Goal: Task Accomplishment & Management: Complete application form

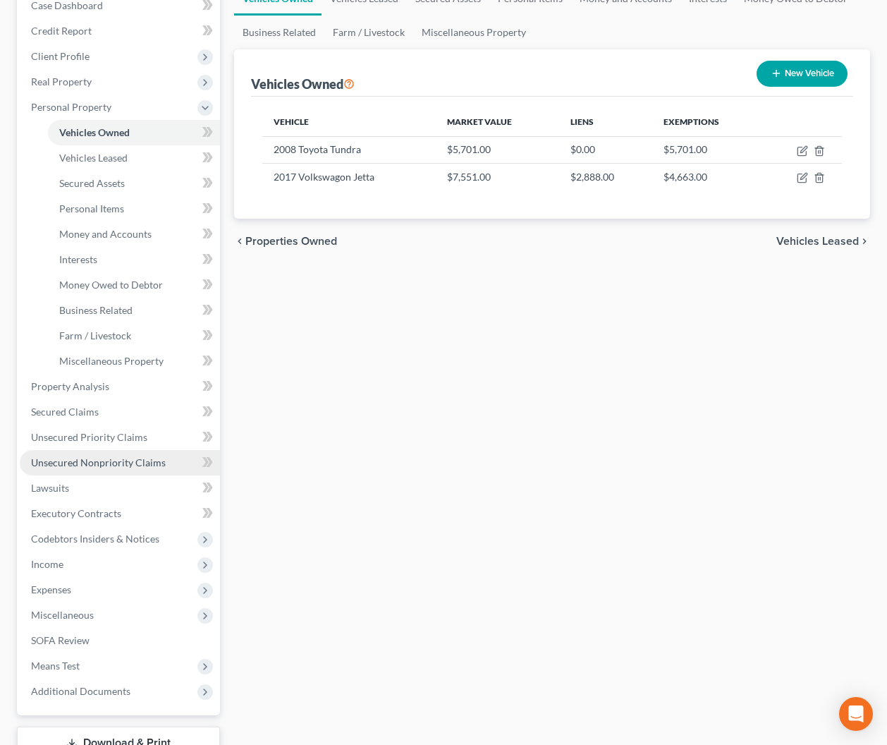
click at [100, 462] on span "Unsecured Nonpriority Claims" at bounding box center [98, 462] width 135 height 12
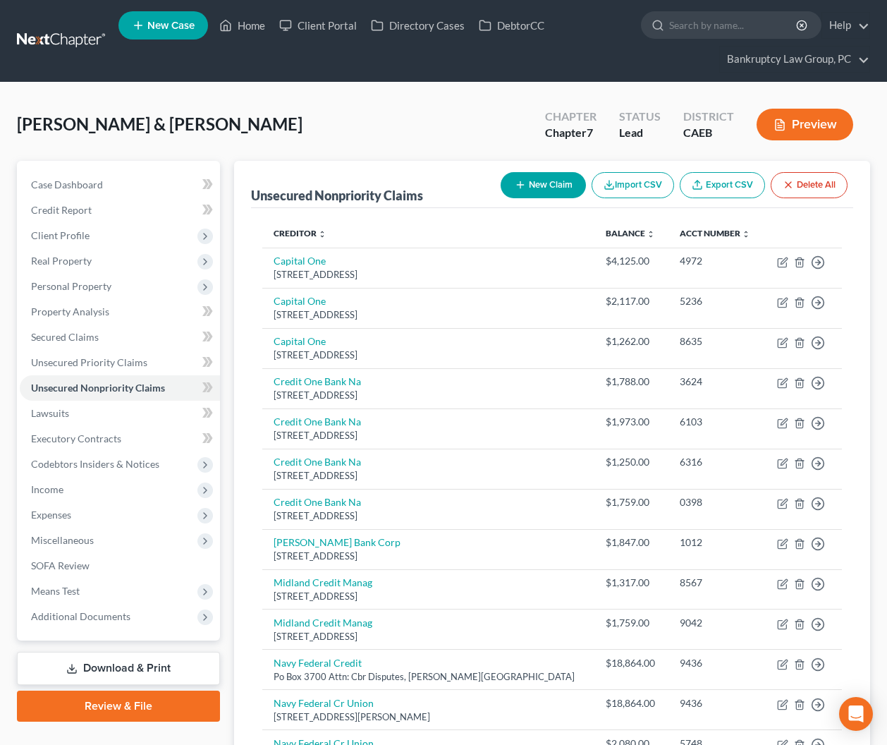
click at [553, 183] on button "New Claim" at bounding box center [543, 185] width 85 height 26
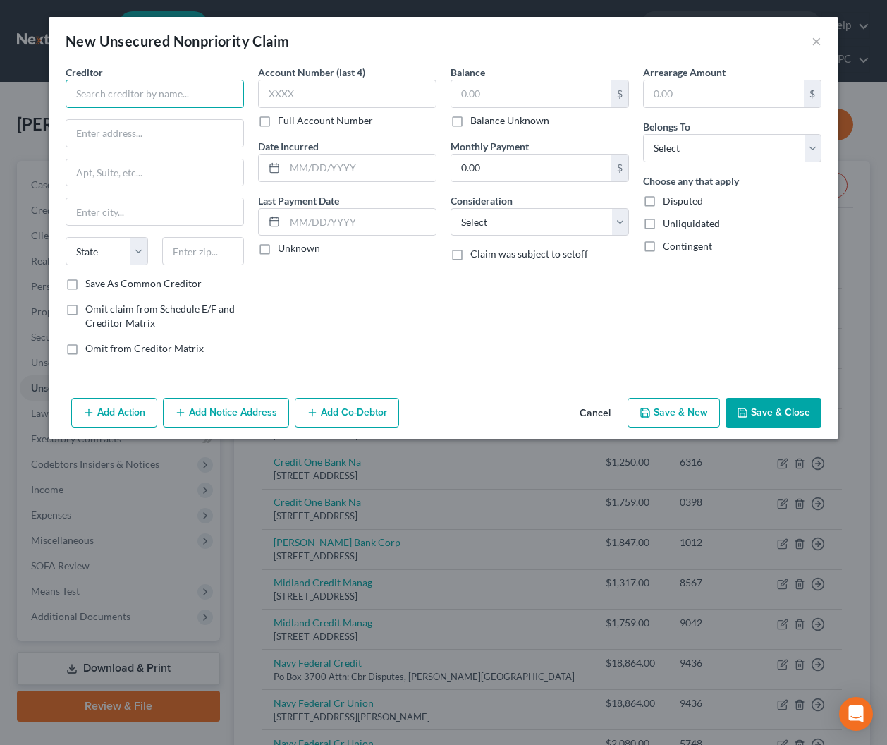
click at [191, 104] on input "text" at bounding box center [155, 94] width 178 height 28
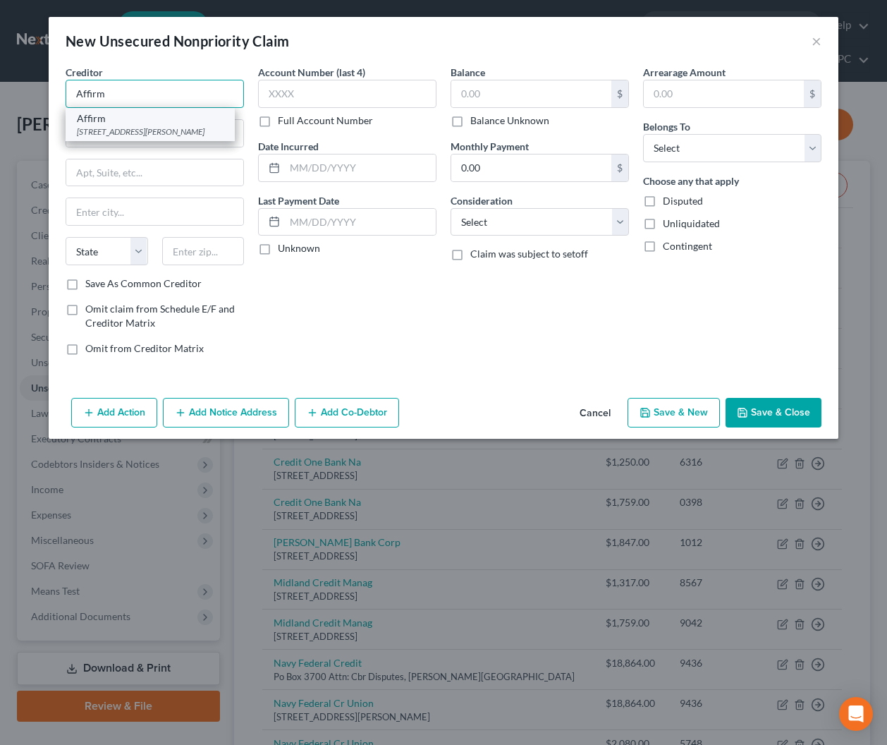
type input "Affirm"
click at [99, 121] on div "Affirm" at bounding box center [150, 118] width 147 height 14
type input "[STREET_ADDRESS][PERSON_NAME]"
type input "Floor 4"
type input "[GEOGRAPHIC_DATA]"
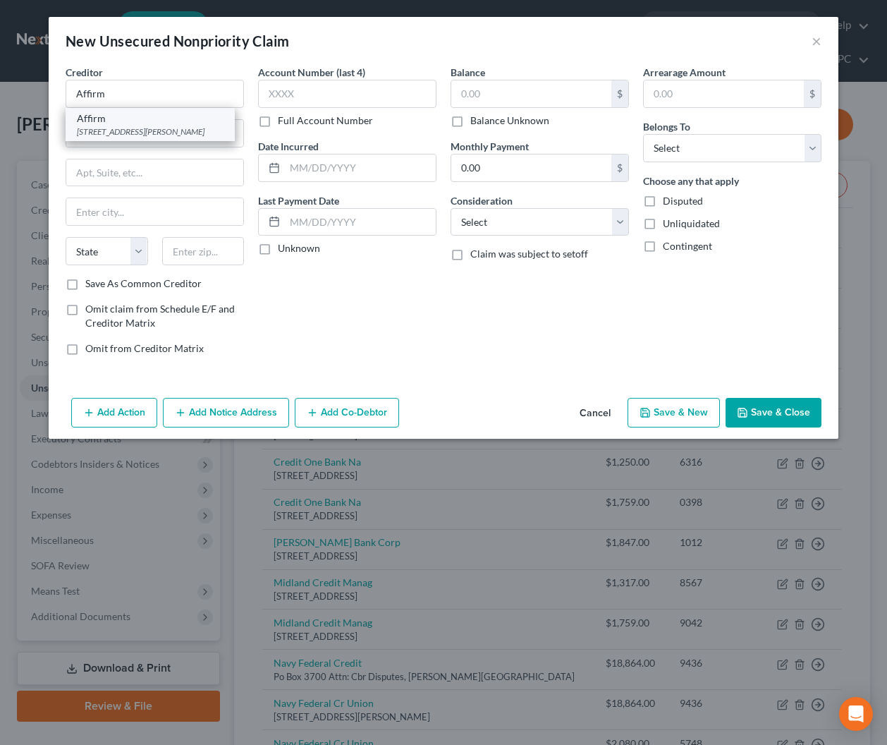
select select "39"
type input "15212"
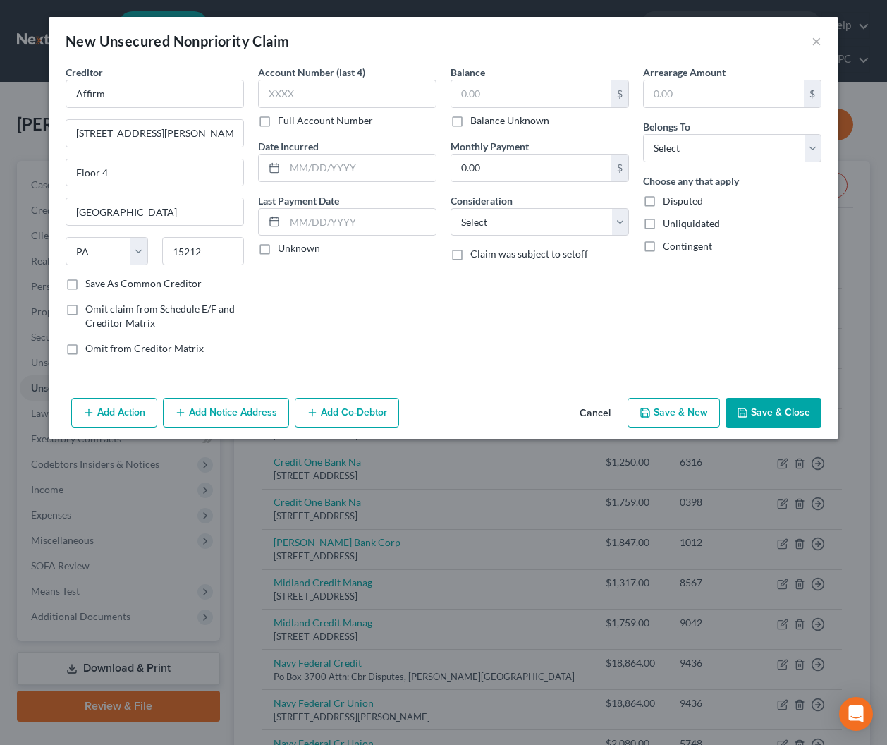
drag, startPoint x: 472, startPoint y: 114, endPoint x: 492, endPoint y: 123, distance: 21.8
click at [473, 116] on label "Balance Unknown" at bounding box center [509, 121] width 79 height 14
click at [476, 116] on input "Balance Unknown" at bounding box center [480, 118] width 9 height 9
checkbox input "true"
type input "0.00"
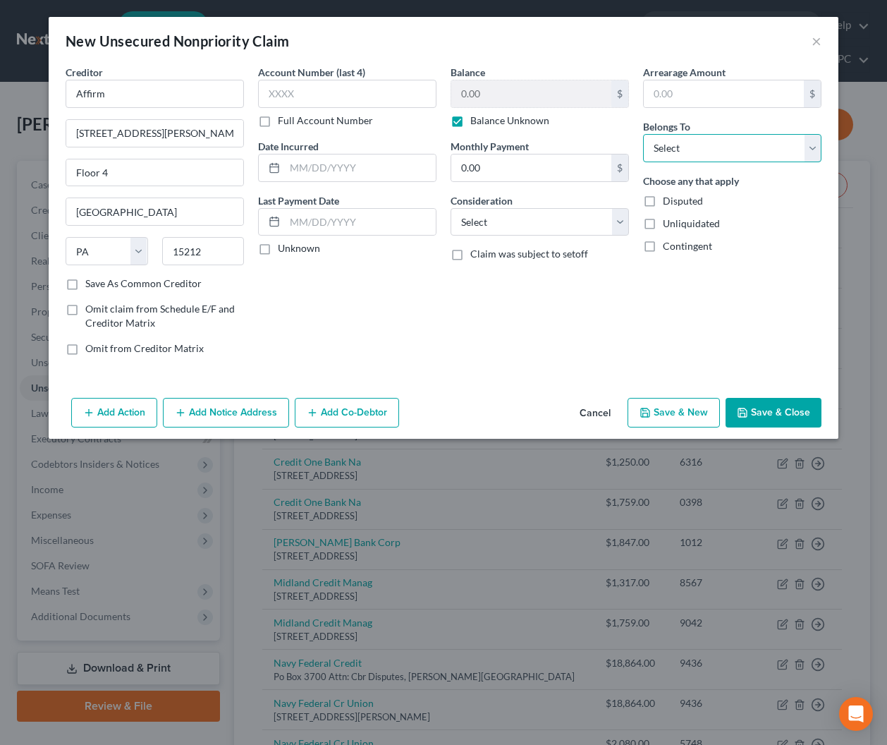
click at [679, 143] on select "Select Debtor 1 Only Debtor 2 Only Debtor 1 And Debtor 2 Only At Least One Of T…" at bounding box center [732, 148] width 178 height 28
select select "2"
click at [643, 134] on select "Select Debtor 1 Only Debtor 2 Only Debtor 1 And Debtor 2 Only At Least One Of T…" at bounding box center [732, 148] width 178 height 28
click at [769, 411] on button "Save & Close" at bounding box center [774, 413] width 96 height 30
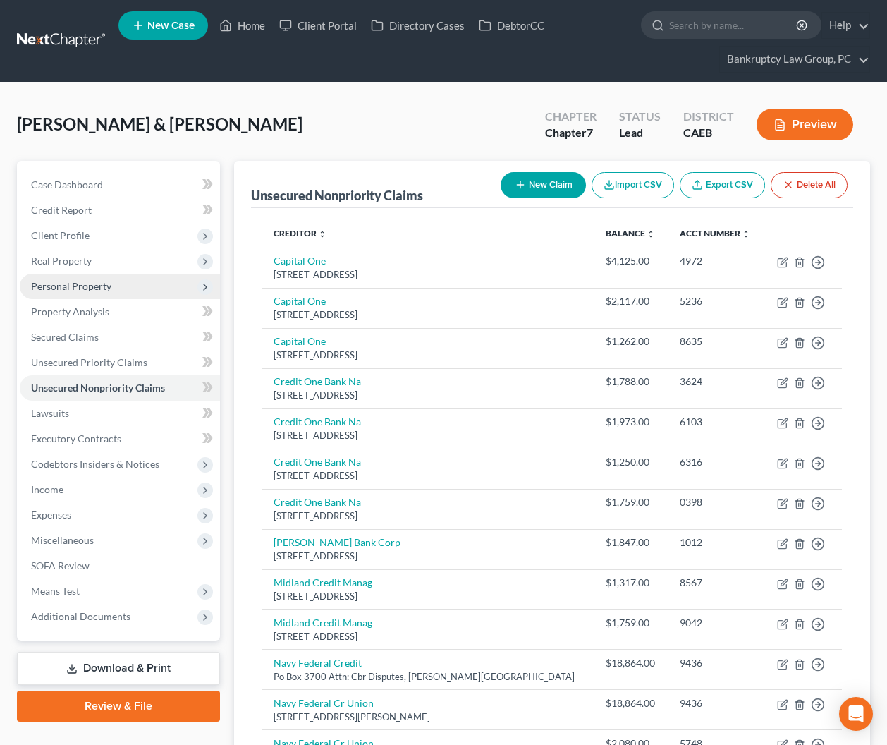
click at [52, 285] on span "Personal Property" at bounding box center [71, 286] width 80 height 12
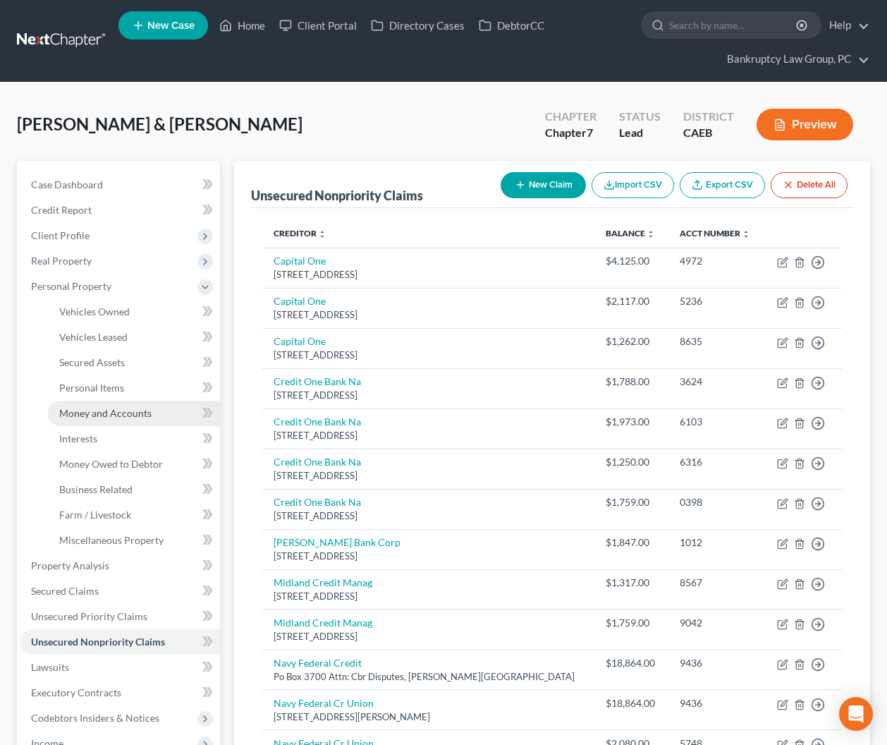
drag, startPoint x: 89, startPoint y: 406, endPoint x: 194, endPoint y: 408, distance: 105.1
click at [89, 406] on link "Money and Accounts" at bounding box center [134, 413] width 172 height 25
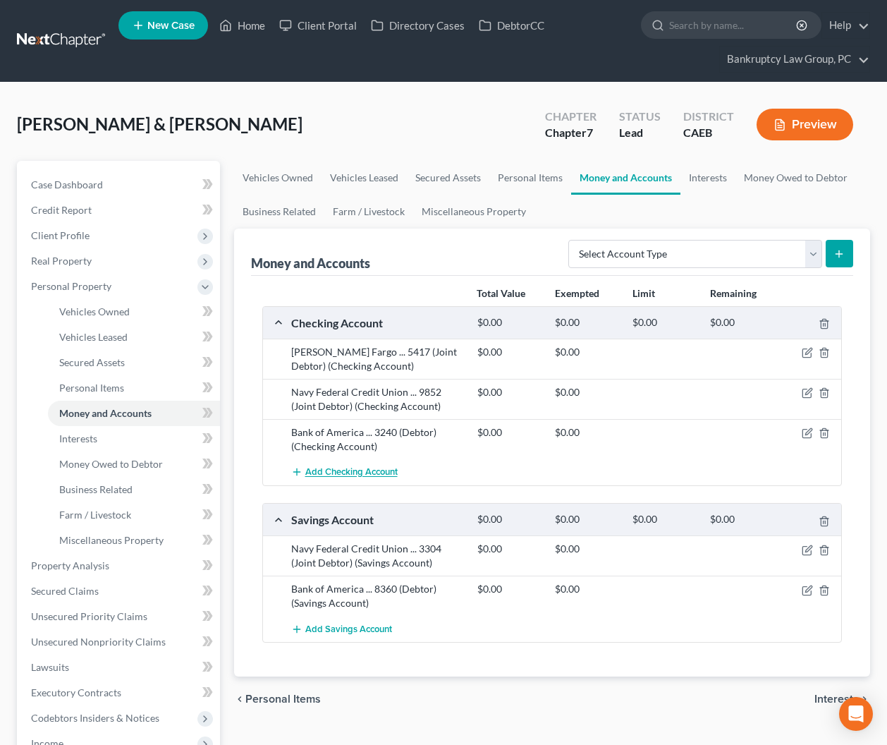
click at [384, 473] on span "Add Checking Account" at bounding box center [351, 472] width 92 height 11
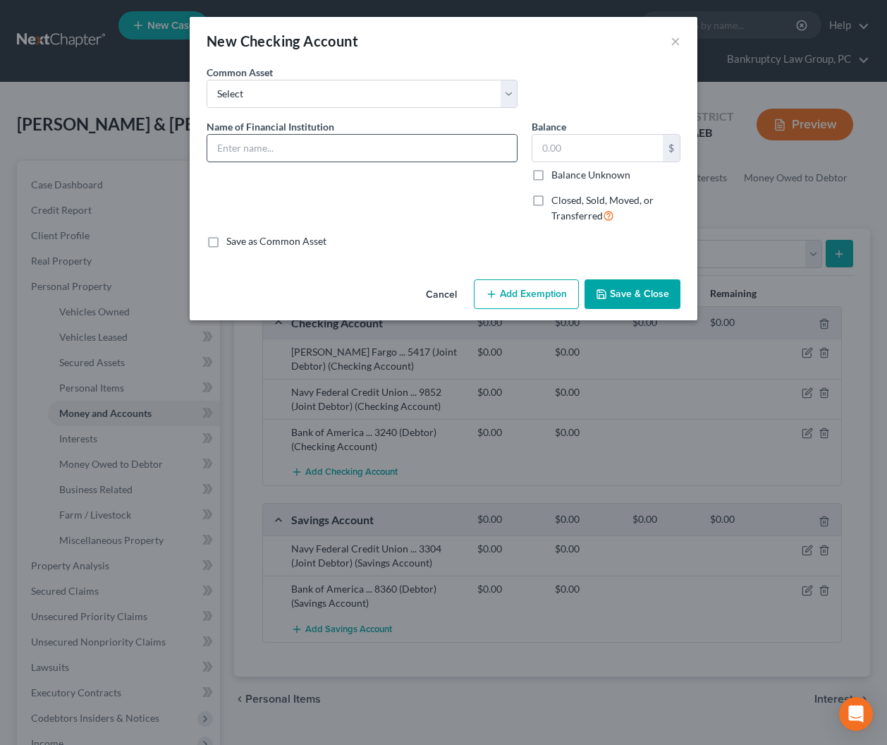
click at [356, 156] on input "text" at bounding box center [362, 148] width 310 height 27
type input "[PERSON_NAME] Fargo ... 7459 (Joint Debtor with Niece)"
click at [631, 291] on button "Save & Close" at bounding box center [633, 294] width 96 height 30
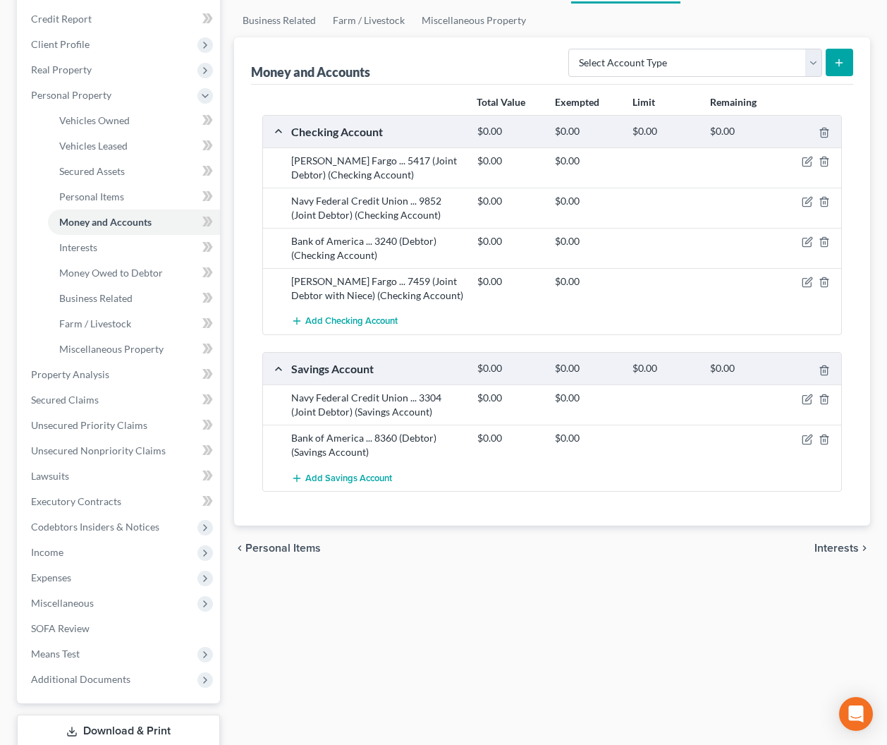
scroll to position [194, 0]
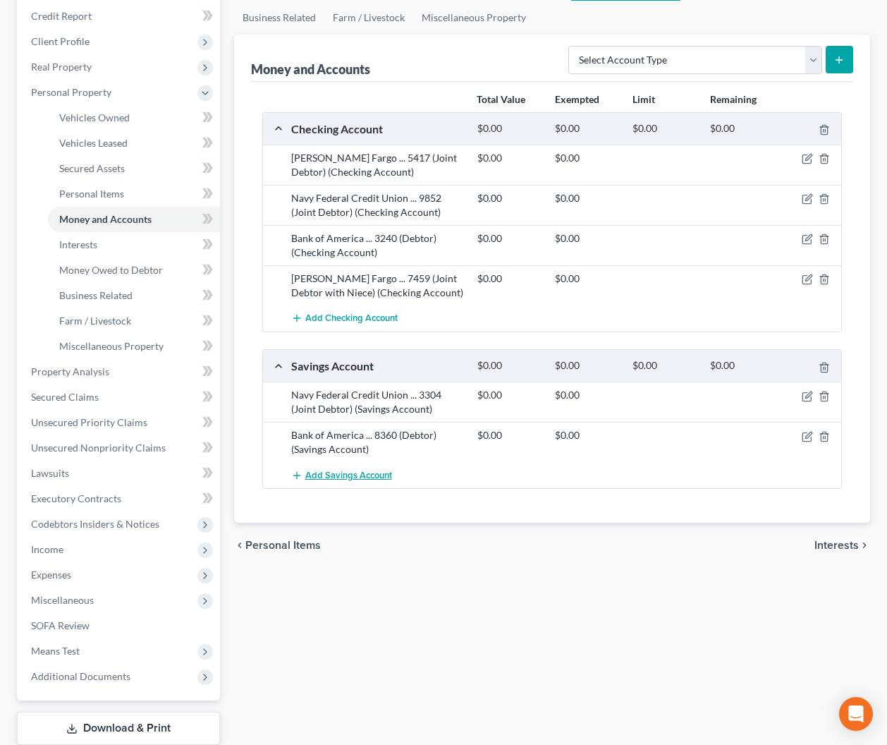
click at [353, 470] on span "Add Savings Account" at bounding box center [348, 475] width 87 height 11
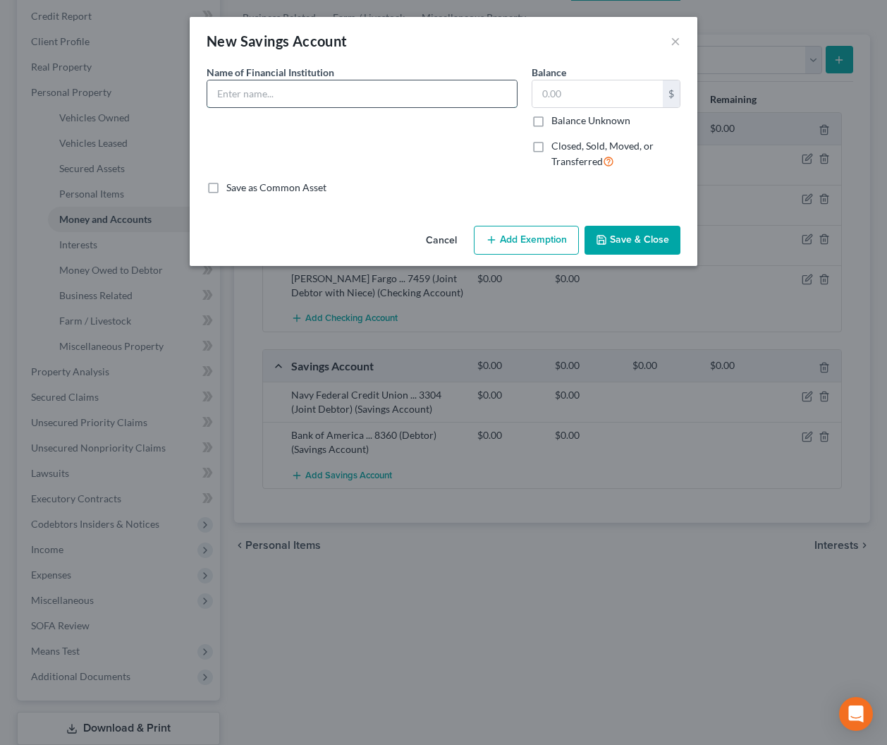
click at [339, 102] on input "text" at bounding box center [362, 93] width 310 height 27
type input "[PERSON_NAME] Fargo ... 7495 (Joint Debtor with Niece)"
click at [641, 236] on button "Save & Close" at bounding box center [633, 241] width 96 height 30
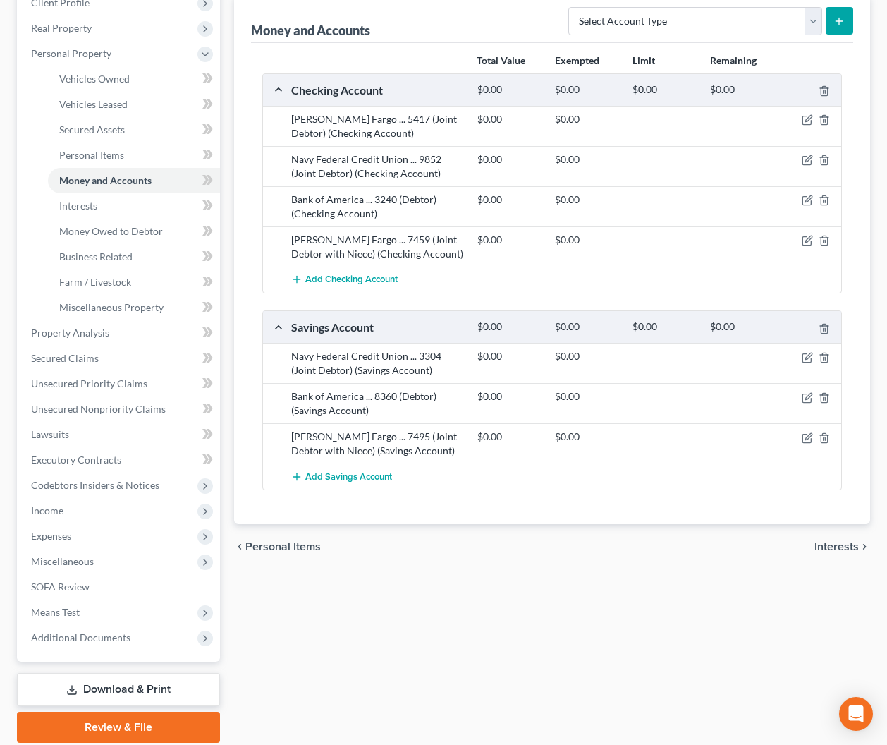
scroll to position [238, 0]
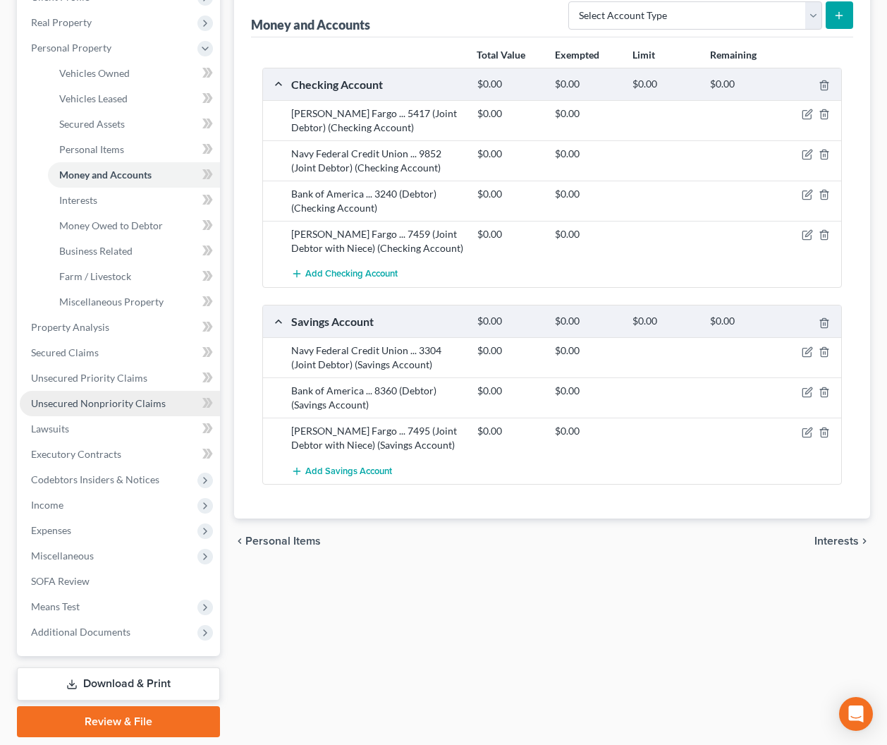
click at [99, 401] on span "Unsecured Nonpriority Claims" at bounding box center [98, 403] width 135 height 12
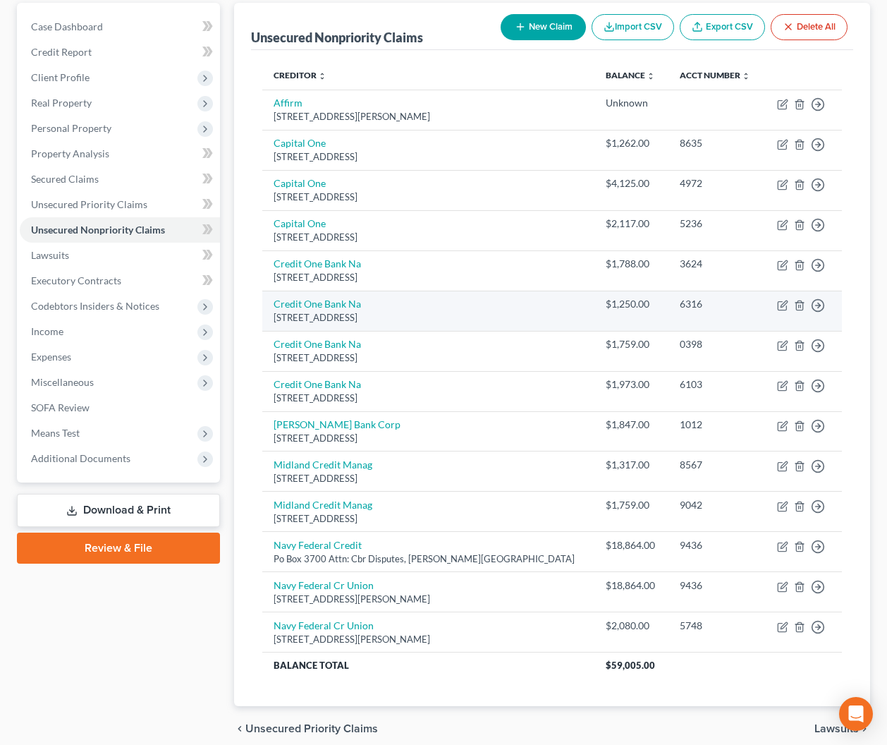
scroll to position [159, 0]
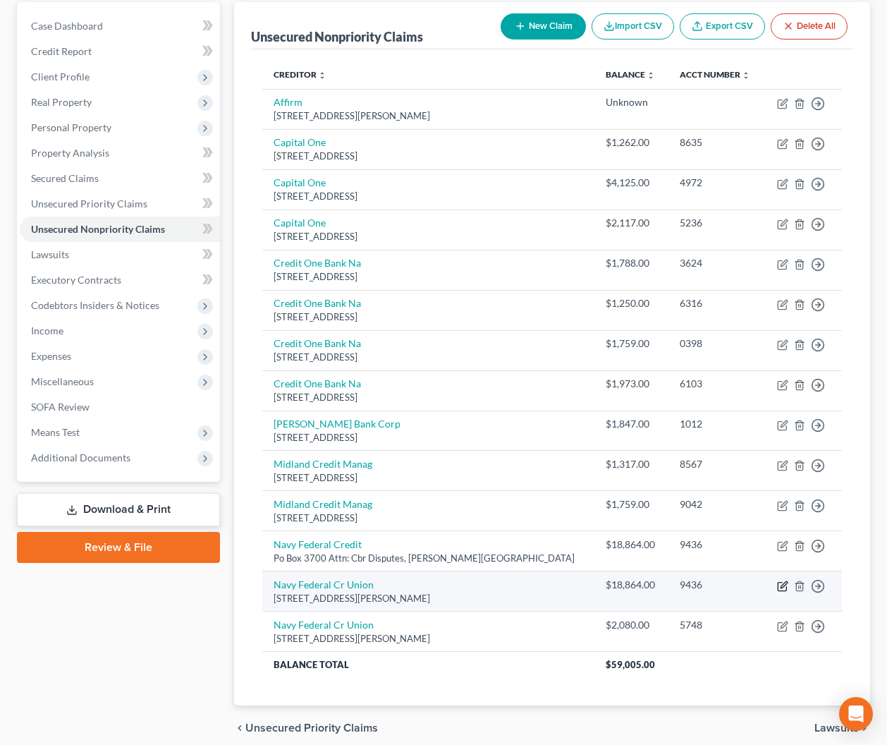
click at [785, 588] on icon "button" at bounding box center [782, 586] width 11 height 11
select select "48"
select select "2"
select select "0"
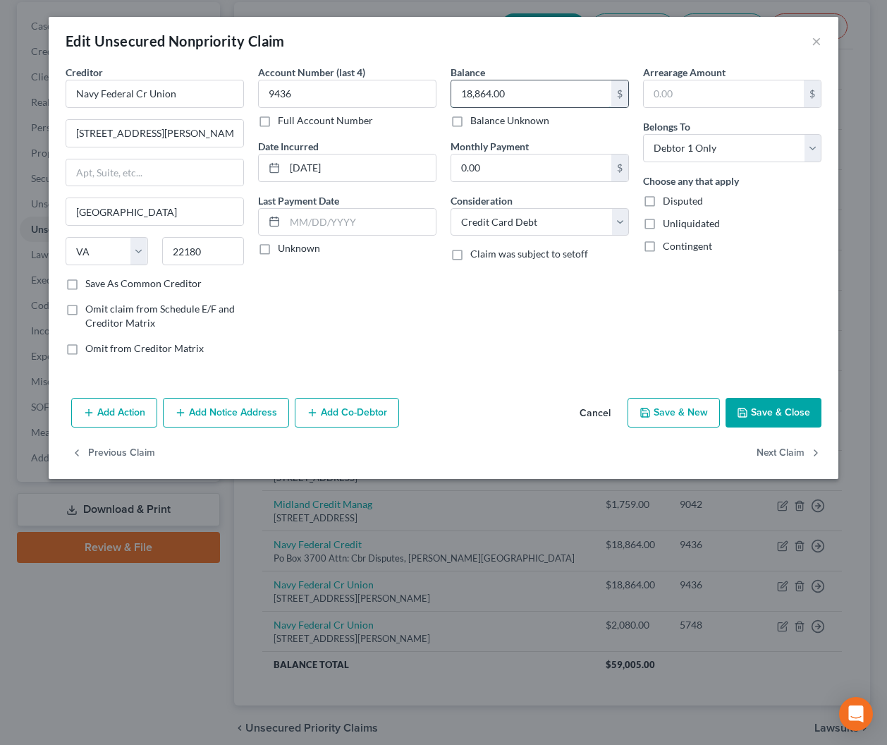
drag, startPoint x: 531, startPoint y: 98, endPoint x: 454, endPoint y: 97, distance: 76.9
click at [454, 97] on input "18,864.00" at bounding box center [531, 93] width 160 height 27
drag, startPoint x: 586, startPoint y: 102, endPoint x: 423, endPoint y: 83, distance: 164.8
click at [423, 83] on div "Creditor * Navy Federal Cr Union 820 [PERSON_NAME] Se [GEOGRAPHIC_DATA] [US_STA…" at bounding box center [444, 216] width 770 height 302
type input "0"
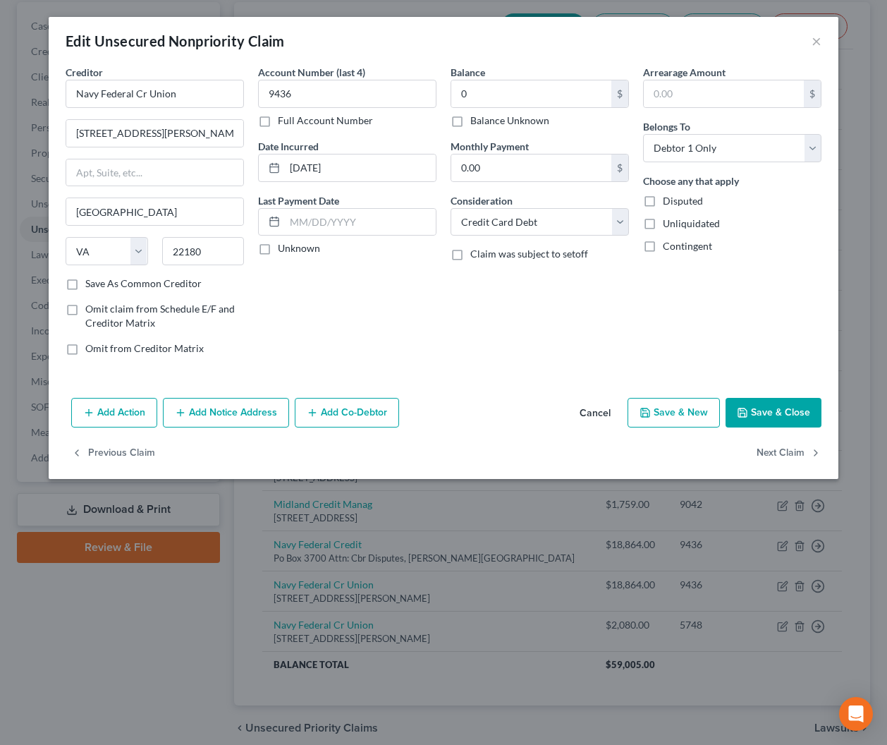
drag, startPoint x: 457, startPoint y: 118, endPoint x: 665, endPoint y: 337, distance: 302.4
click at [470, 121] on label "Balance Unknown" at bounding box center [509, 121] width 79 height 14
click at [476, 121] on input "Balance Unknown" at bounding box center [480, 118] width 9 height 9
checkbox input "true"
type input "0.00"
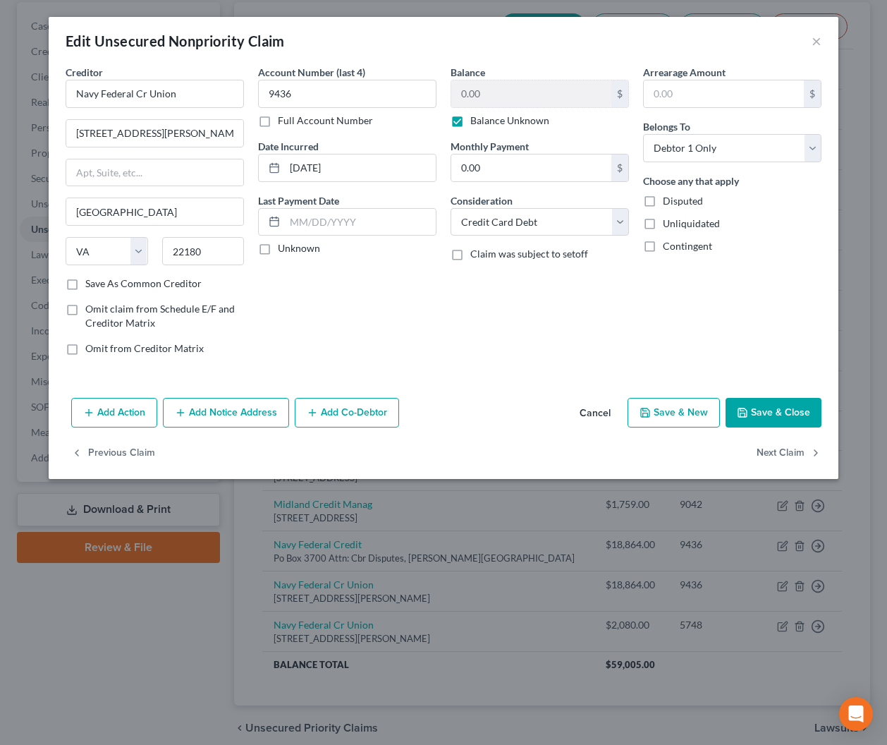
click at [763, 416] on button "Save & Close" at bounding box center [774, 413] width 96 height 30
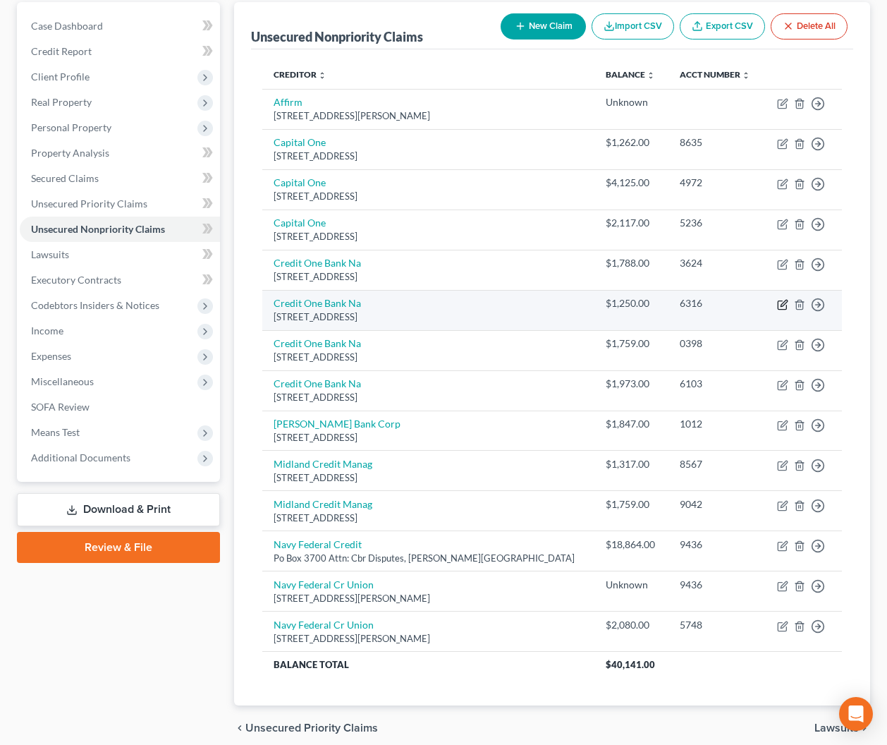
click at [781, 302] on icon "button" at bounding box center [782, 304] width 11 height 11
select select "31"
select select "2"
select select "1"
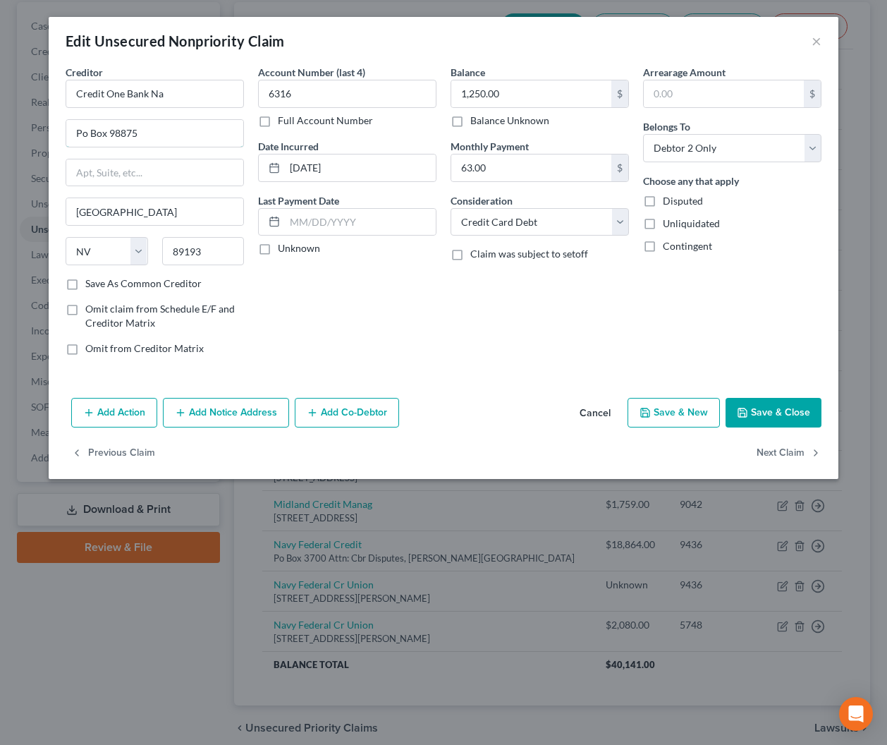
drag, startPoint x: 171, startPoint y: 131, endPoint x: 487, endPoint y: 206, distance: 324.7
click at [171, 131] on input "Po Box 98875" at bounding box center [154, 133] width 177 height 27
type input "Po Box 98873"
type input "84131"
type input "[GEOGRAPHIC_DATA]"
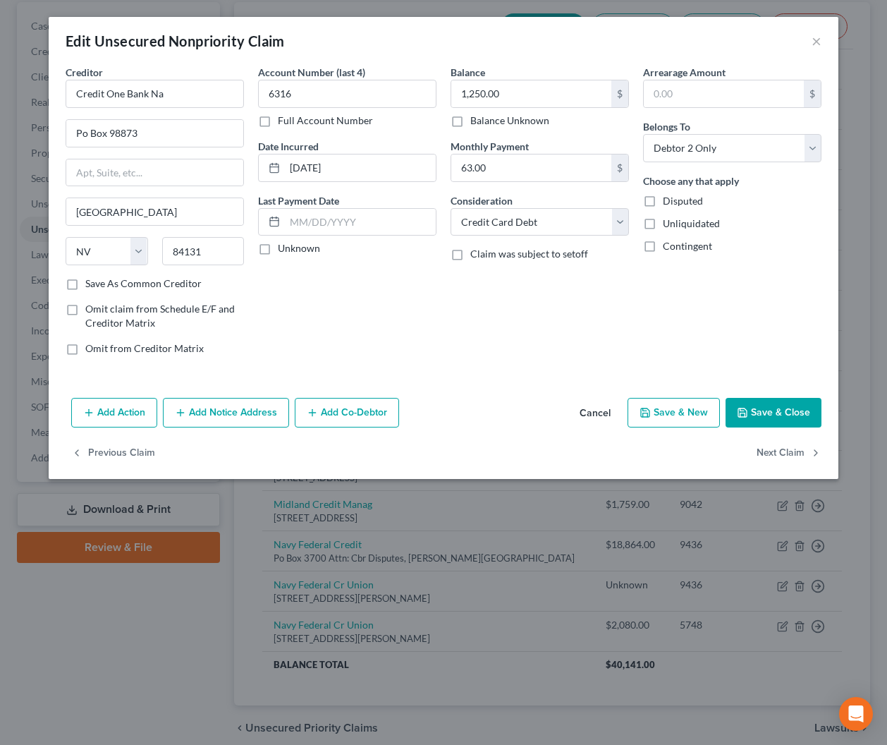
select select "46"
click at [593, 415] on button "Cancel" at bounding box center [596, 413] width 54 height 28
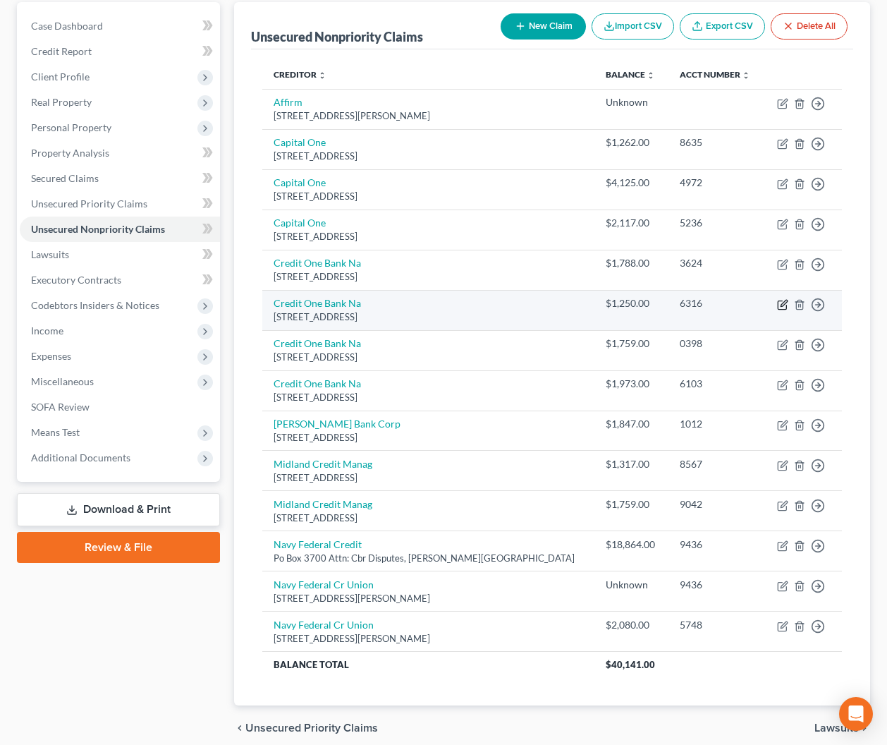
click at [779, 303] on icon "button" at bounding box center [782, 304] width 11 height 11
select select "31"
select select "2"
select select "1"
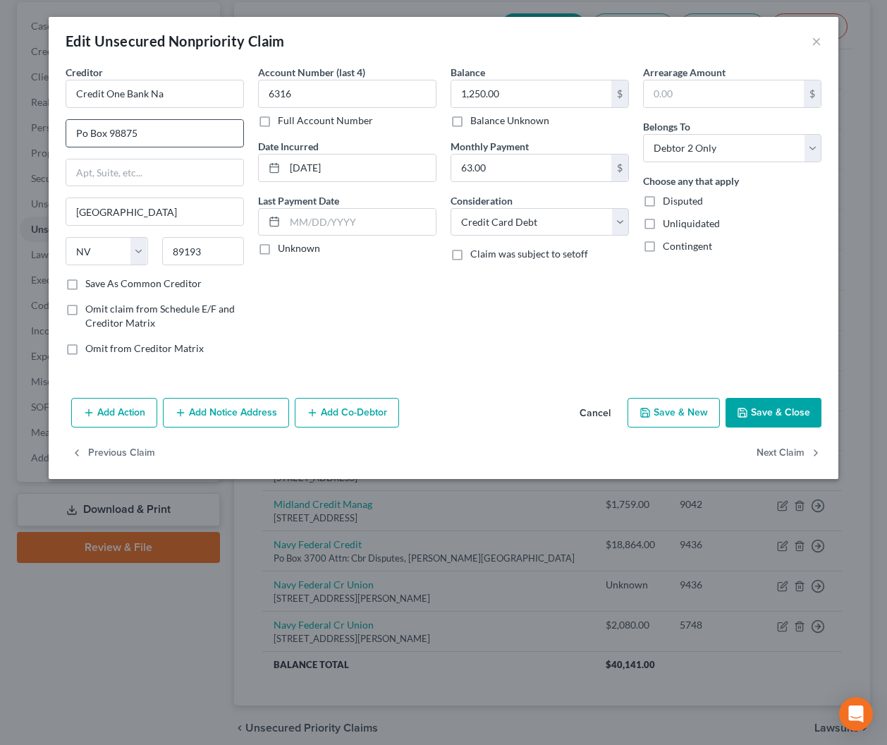
click at [181, 129] on input "Po Box 98875" at bounding box center [154, 133] width 177 height 27
type input "Po Box 98873"
click at [212, 248] on input "89193" at bounding box center [203, 251] width 83 height 28
type input "8"
type input "89193"
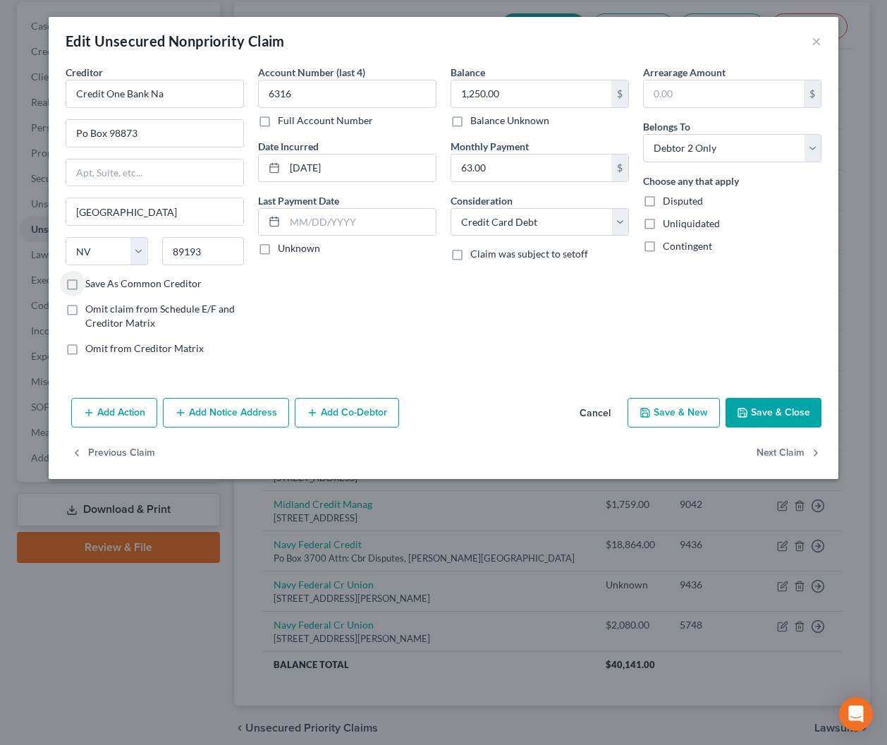
click at [771, 410] on button "Save & Close" at bounding box center [774, 413] width 96 height 30
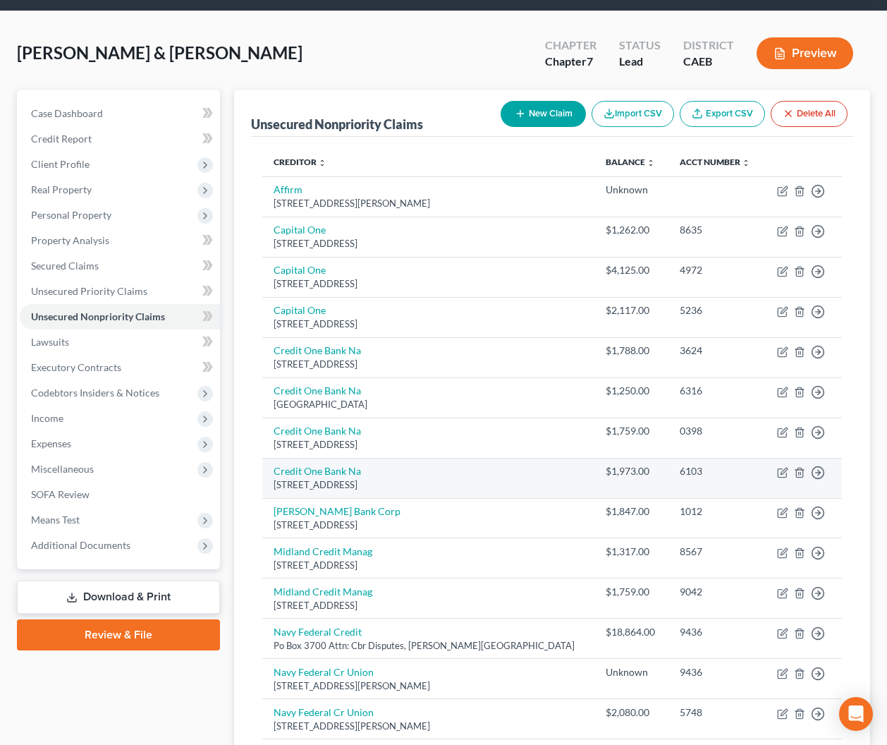
scroll to position [118, 0]
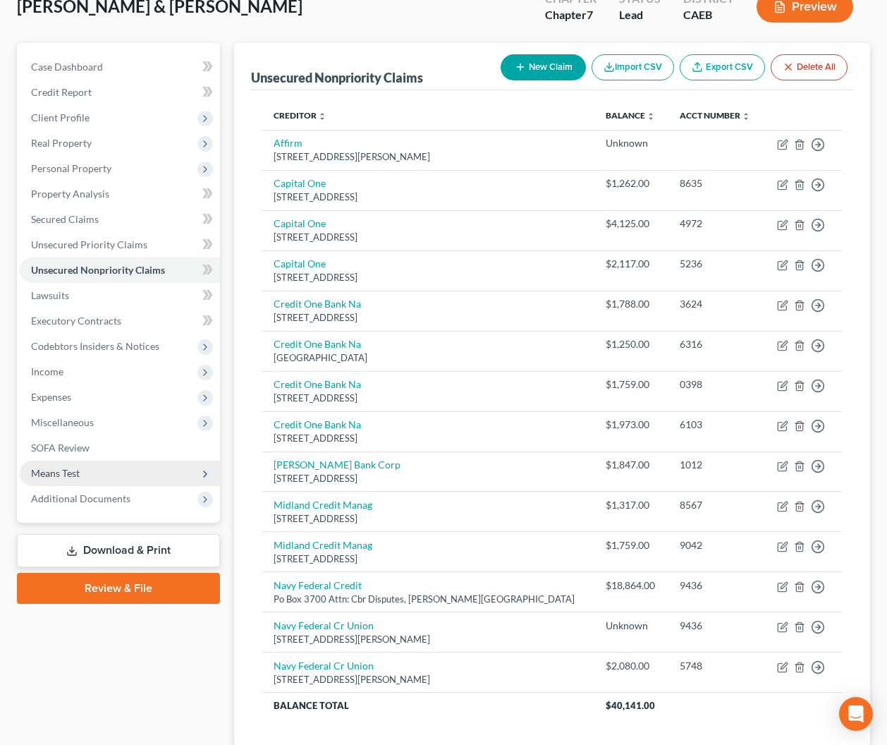
click at [55, 472] on span "Means Test" at bounding box center [55, 473] width 49 height 12
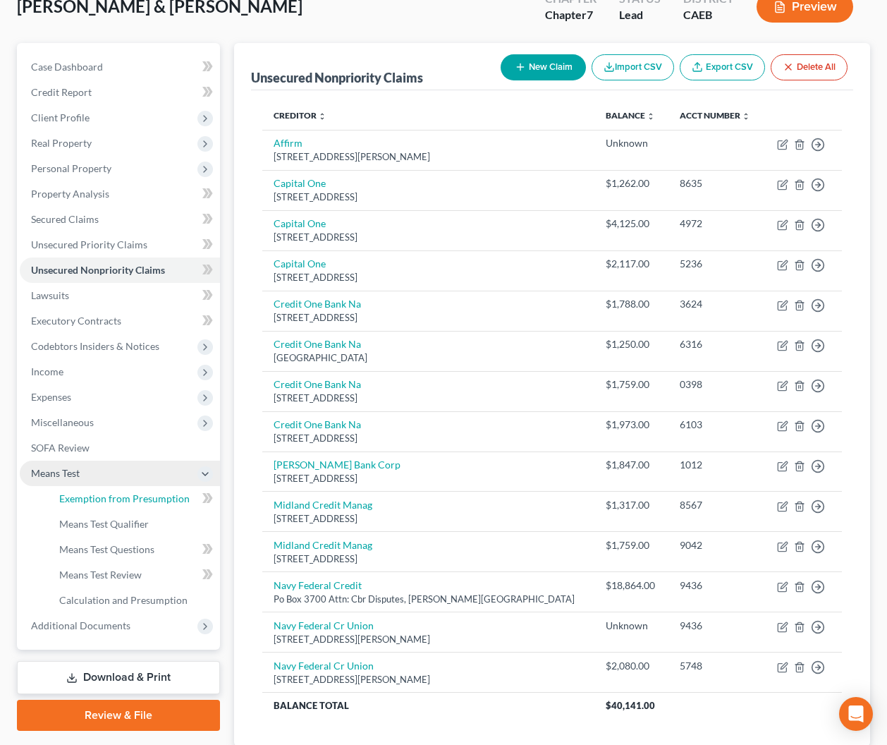
drag, startPoint x: 90, startPoint y: 491, endPoint x: 171, endPoint y: 482, distance: 82.3
click at [90, 491] on link "Exemption from Presumption" at bounding box center [134, 498] width 172 height 25
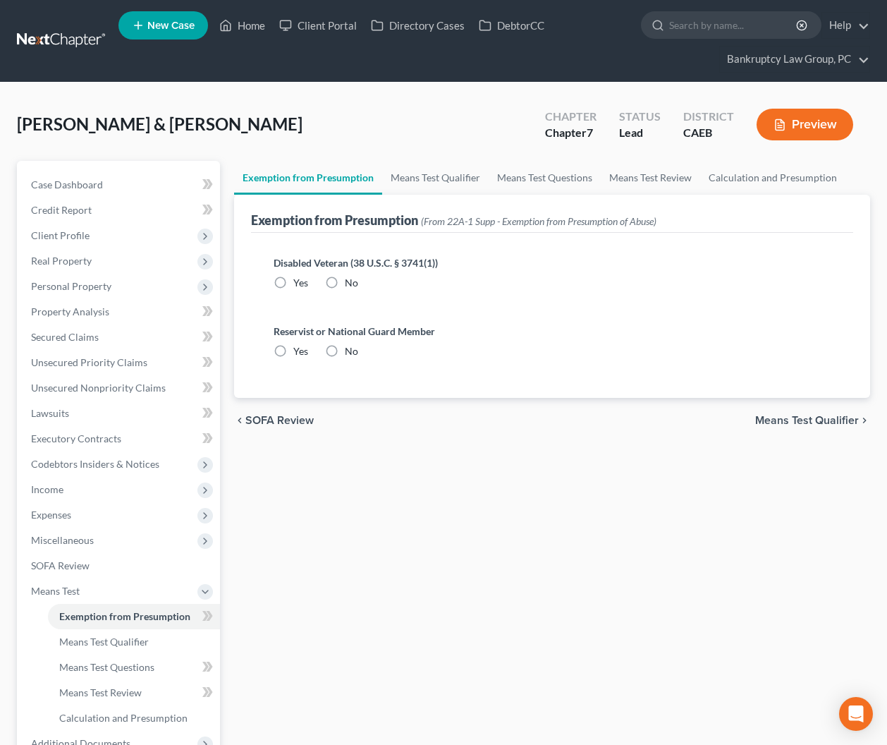
drag, startPoint x: 328, startPoint y: 279, endPoint x: 334, endPoint y: 337, distance: 58.8
click at [345, 284] on label "No" at bounding box center [351, 283] width 13 height 14
click at [351, 284] on input "No" at bounding box center [355, 280] width 9 height 9
radio input "true"
click at [345, 351] on label "No" at bounding box center [351, 351] width 13 height 14
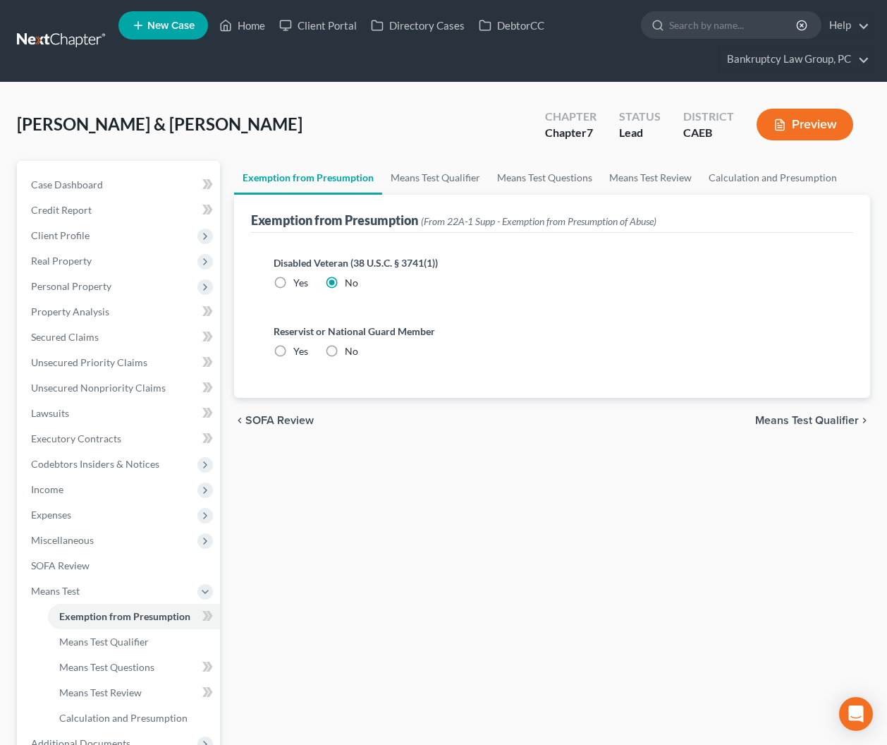
click at [351, 351] on input "No" at bounding box center [355, 348] width 9 height 9
radio input "true"
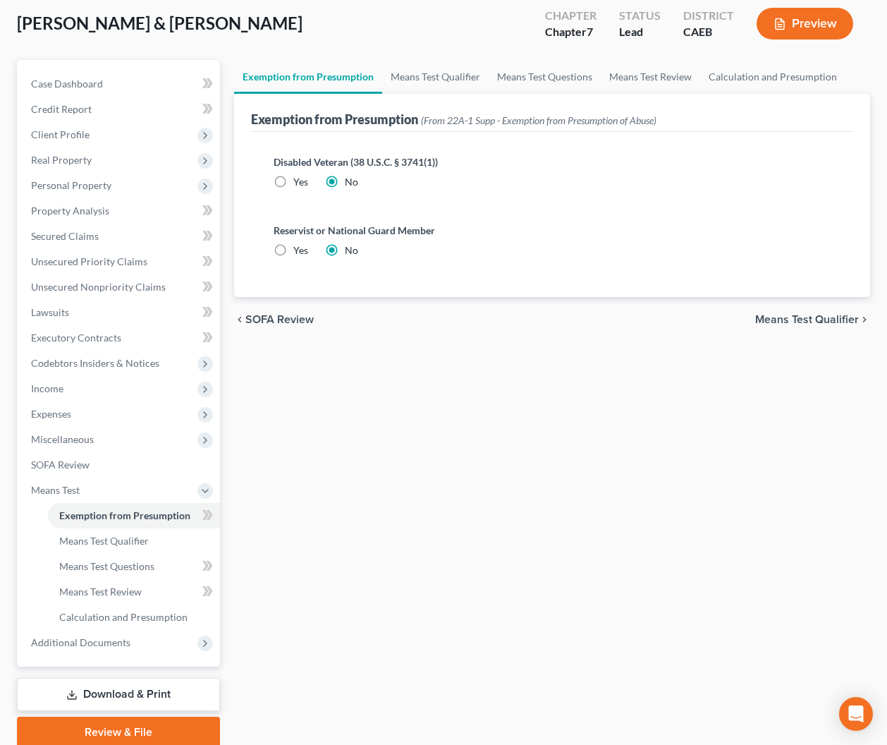
scroll to position [156, 0]
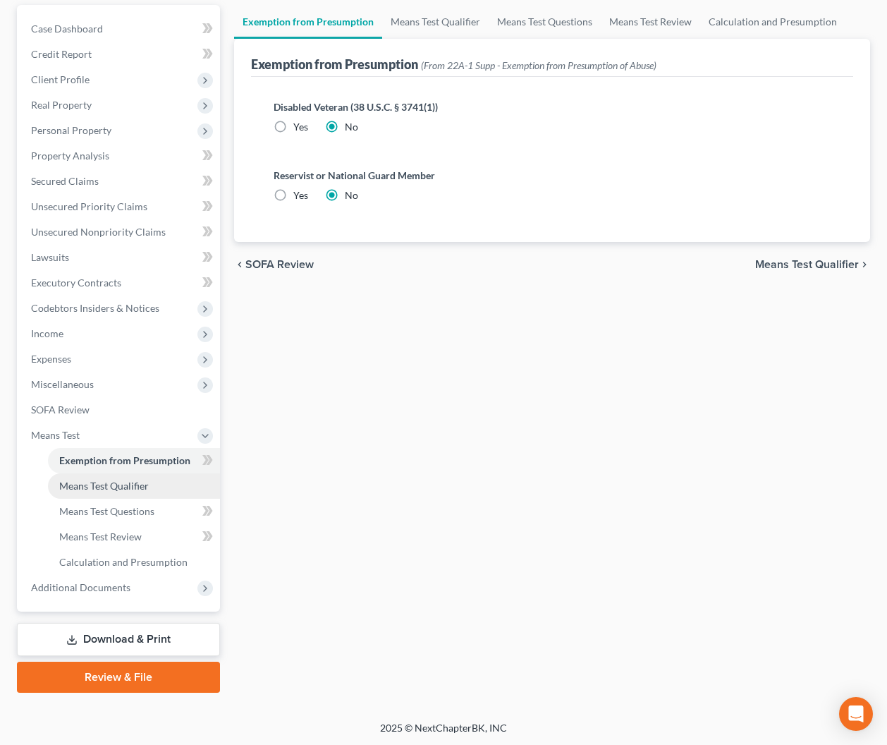
click at [135, 491] on link "Means Test Qualifier" at bounding box center [134, 485] width 172 height 25
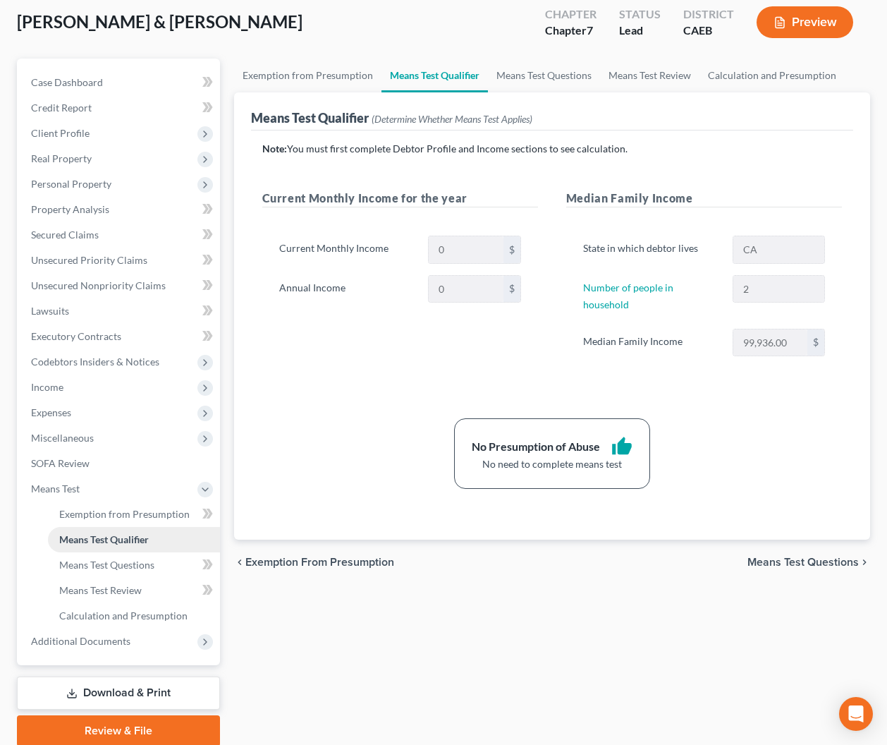
scroll to position [156, 0]
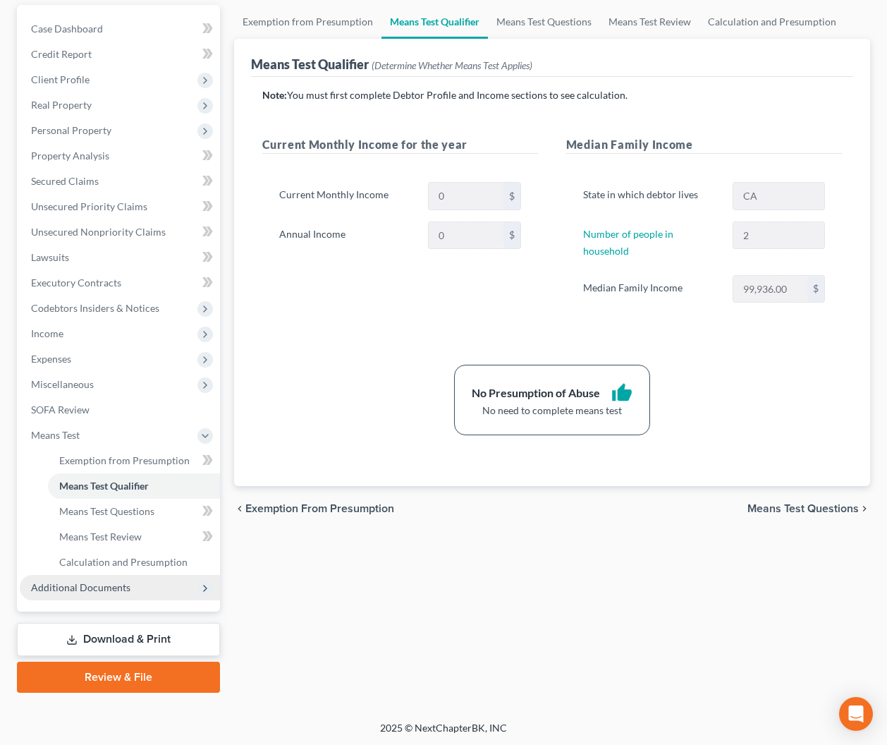
click at [108, 581] on span "Additional Documents" at bounding box center [80, 587] width 99 height 12
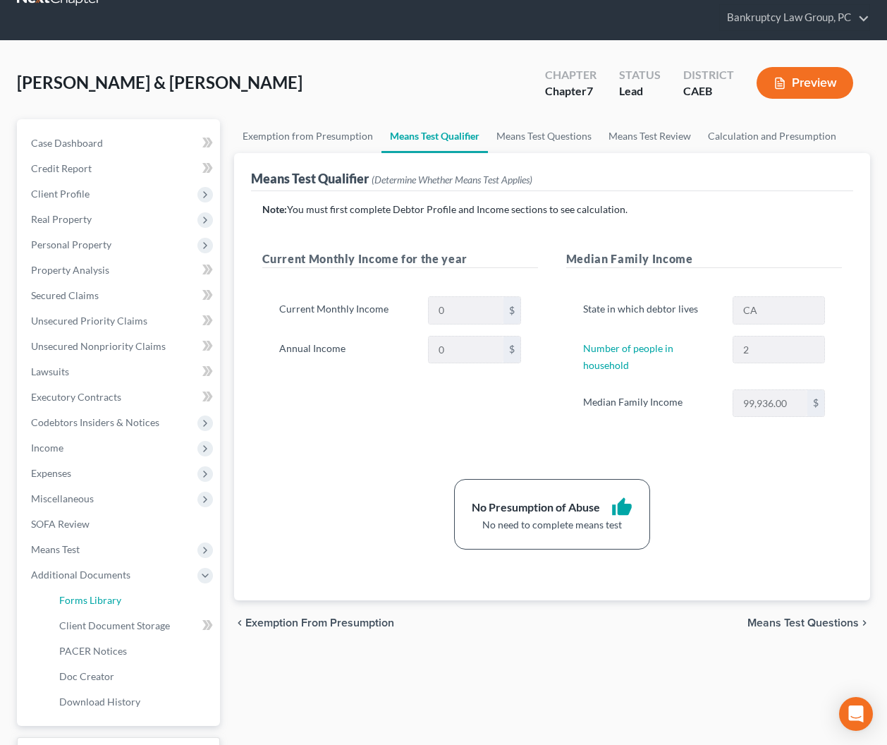
click at [92, 598] on span "Forms Library" at bounding box center [90, 600] width 62 height 12
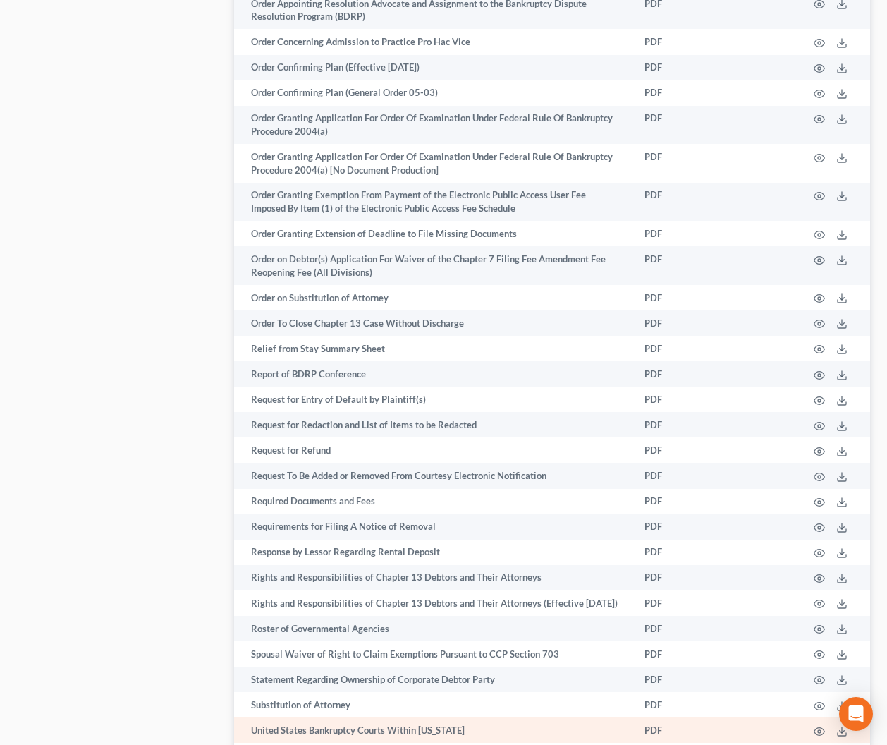
scroll to position [2129, 0]
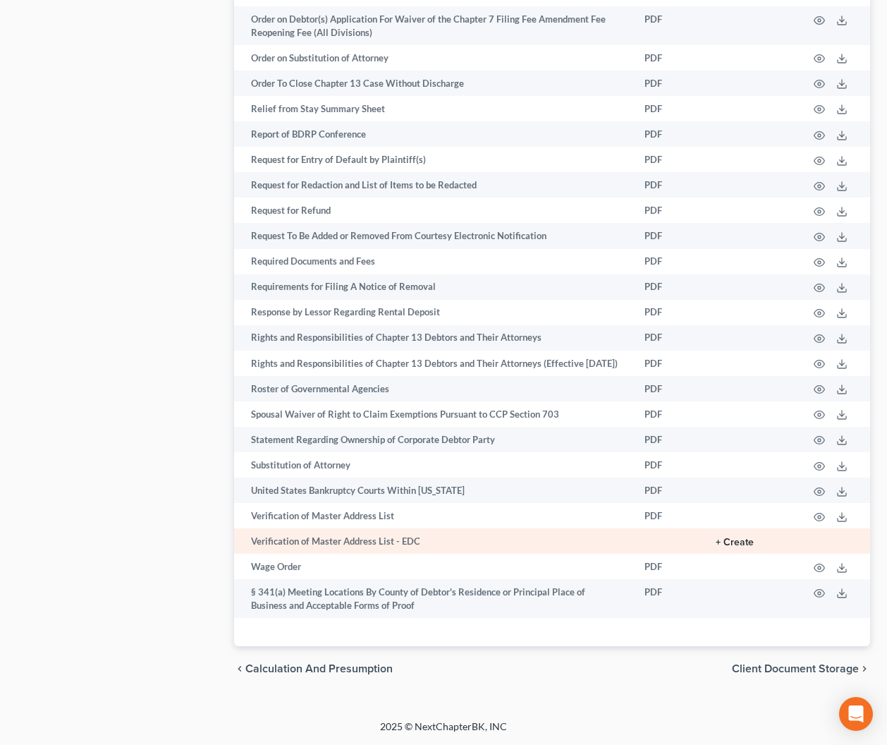
click at [735, 535] on td "+ Create" at bounding box center [751, 540] width 92 height 25
click at [730, 540] on button "+ Create" at bounding box center [735, 542] width 38 height 10
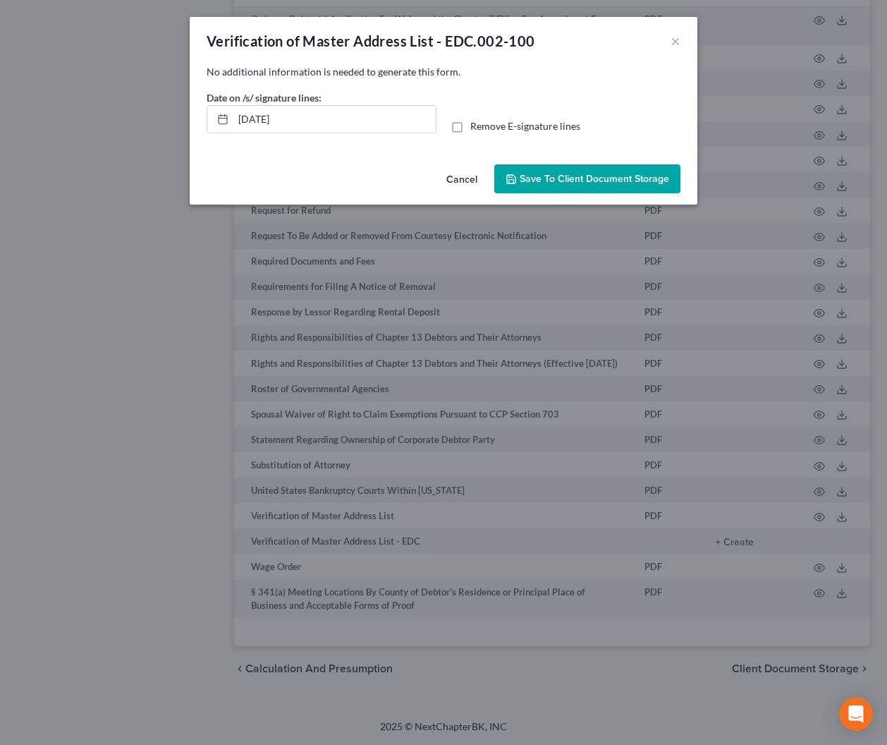
click at [470, 129] on label "Remove E-signature lines" at bounding box center [525, 126] width 110 height 14
click at [476, 128] on input "Remove E-signature lines" at bounding box center [480, 123] width 9 height 9
checkbox input "true"
drag, startPoint x: 369, startPoint y: 118, endPoint x: 209, endPoint y: 110, distance: 159.6
click at [209, 110] on div "[DATE]" at bounding box center [322, 119] width 230 height 28
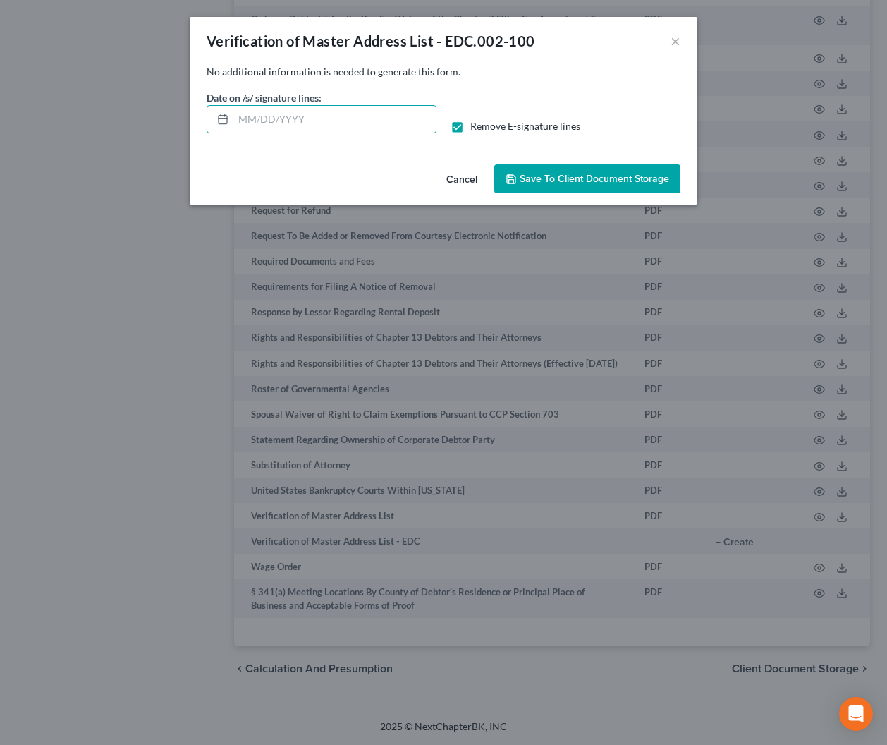
drag, startPoint x: 557, startPoint y: 181, endPoint x: 462, endPoint y: 383, distance: 222.8
click at [557, 181] on span "Save to Client Document Storage" at bounding box center [595, 179] width 150 height 12
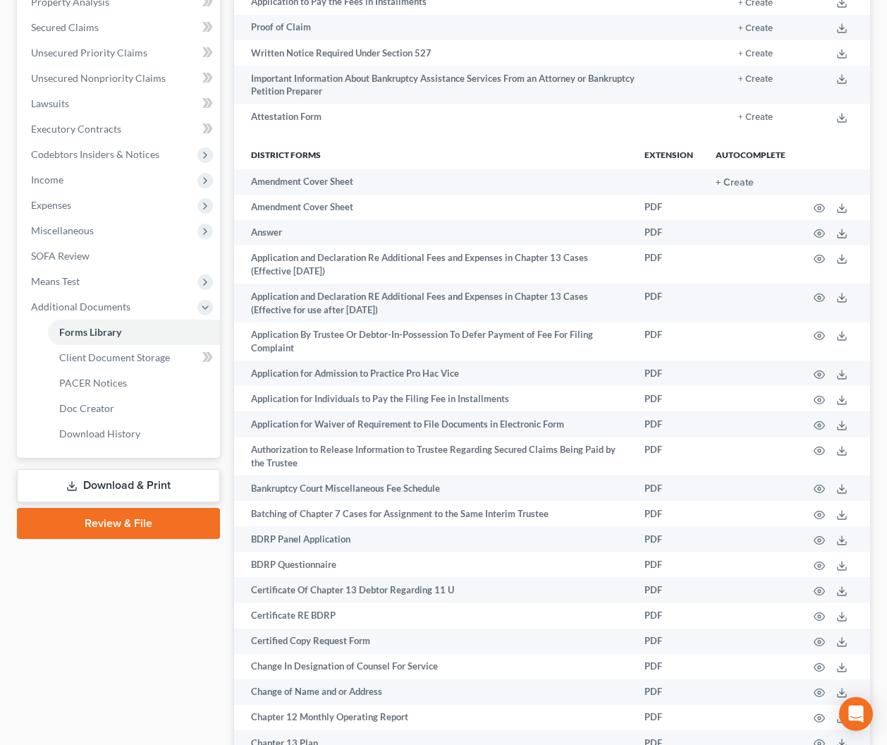
drag, startPoint x: 144, startPoint y: 485, endPoint x: 217, endPoint y: 476, distance: 73.9
click at [144, 485] on link "Download & Print" at bounding box center [118, 485] width 203 height 33
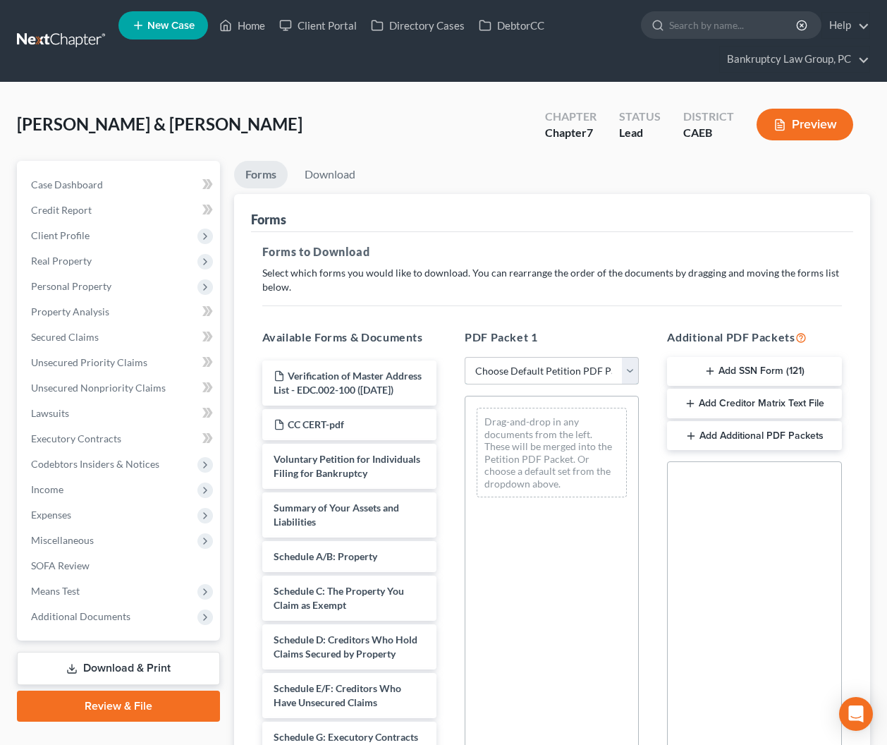
click at [564, 375] on select "Choose Default Petition PDF Packet Complete Bankruptcy Petition (all forms and …" at bounding box center [552, 371] width 174 height 28
click at [465, 357] on select "Choose Default Petition PDF Packet Complete Bankruptcy Petition (all forms and …" at bounding box center [552, 371] width 174 height 28
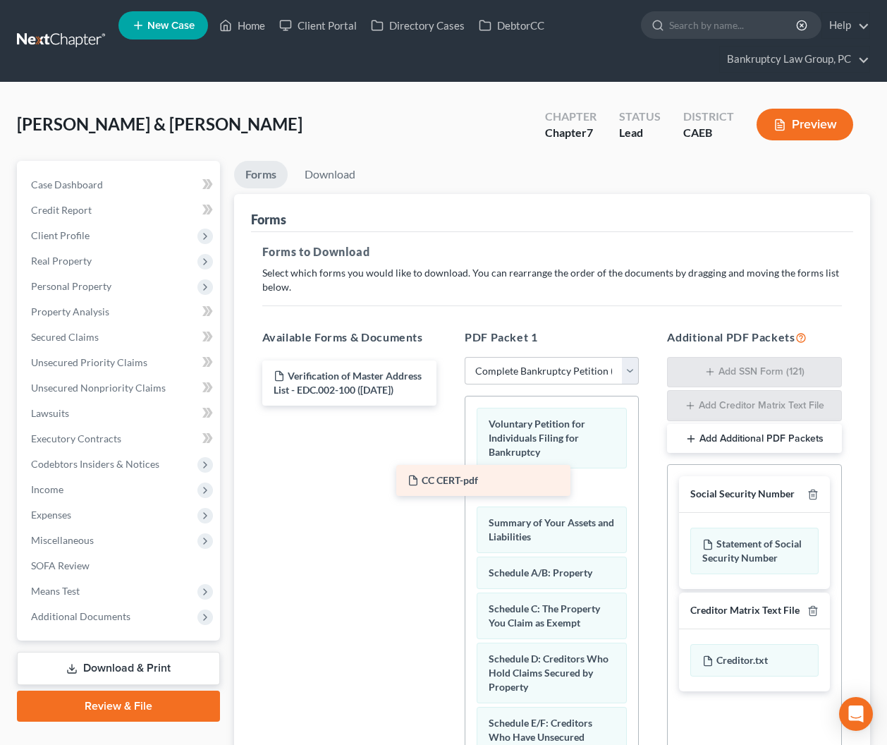
drag, startPoint x: 375, startPoint y: 427, endPoint x: 511, endPoint y: 491, distance: 149.9
click at [448, 406] on div "CC CERT-pdf Verification of Master Address List - EDC.002-100 ([DATE]) CC CERT-…" at bounding box center [349, 382] width 197 height 45
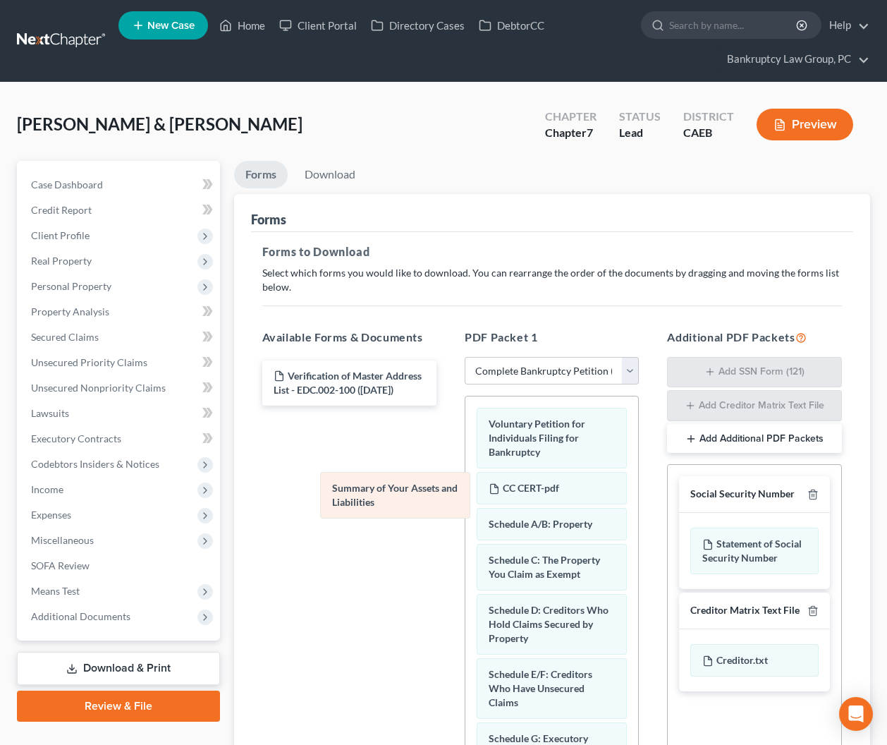
drag, startPoint x: 521, startPoint y: 534, endPoint x: 355, endPoint y: 497, distance: 169.8
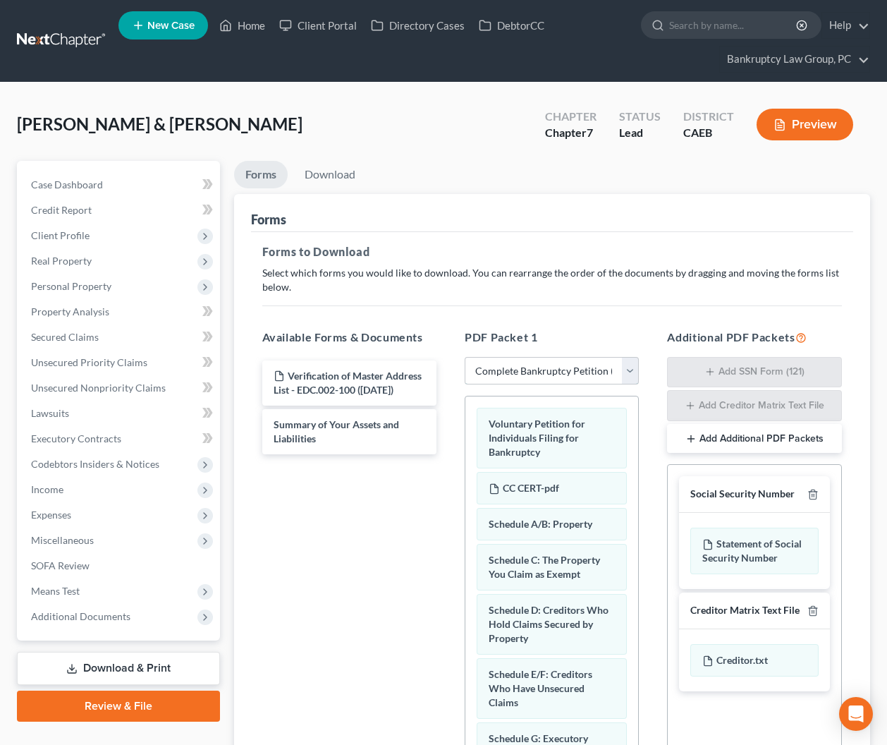
click at [526, 367] on select "Choose Default Petition PDF Packet Complete Bankruptcy Petition (all forms and …" at bounding box center [552, 371] width 174 height 28
select select "5"
click at [465, 357] on select "Choose Default Petition PDF Packet Complete Bankruptcy Petition (all forms and …" at bounding box center [552, 371] width 174 height 28
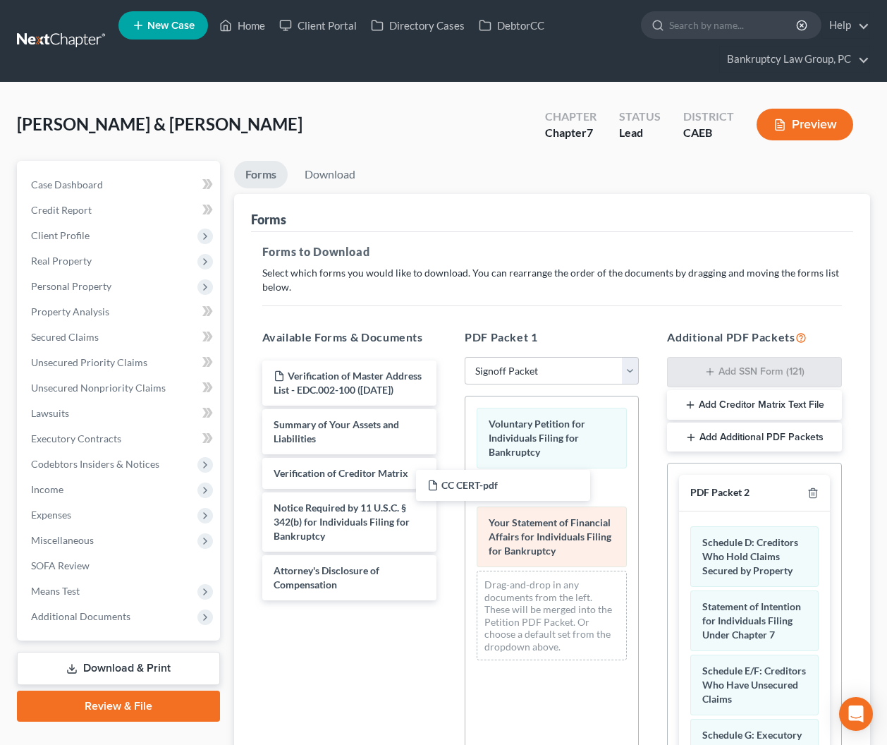
drag, startPoint x: 338, startPoint y: 420, endPoint x: 598, endPoint y: 544, distance: 288.4
click at [448, 480] on div "CC CERT-pdf Verification of Master Address List - EDC.002-100 ([DATE]) CC CERT-…" at bounding box center [349, 480] width 197 height 240
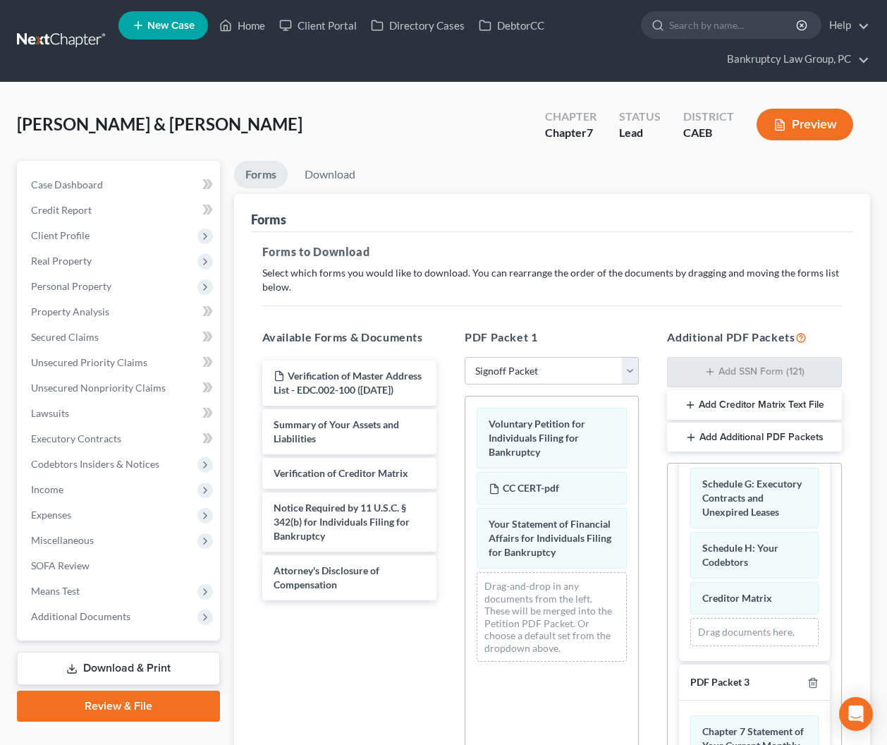
scroll to position [253, 0]
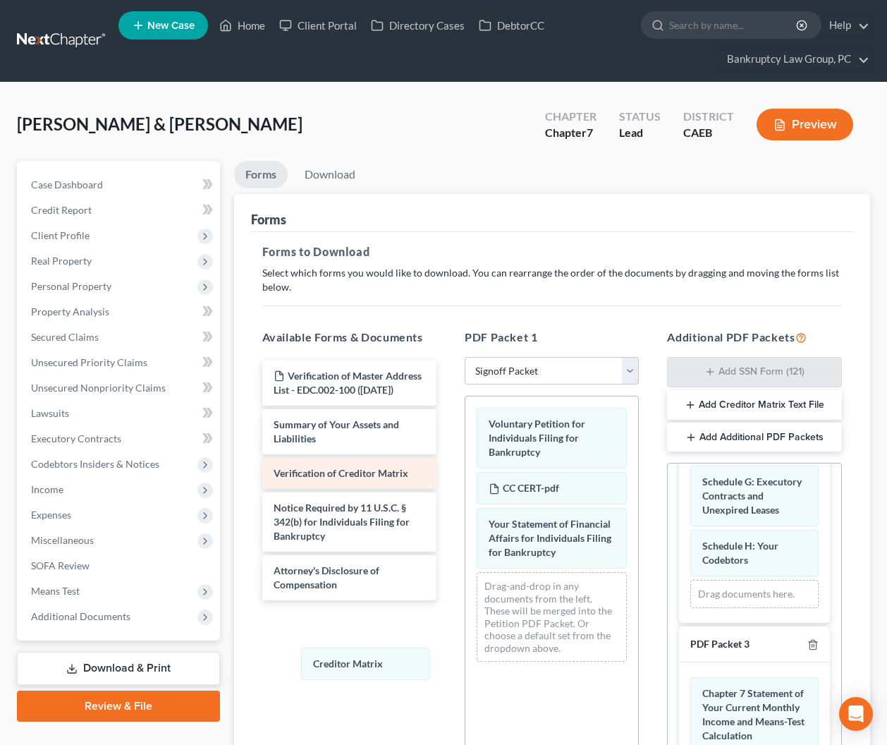
drag, startPoint x: 739, startPoint y: 596, endPoint x: 340, endPoint y: 480, distance: 415.2
click at [679, 623] on div "Creditor Matrix Schedule D: Creditors Who Hold Claims Secured by Property State…" at bounding box center [754, 440] width 150 height 365
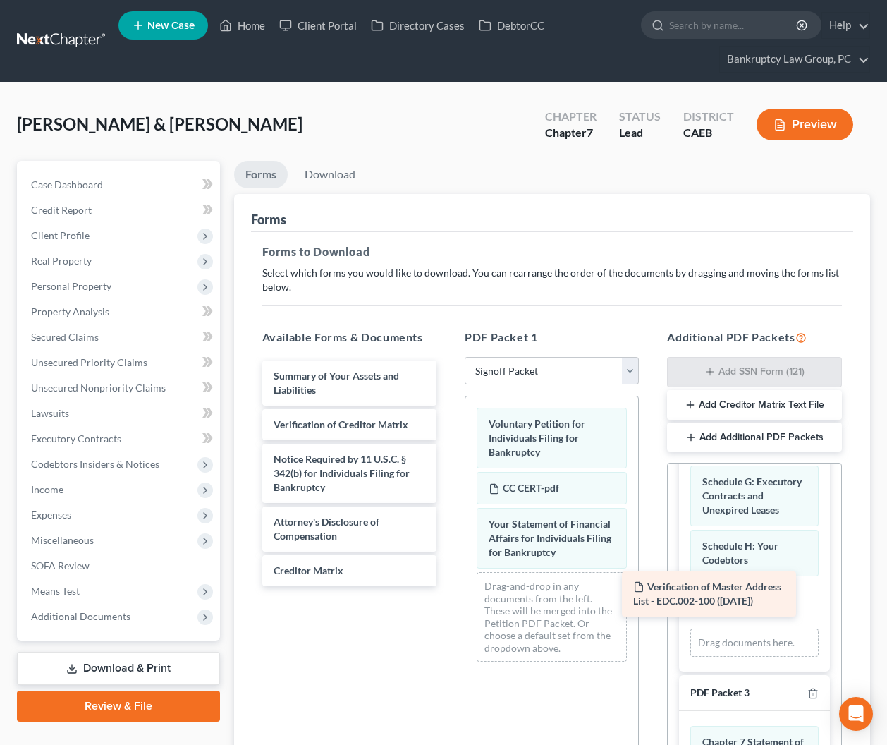
drag, startPoint x: 336, startPoint y: 375, endPoint x: 700, endPoint y: 592, distance: 424.5
click at [448, 586] on div "Verification of Master Address List - EDC.002-100 ([DATE]) Verification of Mast…" at bounding box center [349, 473] width 197 height 226
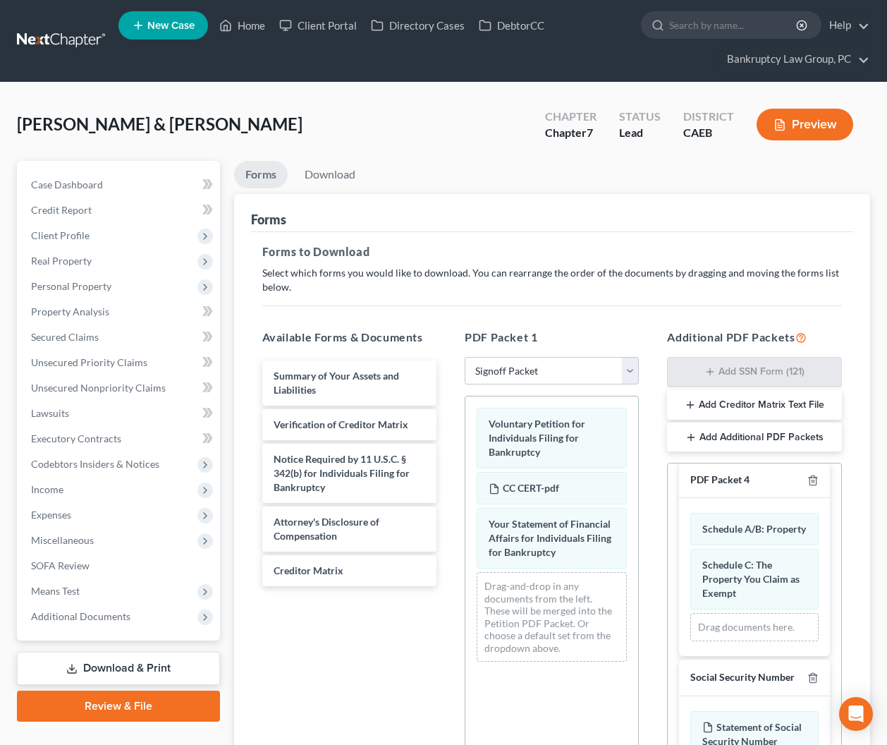
scroll to position [165, 0]
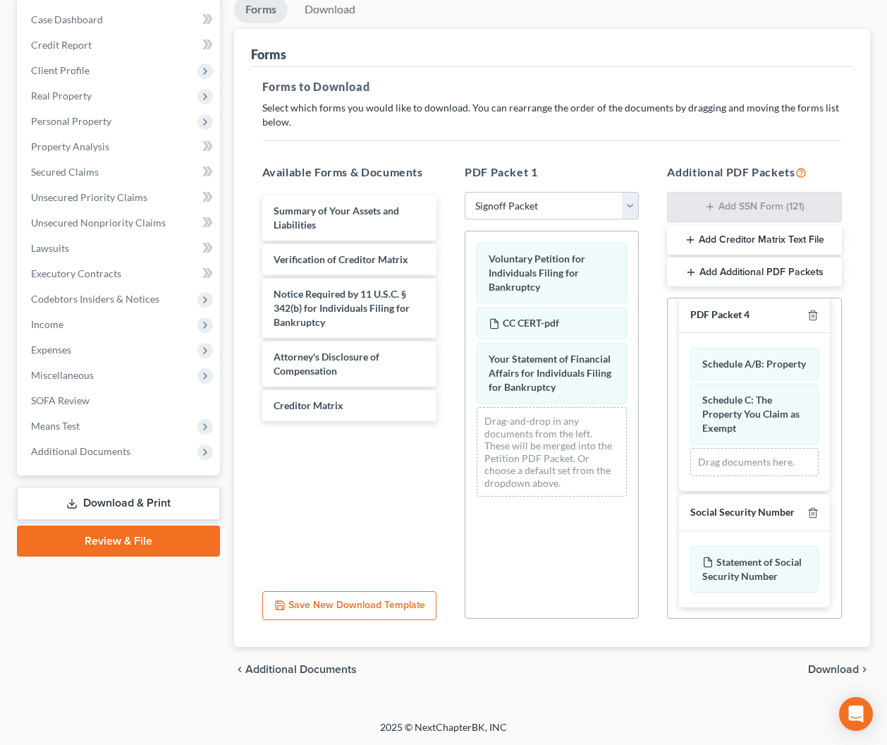
click at [839, 666] on span "Download" at bounding box center [833, 669] width 51 height 11
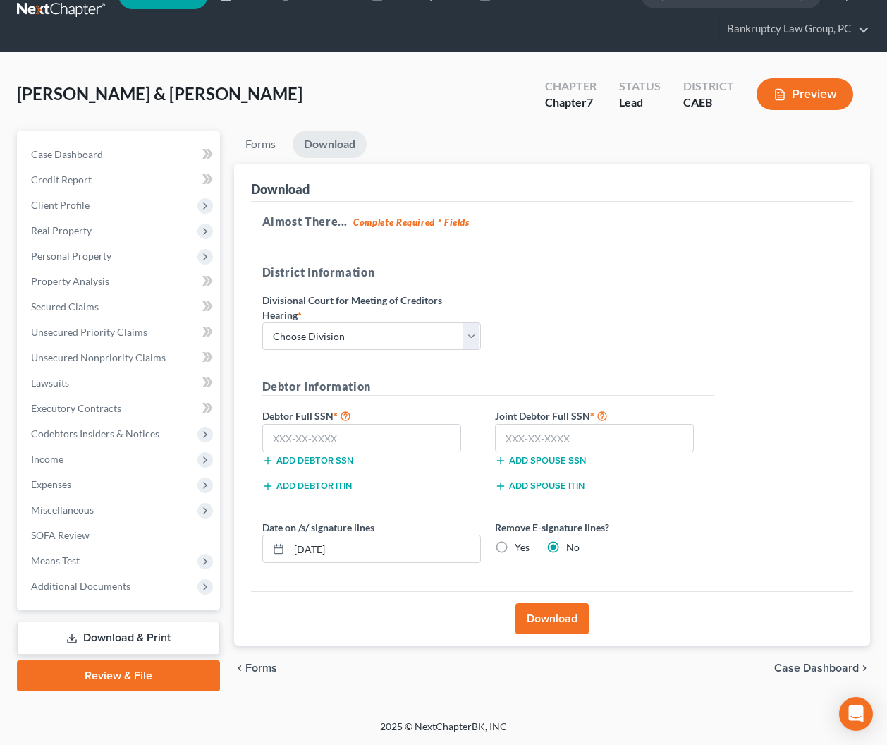
scroll to position [29, 0]
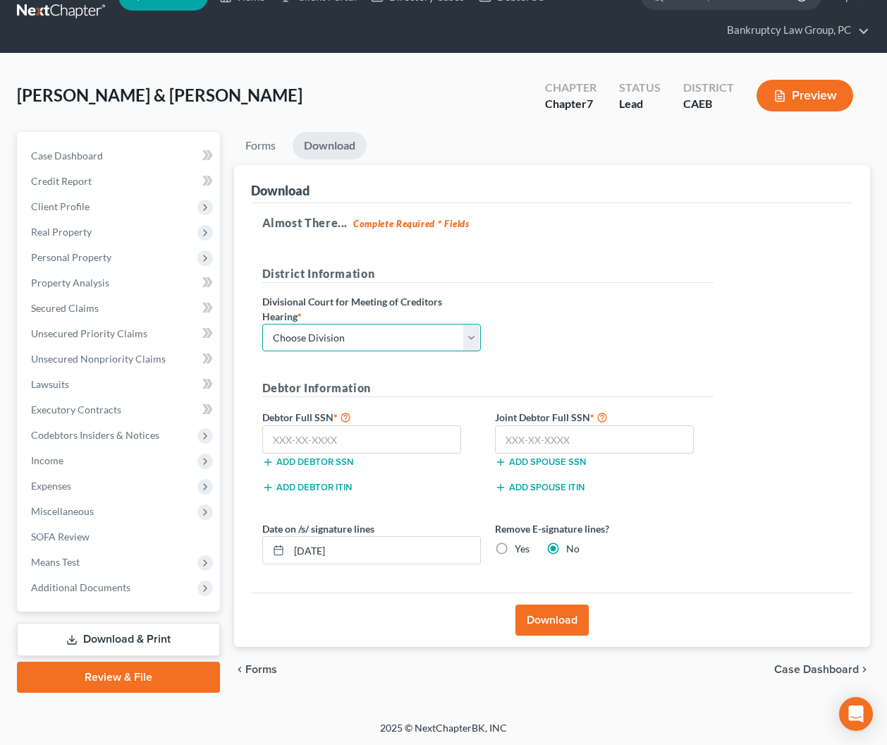
click at [377, 327] on select "Choose Division Fresno Modesto [GEOGRAPHIC_DATA]" at bounding box center [371, 338] width 219 height 28
select select "2"
click at [262, 324] on select "Choose Division Fresno Modesto [GEOGRAPHIC_DATA]" at bounding box center [371, 338] width 219 height 28
click at [381, 436] on input "text" at bounding box center [362, 439] width 200 height 28
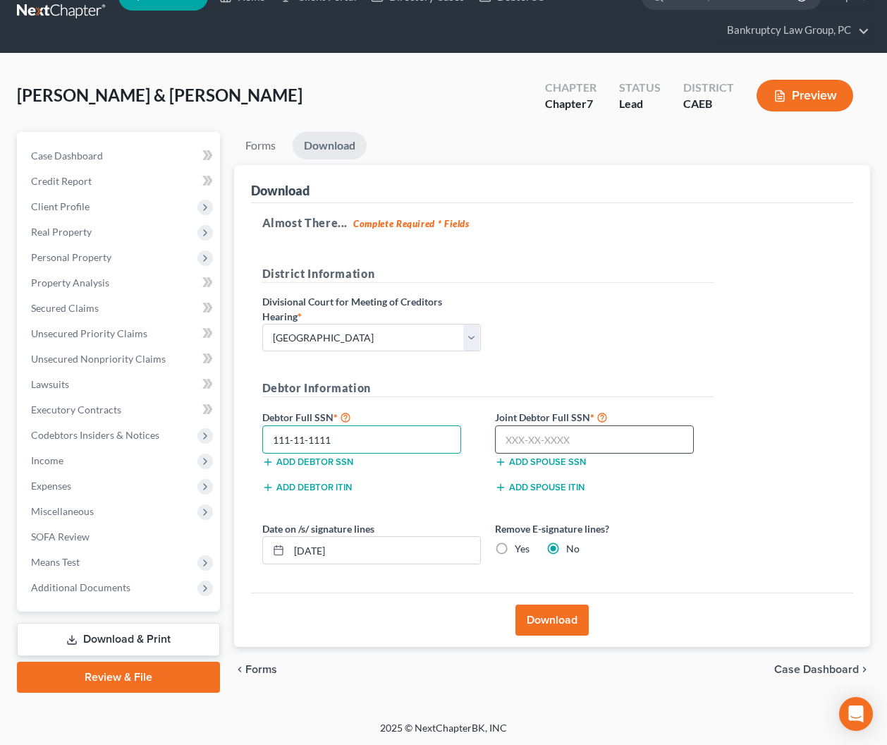
type input "111-11-1111"
click at [645, 449] on input "text" at bounding box center [595, 439] width 200 height 28
type input "111-11-1111"
click at [515, 547] on label "Yes" at bounding box center [522, 549] width 15 height 14
click at [521, 547] on input "Yes" at bounding box center [525, 546] width 9 height 9
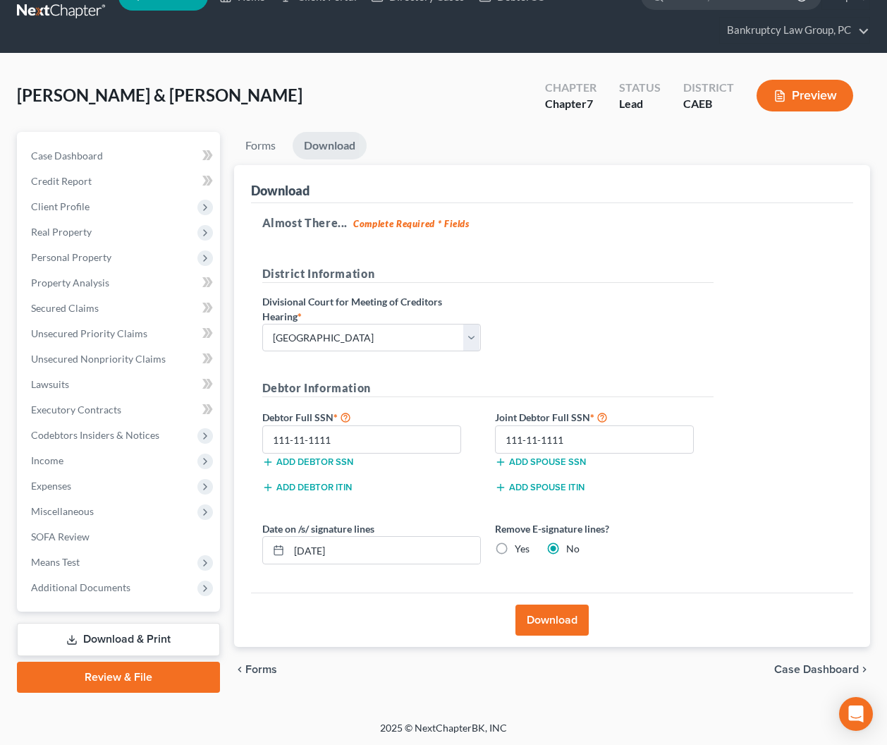
radio input "true"
radio input "false"
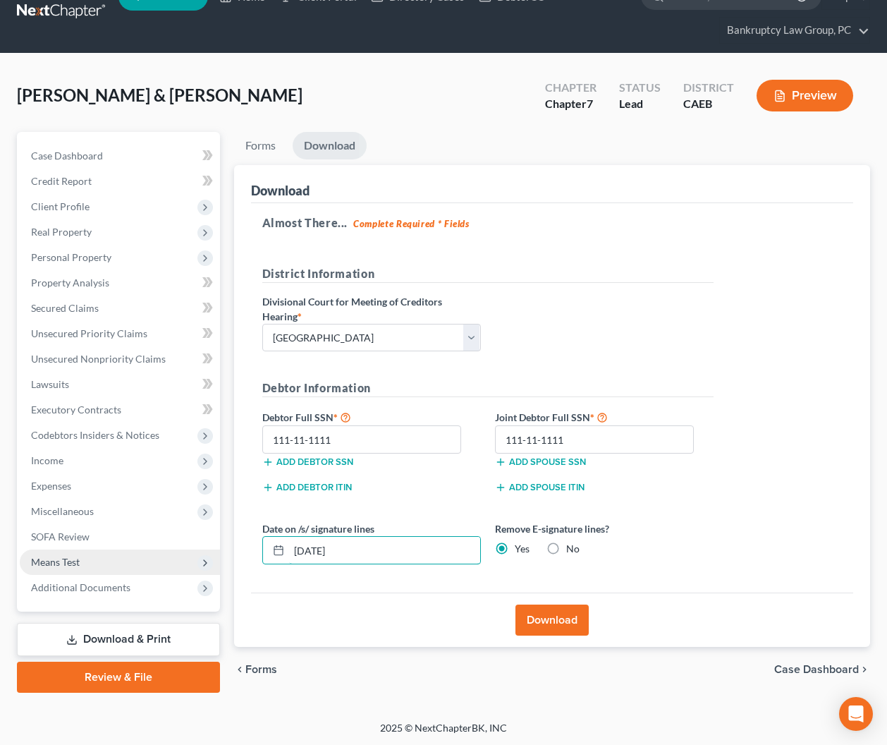
drag, startPoint x: 394, startPoint y: 548, endPoint x: 193, endPoint y: 549, distance: 201.0
click at [193, 549] on div "Petition Navigation Case Dashboard Payments Invoices Payments Payments Credit R…" at bounding box center [444, 412] width 868 height 561
drag, startPoint x: 539, startPoint y: 610, endPoint x: 766, endPoint y: 624, distance: 227.6
click at [539, 611] on button "Download" at bounding box center [552, 620] width 73 height 31
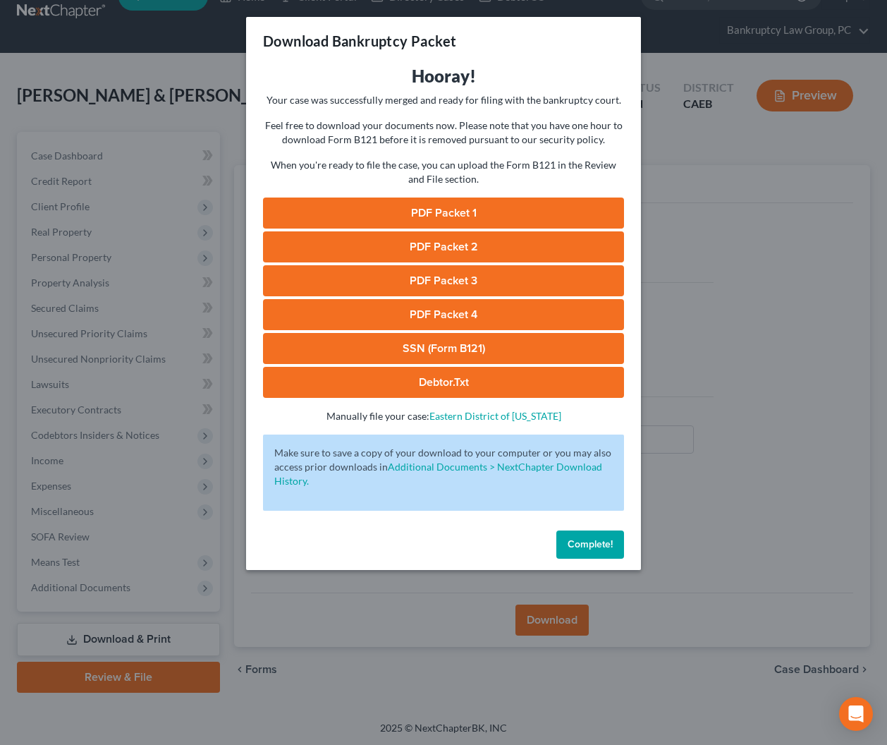
click at [443, 212] on link "PDF Packet 1" at bounding box center [443, 213] width 361 height 31
click at [448, 247] on link "PDF Packet 2" at bounding box center [443, 246] width 361 height 31
drag, startPoint x: 484, startPoint y: 272, endPoint x: 511, endPoint y: 285, distance: 30.0
click at [484, 272] on link "PDF Packet 3" at bounding box center [443, 280] width 361 height 31
click at [464, 320] on link "PDF Packet 4" at bounding box center [443, 314] width 361 height 31
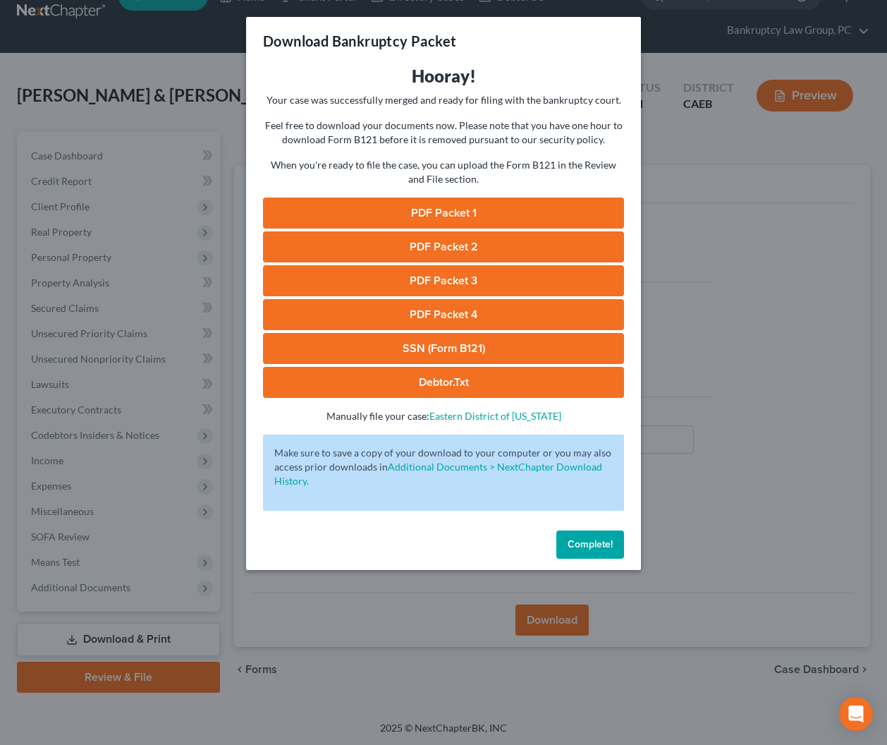
drag, startPoint x: 461, startPoint y: 345, endPoint x: 564, endPoint y: 343, distance: 103.0
click at [461, 345] on link "SSN (Form B121)" at bounding box center [443, 348] width 361 height 31
drag, startPoint x: 588, startPoint y: 545, endPoint x: 547, endPoint y: 458, distance: 95.6
click at [588, 545] on span "Complete!" at bounding box center [590, 544] width 45 height 12
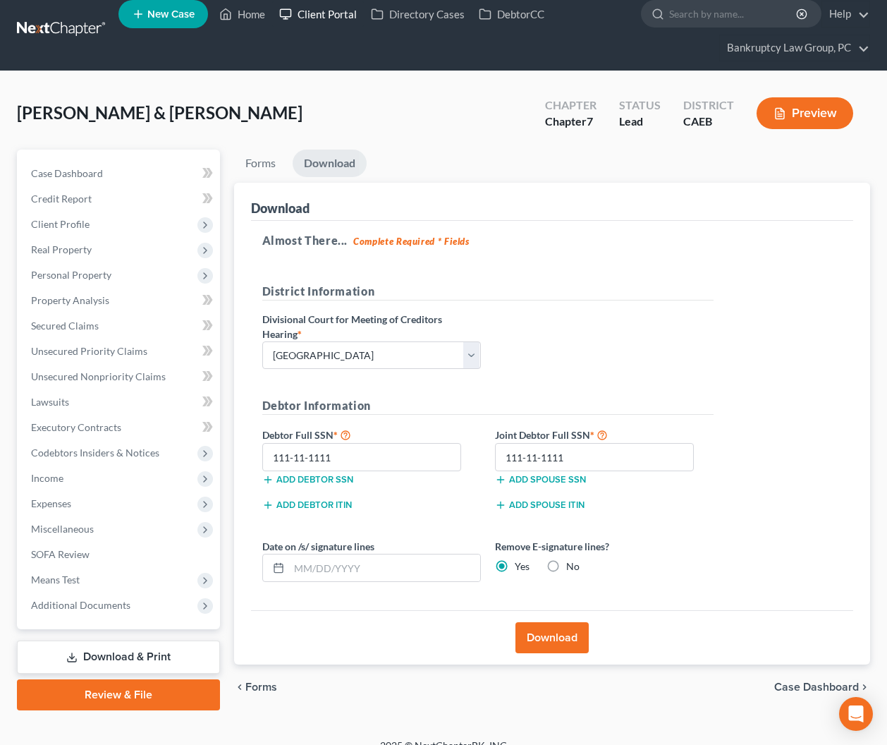
scroll to position [0, 0]
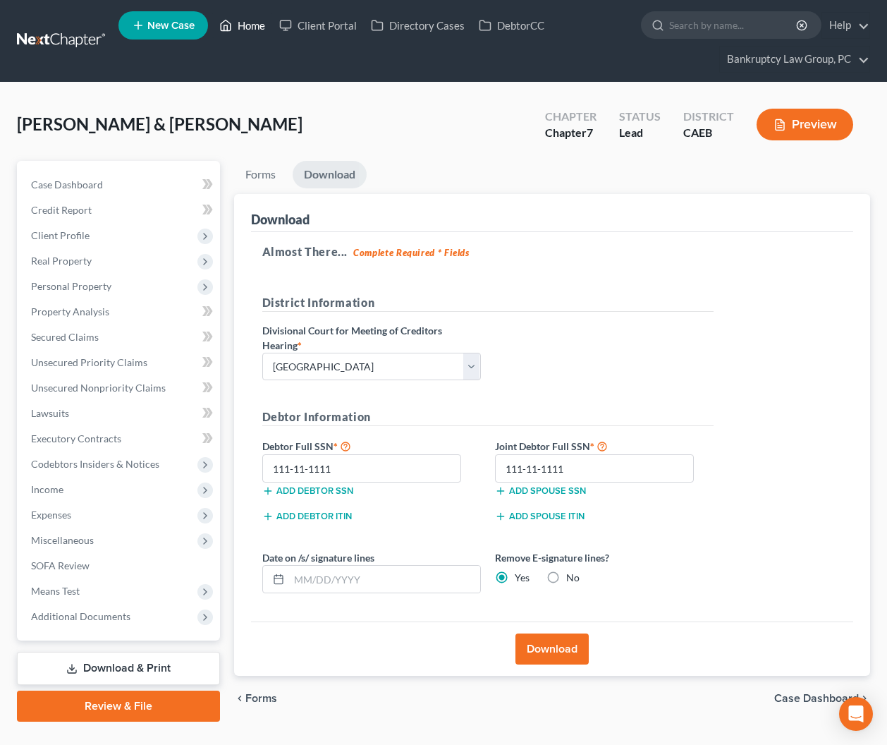
drag, startPoint x: 247, startPoint y: 23, endPoint x: 291, endPoint y: 66, distance: 61.9
click at [247, 23] on link "Home" at bounding box center [242, 25] width 60 height 25
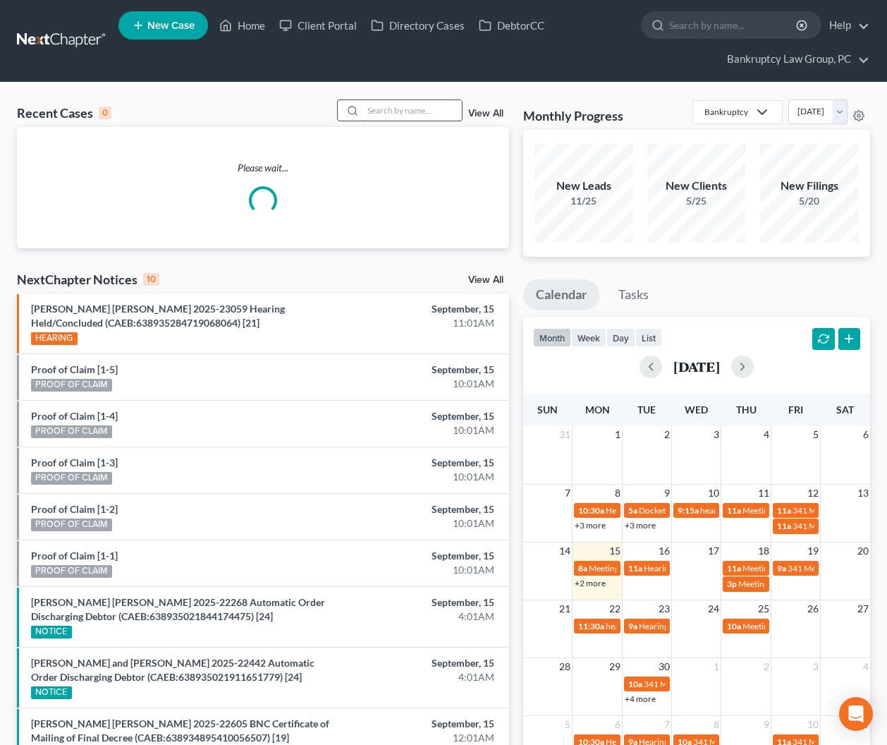
click at [449, 107] on input "search" at bounding box center [412, 110] width 99 height 20
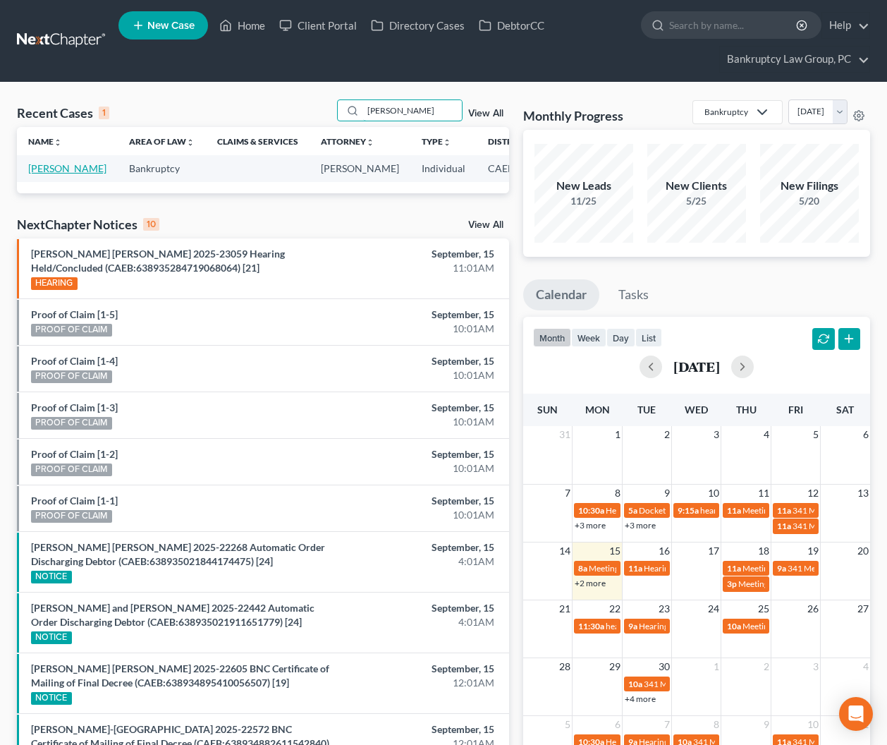
type input "[PERSON_NAME]"
click at [38, 174] on link "[PERSON_NAME]" at bounding box center [67, 168] width 78 height 12
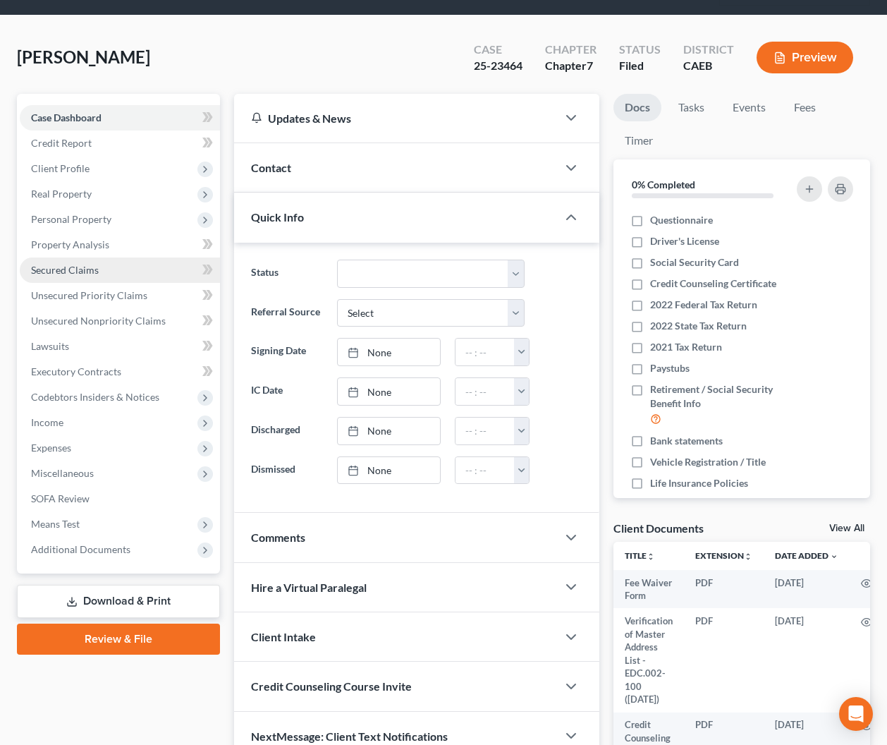
click at [78, 269] on span "Secured Claims" at bounding box center [65, 270] width 68 height 12
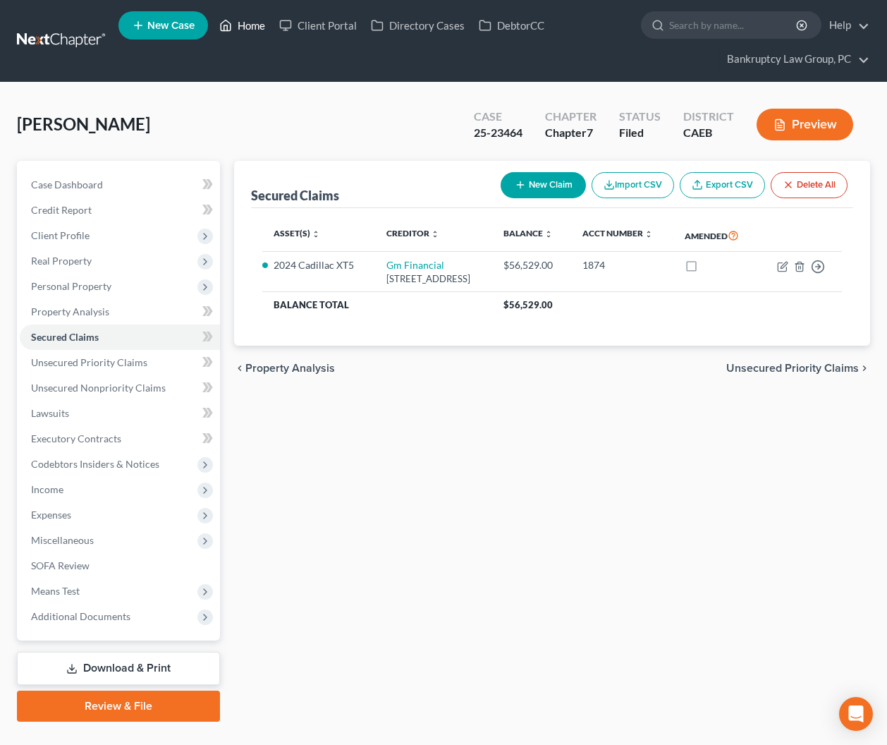
click at [245, 30] on link "Home" at bounding box center [242, 25] width 60 height 25
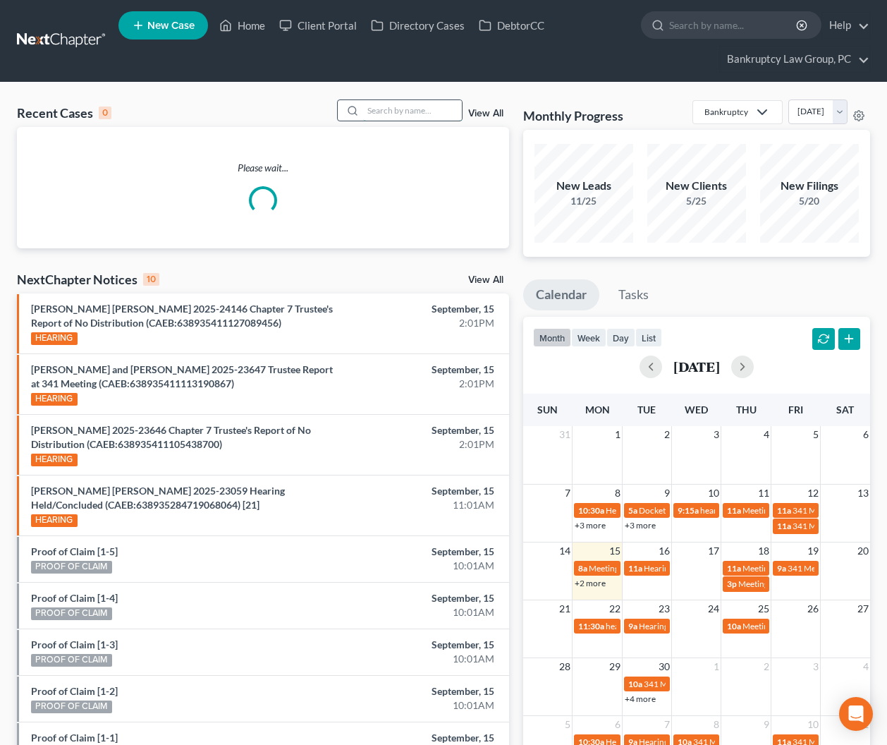
click at [435, 111] on input "search" at bounding box center [412, 110] width 99 height 20
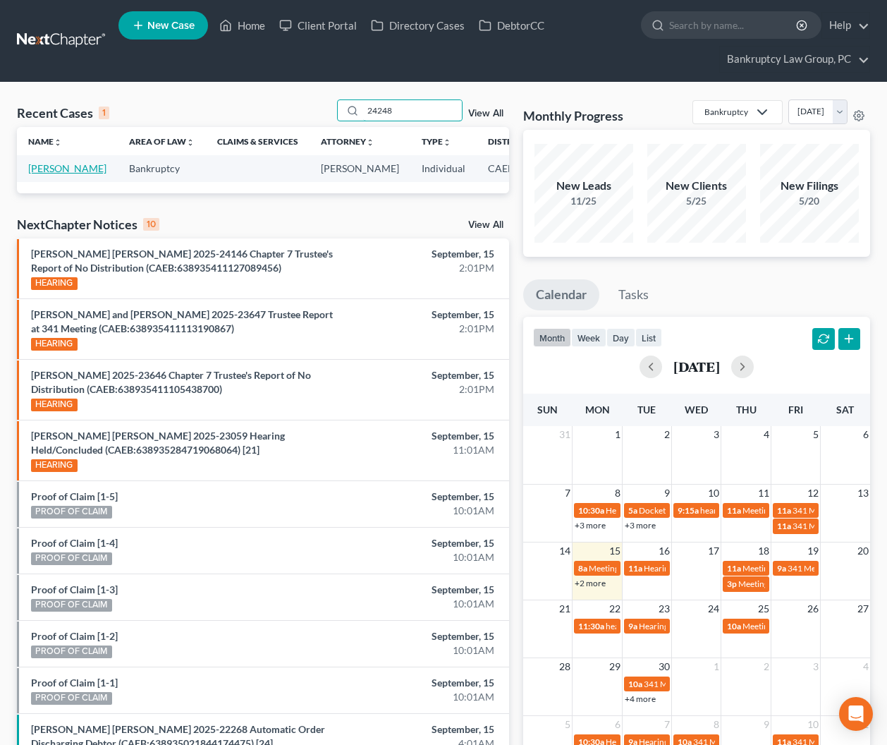
type input "24248"
click at [51, 174] on link "[PERSON_NAME]" at bounding box center [67, 168] width 78 height 12
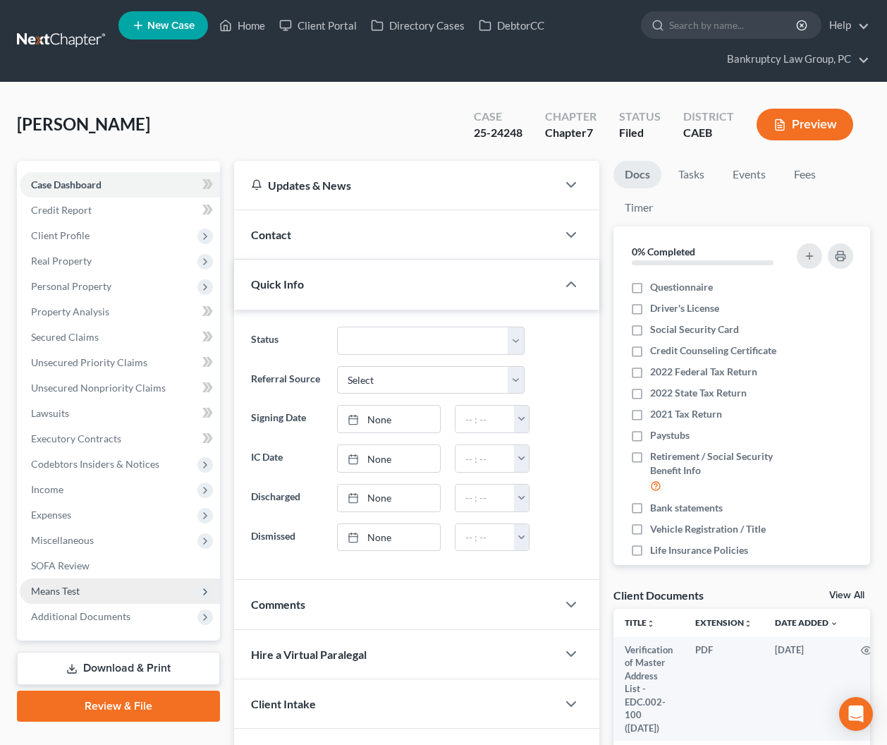
drag, startPoint x: 49, startPoint y: 519, endPoint x: 80, endPoint y: 583, distance: 71.0
click at [49, 519] on span "Expenses" at bounding box center [51, 515] width 40 height 12
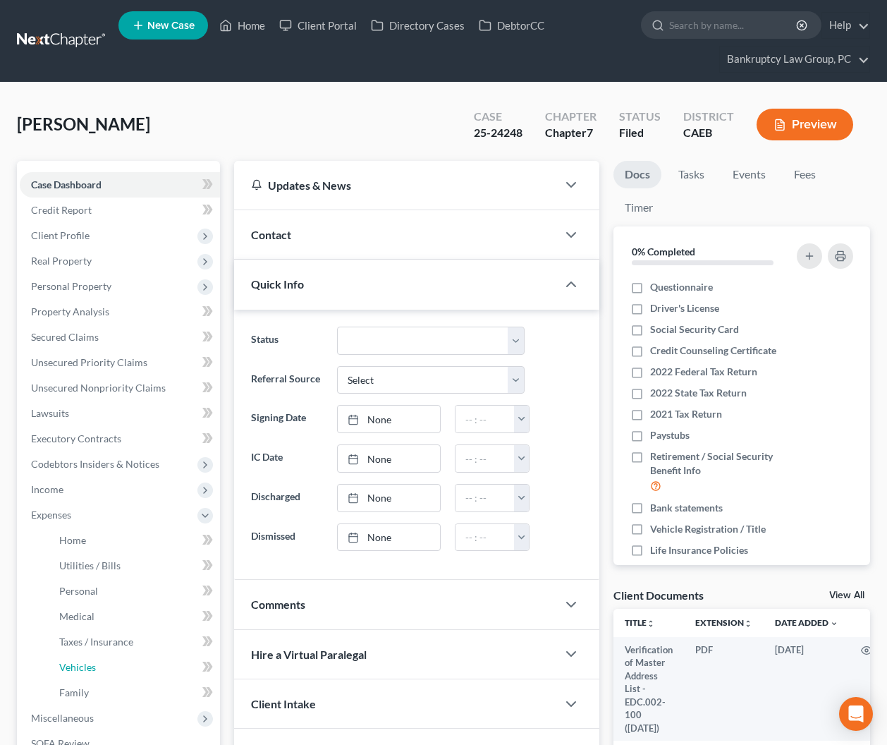
drag, startPoint x: 81, startPoint y: 666, endPoint x: 436, endPoint y: 585, distance: 363.8
click at [81, 666] on span "Vehicles" at bounding box center [77, 667] width 37 height 12
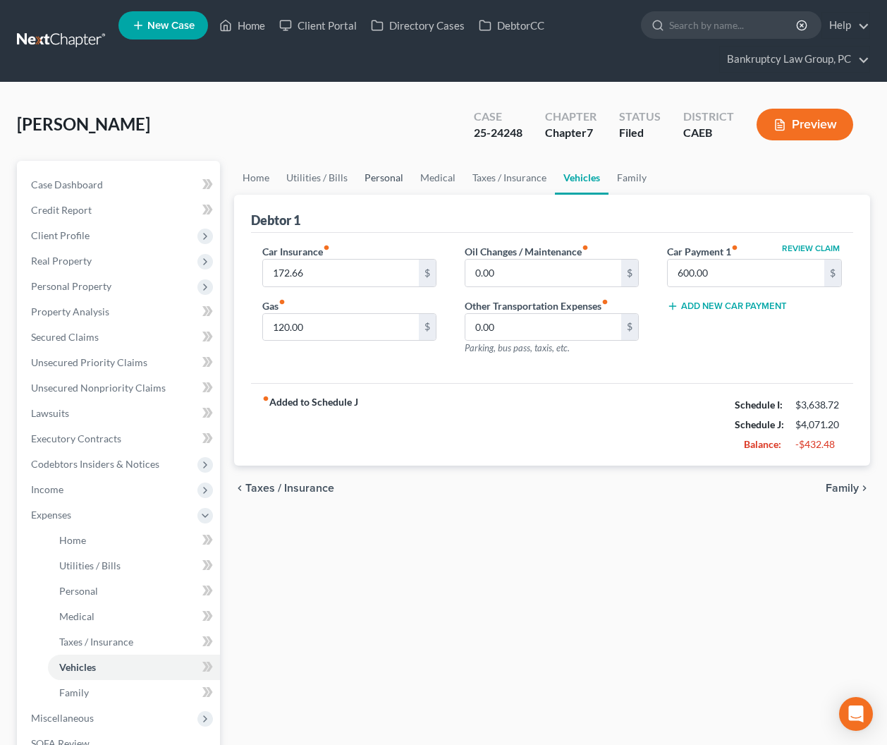
click at [380, 180] on link "Personal" at bounding box center [384, 178] width 56 height 34
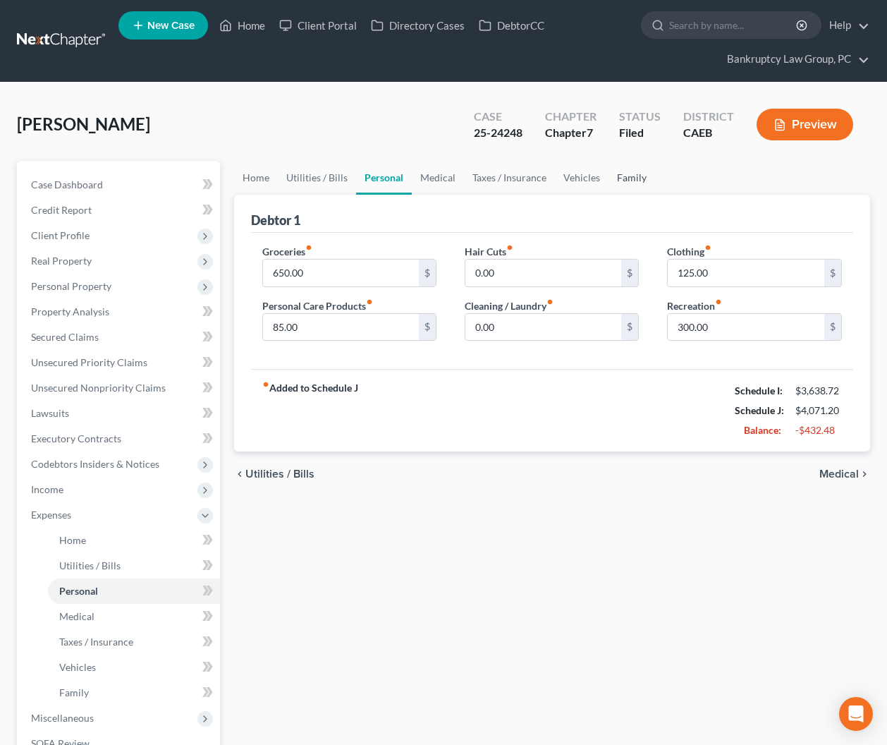
click at [617, 178] on link "Family" at bounding box center [632, 178] width 47 height 34
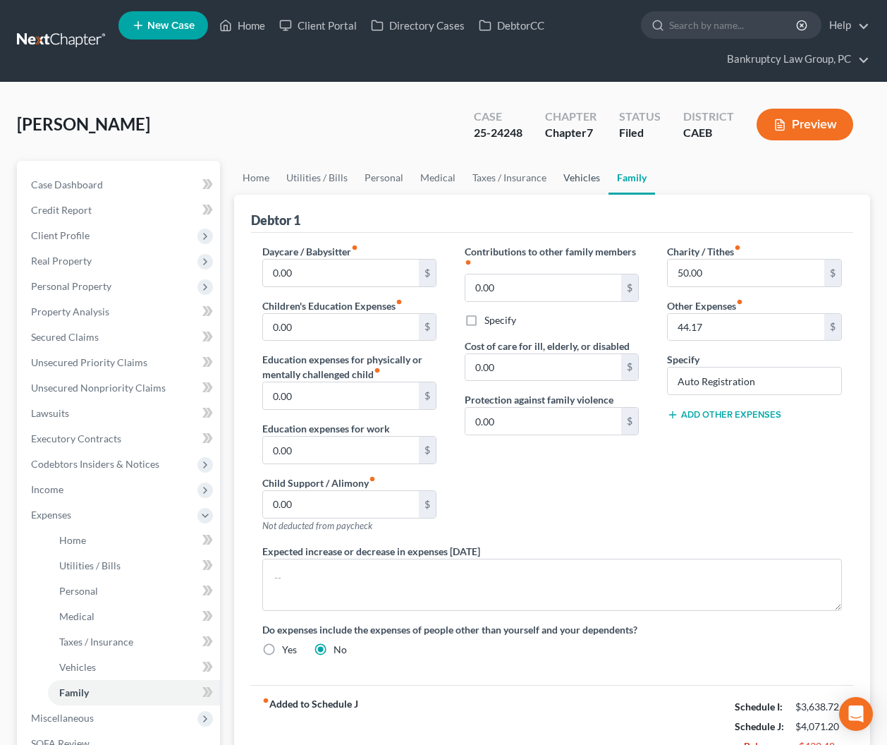
click at [563, 178] on link "Vehicles" at bounding box center [582, 178] width 54 height 34
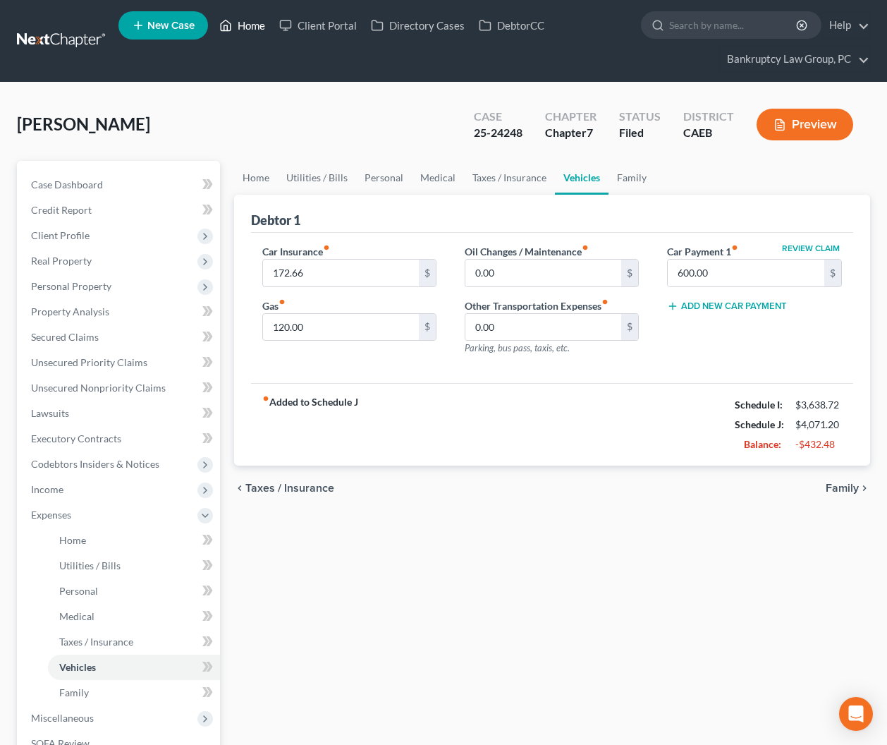
click at [252, 28] on link "Home" at bounding box center [242, 25] width 60 height 25
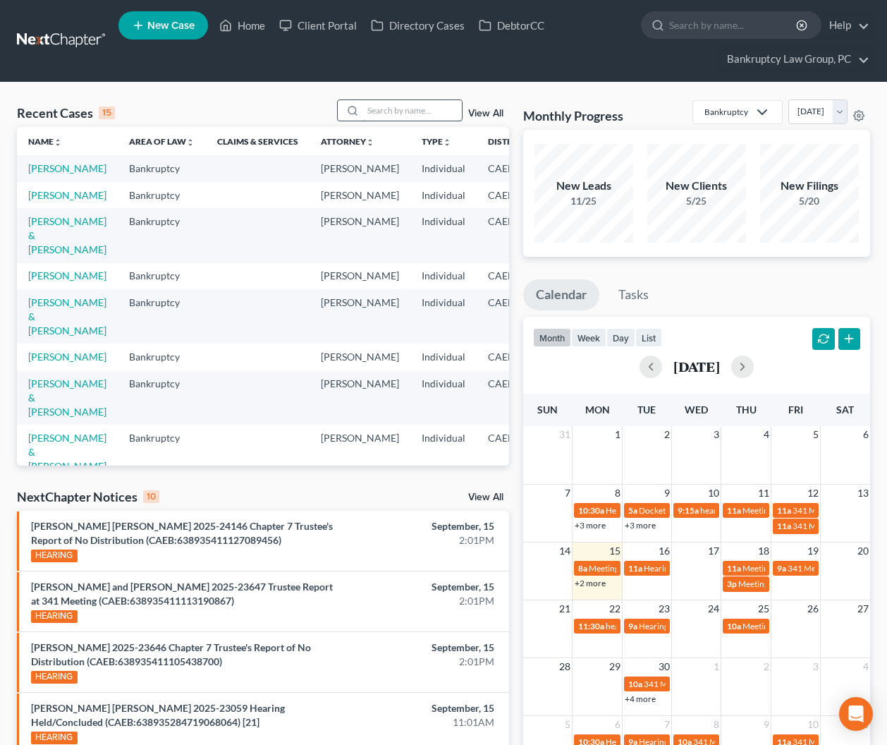
click at [404, 113] on input "search" at bounding box center [412, 110] width 99 height 20
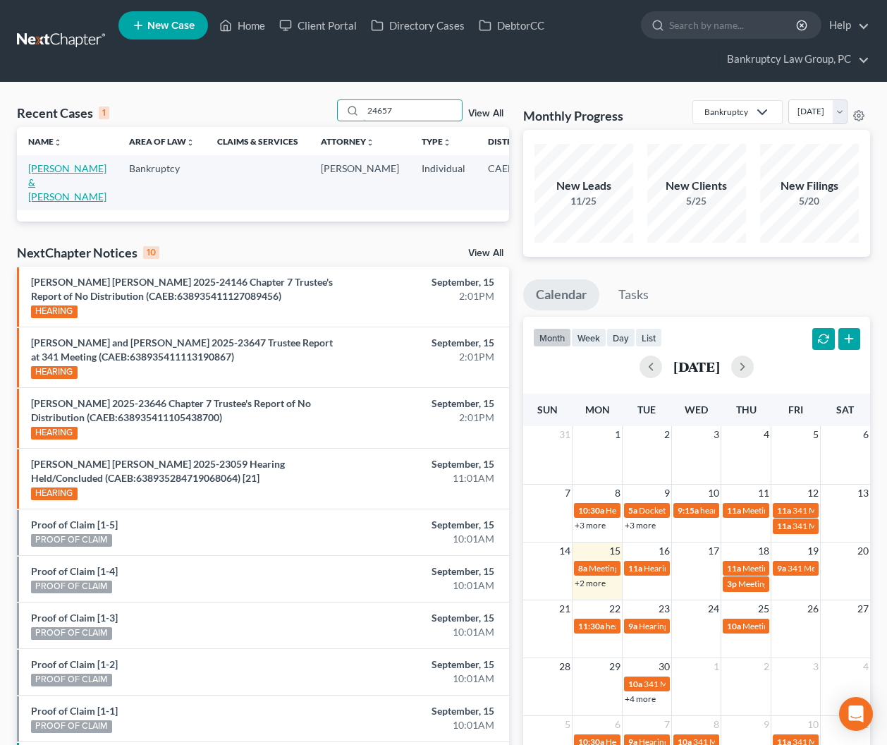
type input "24657"
click at [41, 194] on link "[PERSON_NAME] & [PERSON_NAME]" at bounding box center [67, 182] width 78 height 40
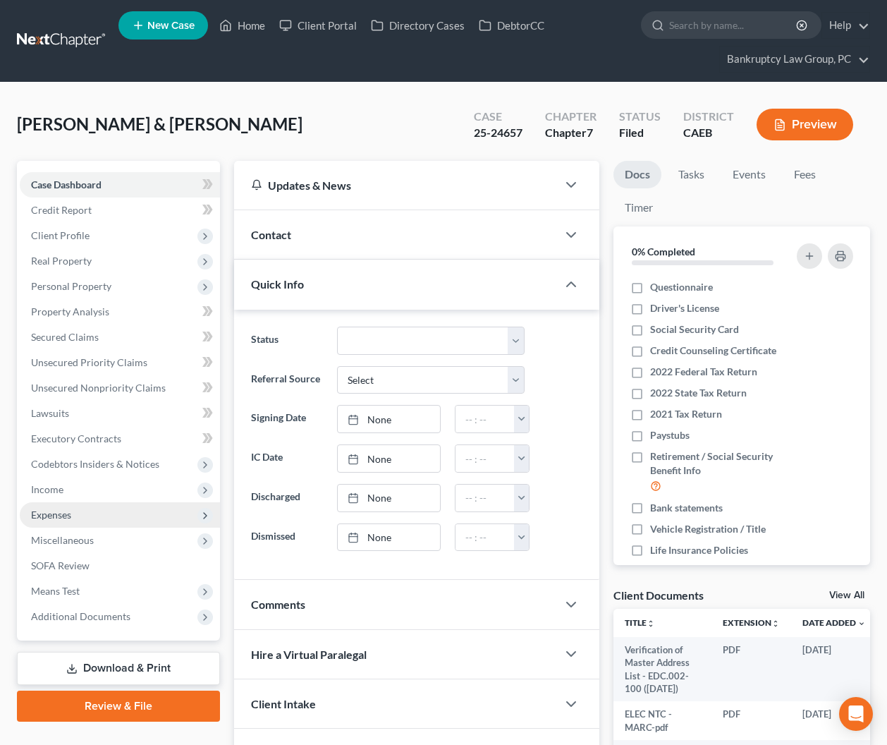
click at [52, 509] on span "Expenses" at bounding box center [51, 515] width 40 height 12
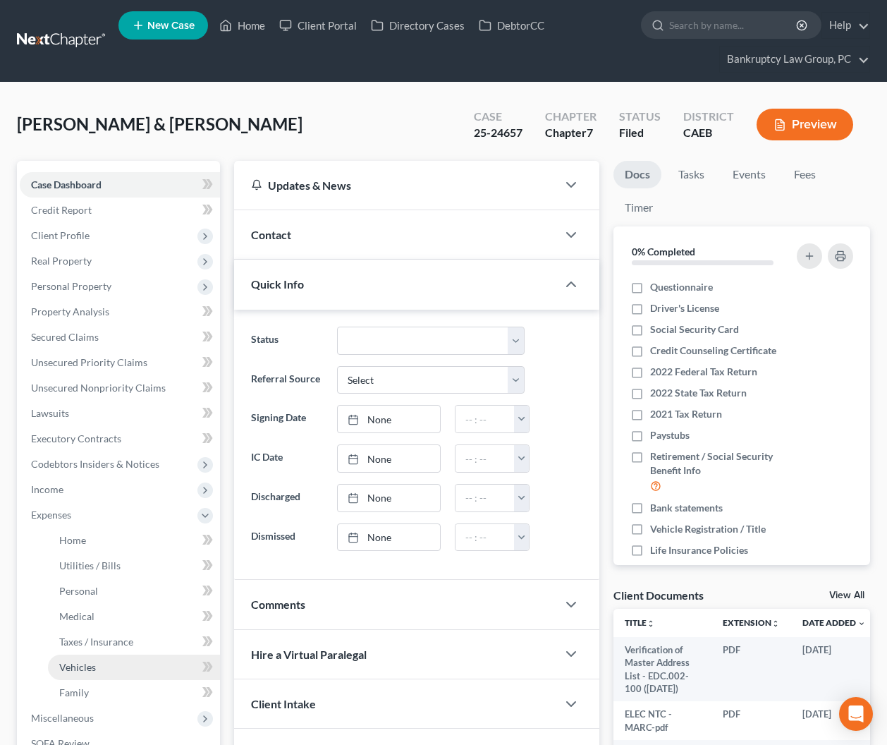
click at [71, 663] on span "Vehicles" at bounding box center [77, 667] width 37 height 12
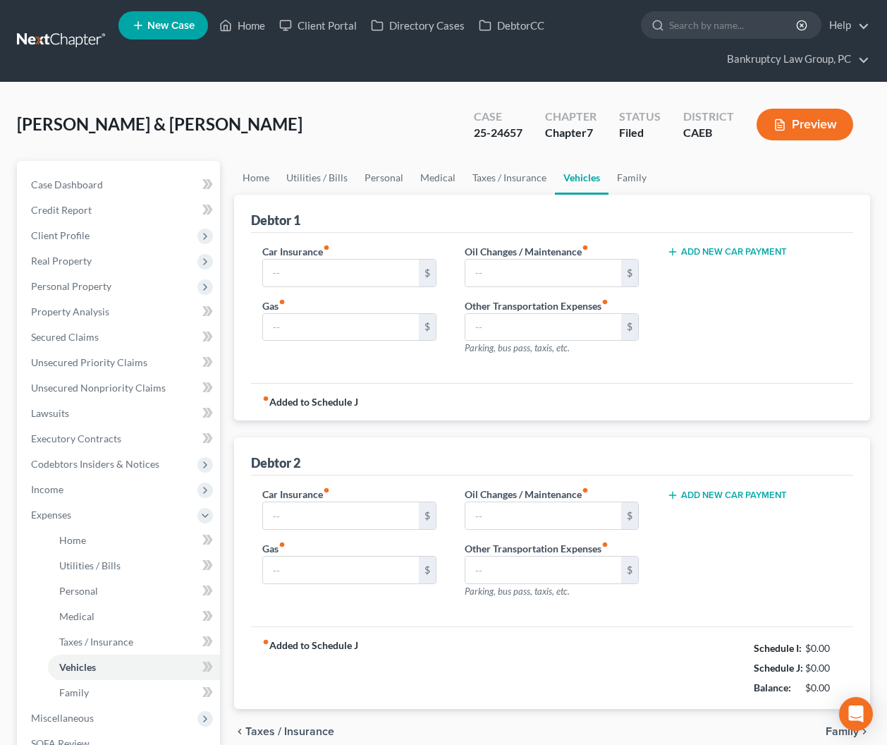
type input "350.00"
type input "150.00"
type input "50.00"
type input "0.00"
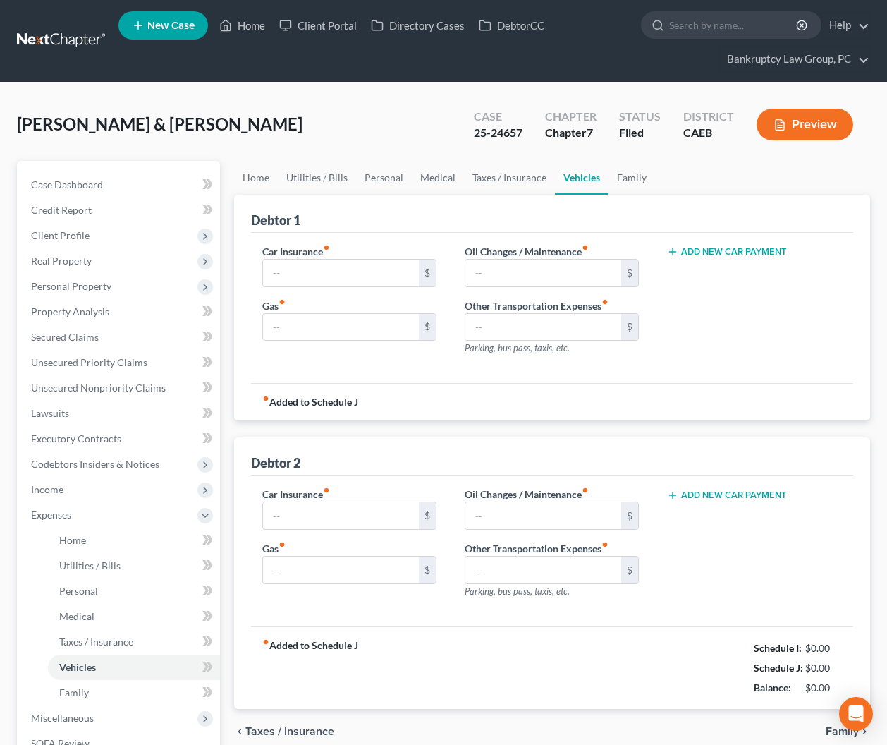
type input "100.00"
type input "50.00"
type input "0.00"
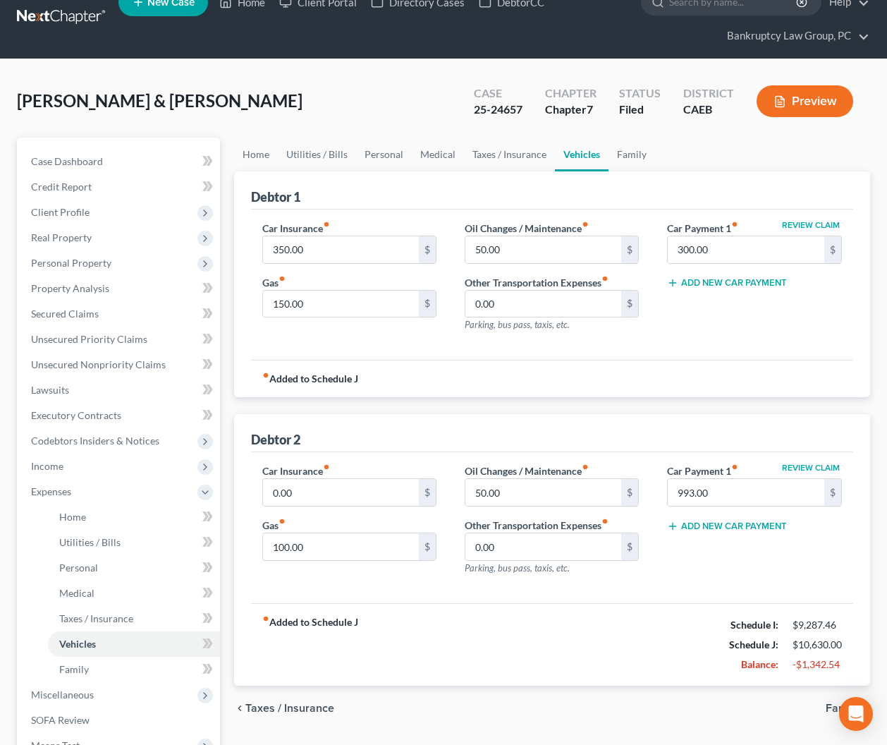
scroll to position [26, 0]
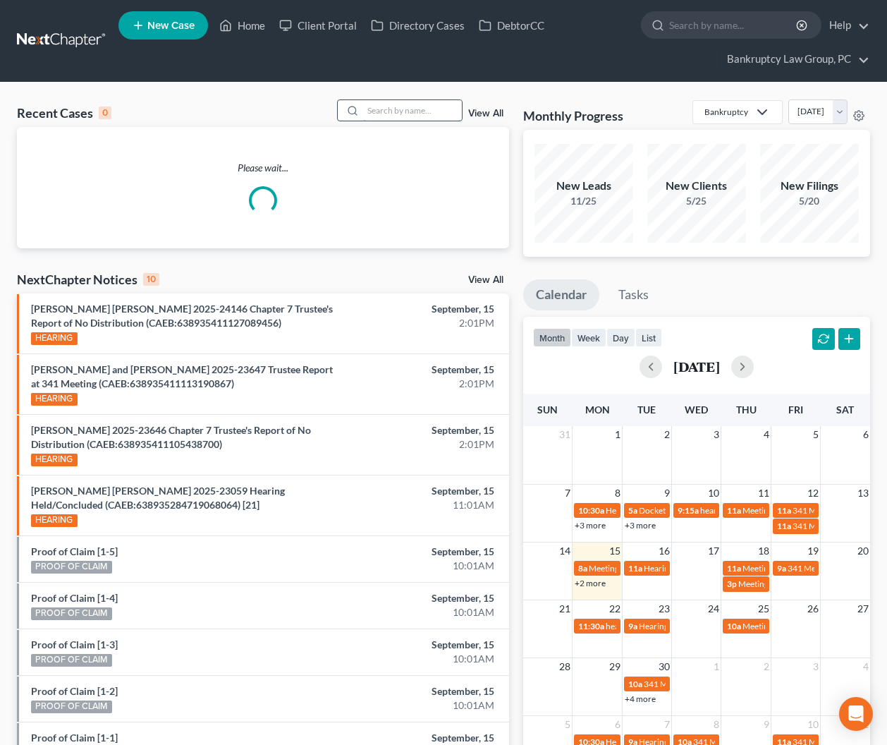
click at [380, 114] on input "search" at bounding box center [412, 110] width 99 height 20
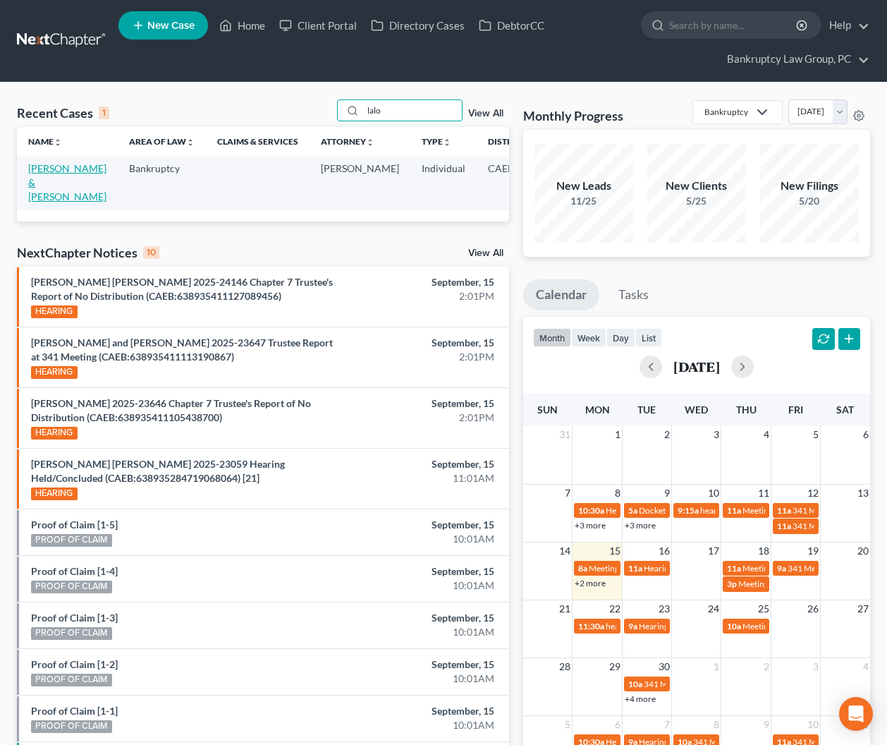
type input "lalo"
click at [41, 185] on link "[PERSON_NAME] & [PERSON_NAME]" at bounding box center [67, 182] width 78 height 40
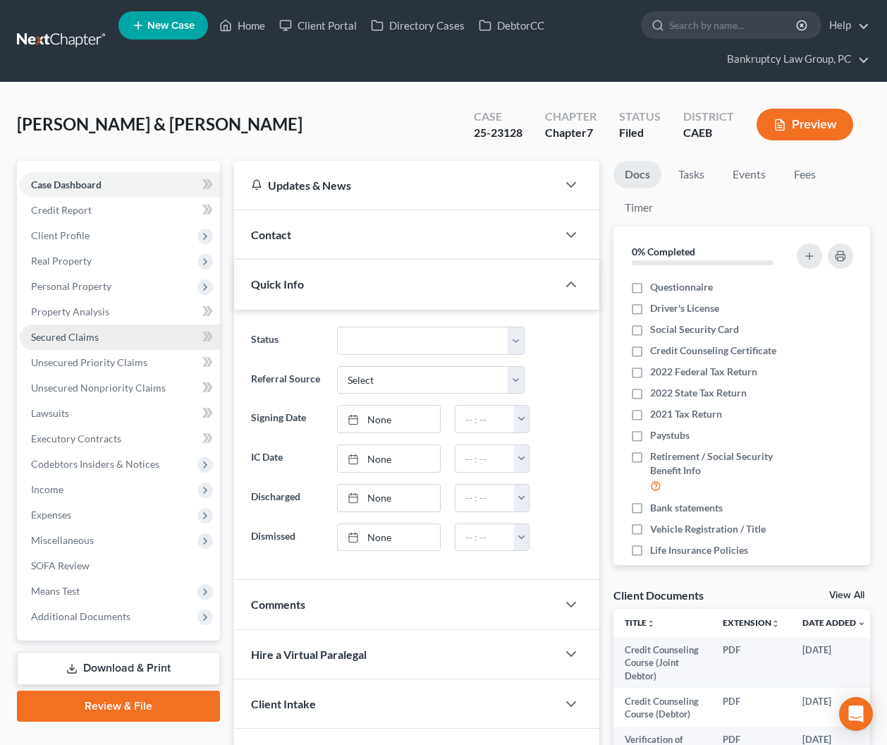
click at [78, 336] on span "Secured Claims" at bounding box center [65, 337] width 68 height 12
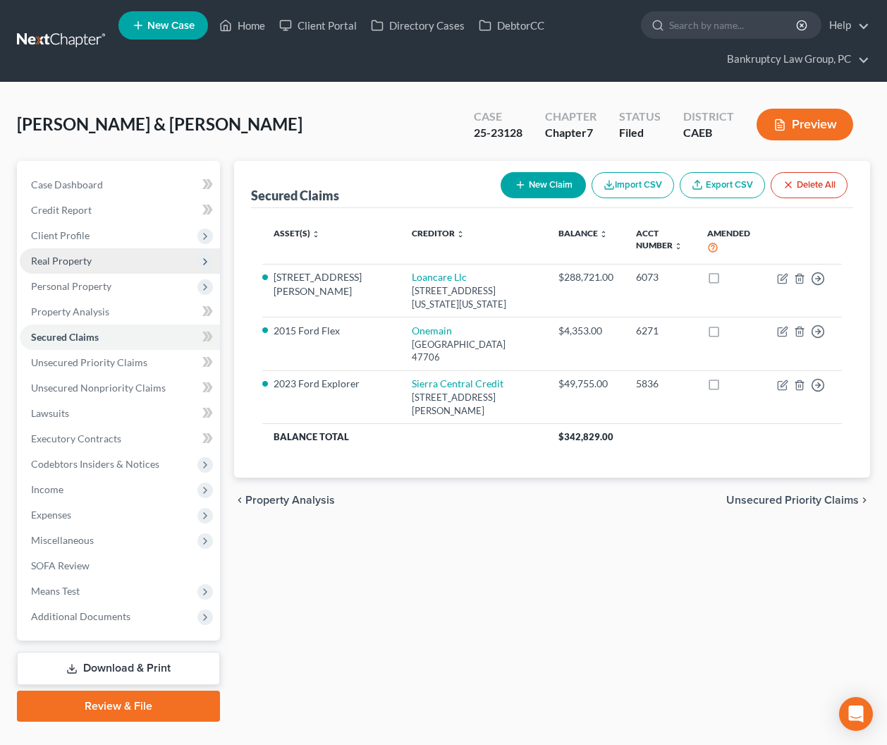
click at [61, 264] on span "Real Property" at bounding box center [61, 261] width 61 height 12
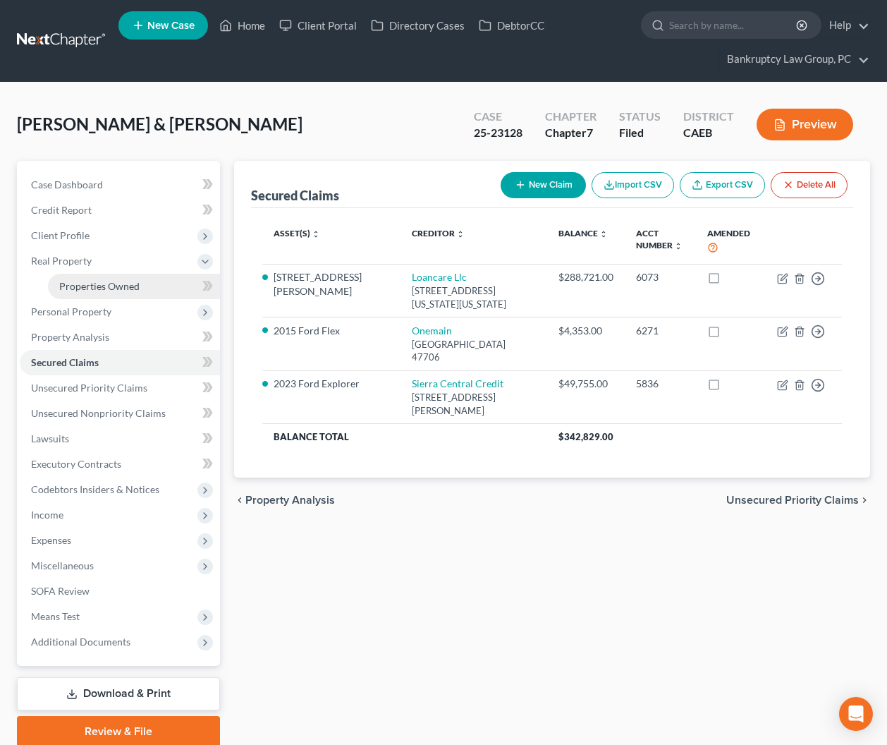
click at [73, 287] on span "Properties Owned" at bounding box center [99, 286] width 80 height 12
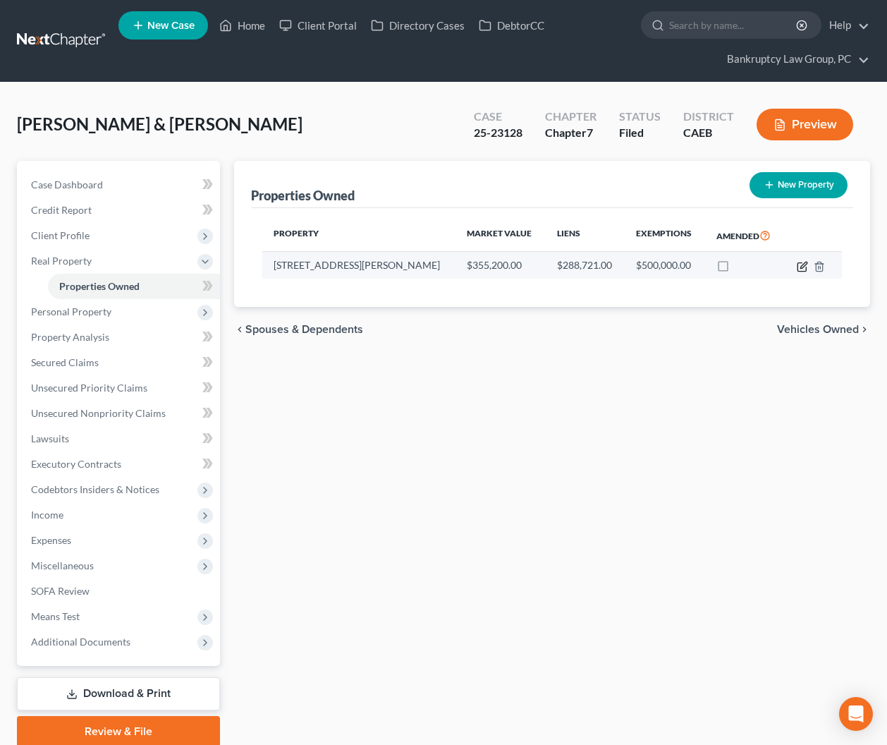
click at [801, 265] on icon "button" at bounding box center [804, 265] width 6 height 6
select select "4"
select select "33"
select select "2"
select select "1"
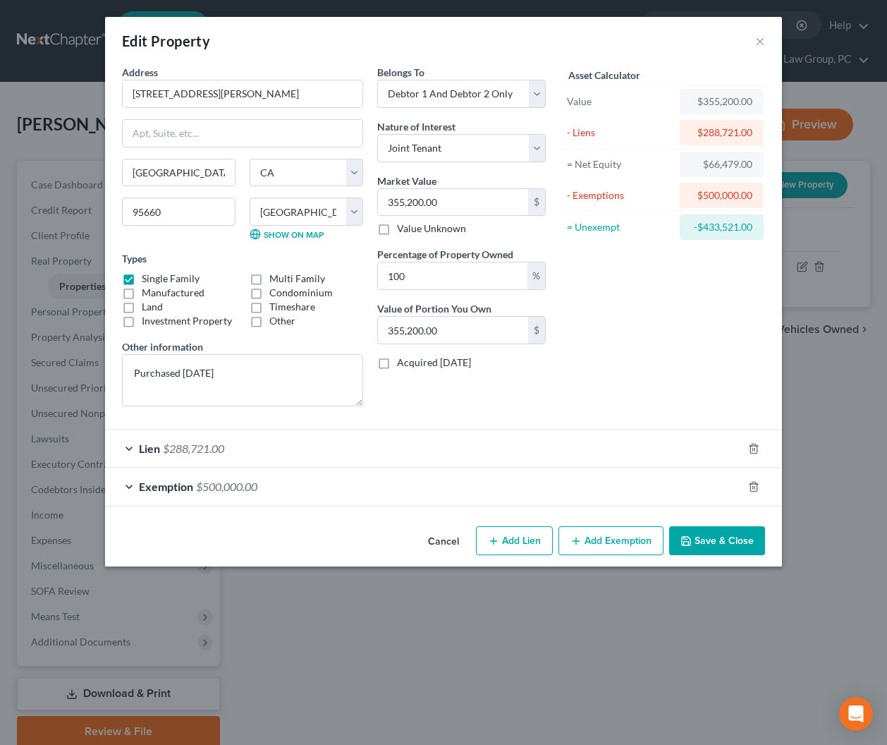
click at [245, 454] on div "Lien $288,721.00" at bounding box center [424, 448] width 638 height 37
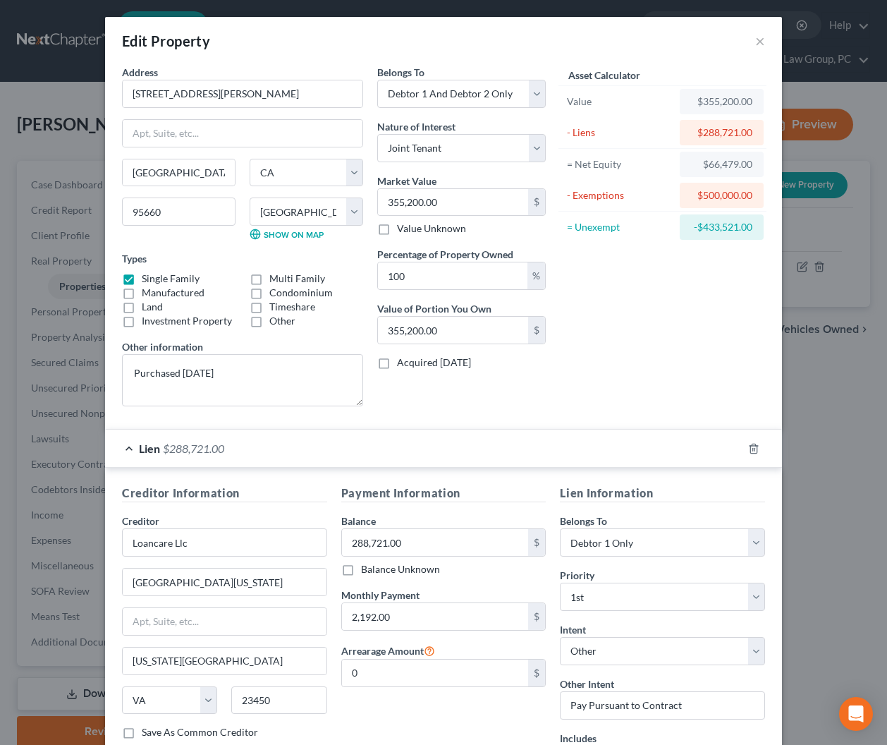
click at [246, 449] on div "Lien $288,721.00" at bounding box center [424, 448] width 638 height 37
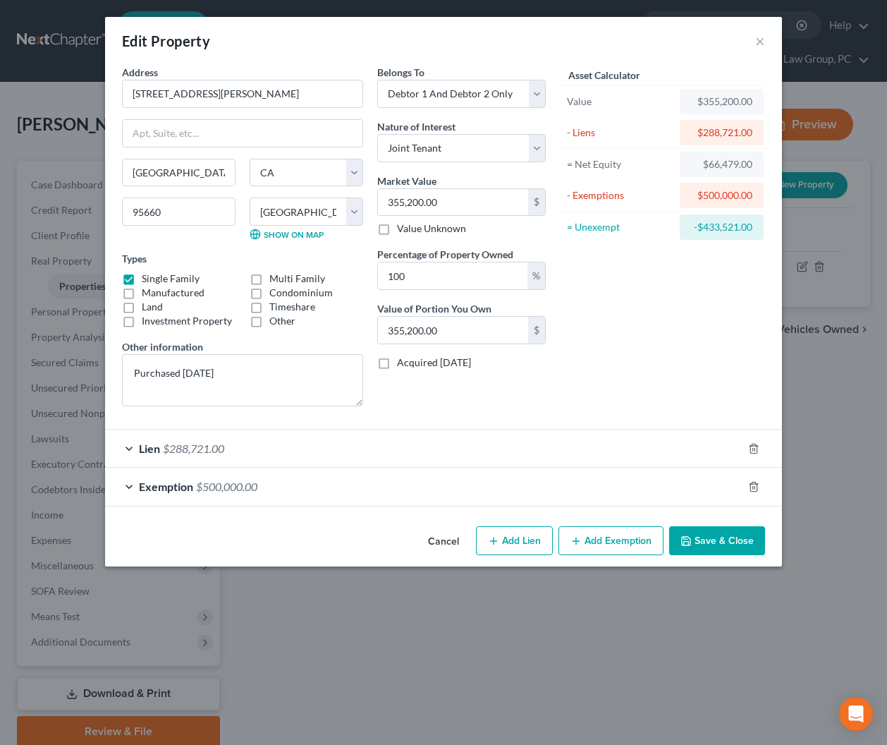
click at [442, 540] on button "Cancel" at bounding box center [444, 542] width 54 height 28
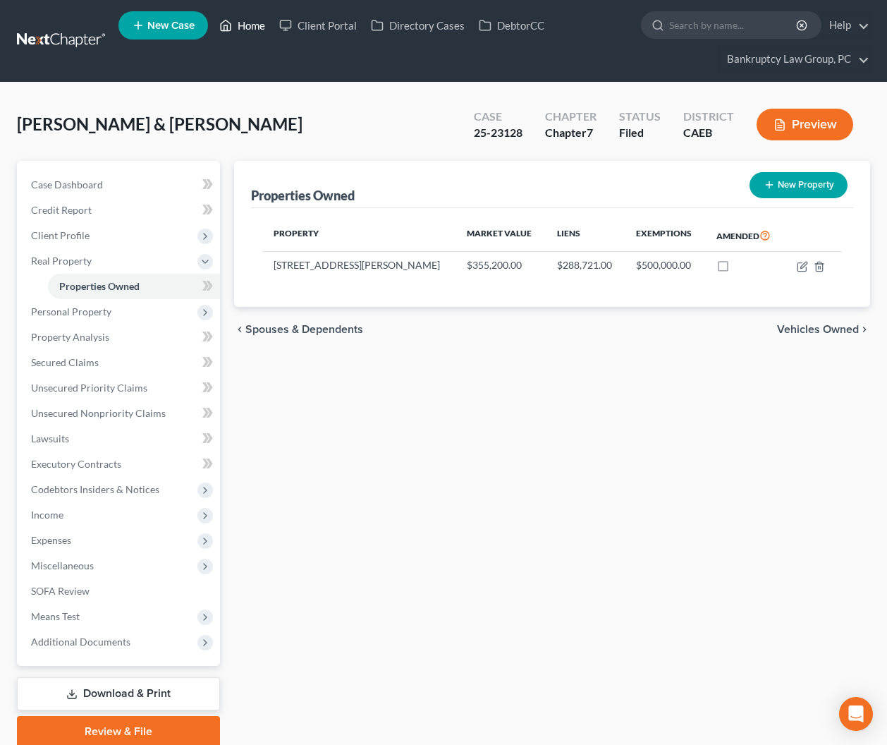
drag, startPoint x: 253, startPoint y: 28, endPoint x: 279, endPoint y: 58, distance: 39.5
click at [253, 28] on link "Home" at bounding box center [242, 25] width 60 height 25
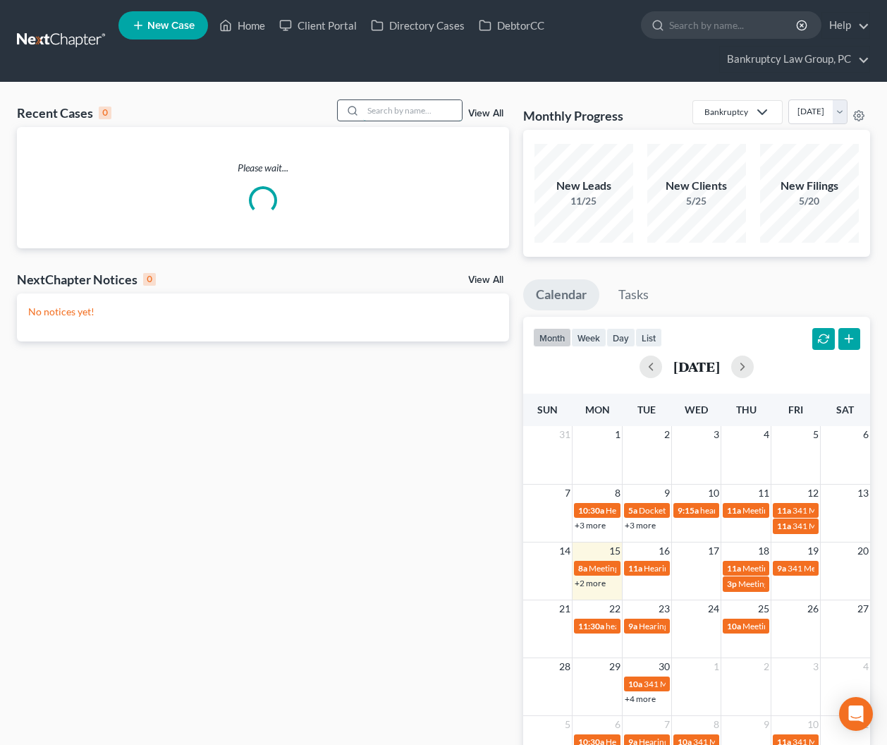
click at [439, 112] on input "search" at bounding box center [412, 110] width 99 height 20
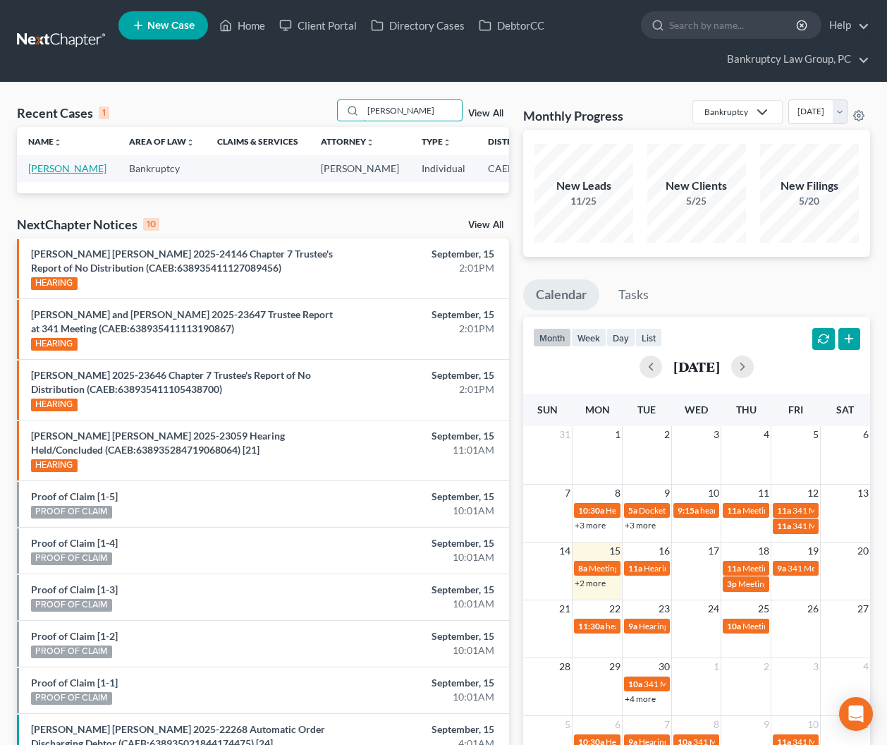
type input "[PERSON_NAME]"
click at [32, 174] on link "[PERSON_NAME]" at bounding box center [67, 168] width 78 height 12
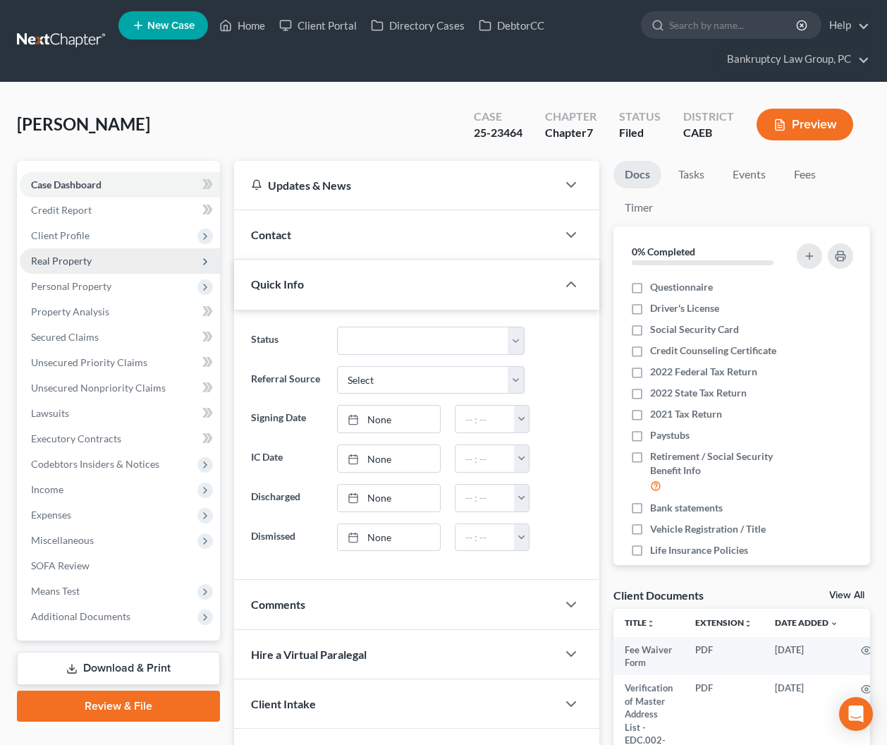
drag, startPoint x: 65, startPoint y: 235, endPoint x: 66, endPoint y: 250, distance: 15.5
click at [65, 235] on span "Client Profile" at bounding box center [60, 235] width 59 height 12
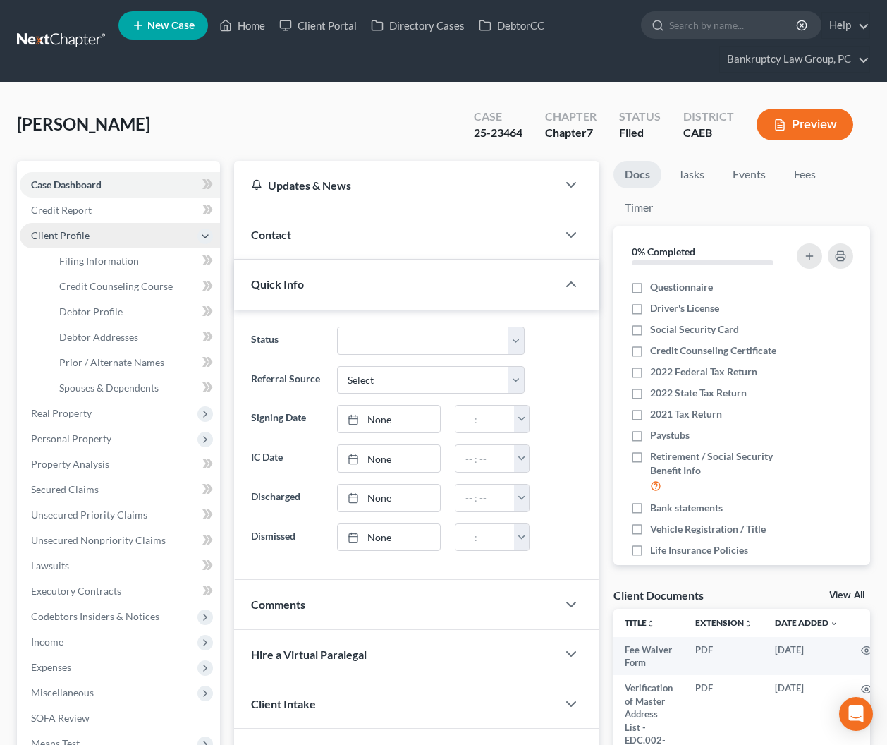
click at [63, 233] on span "Client Profile" at bounding box center [60, 235] width 59 height 12
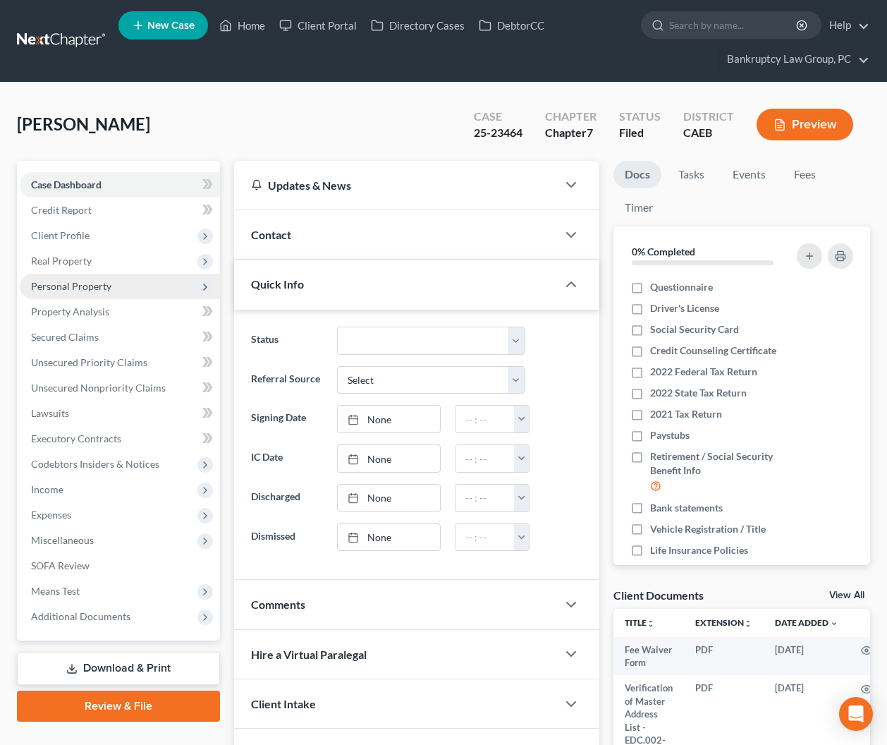
click at [71, 282] on span "Personal Property" at bounding box center [71, 286] width 80 height 12
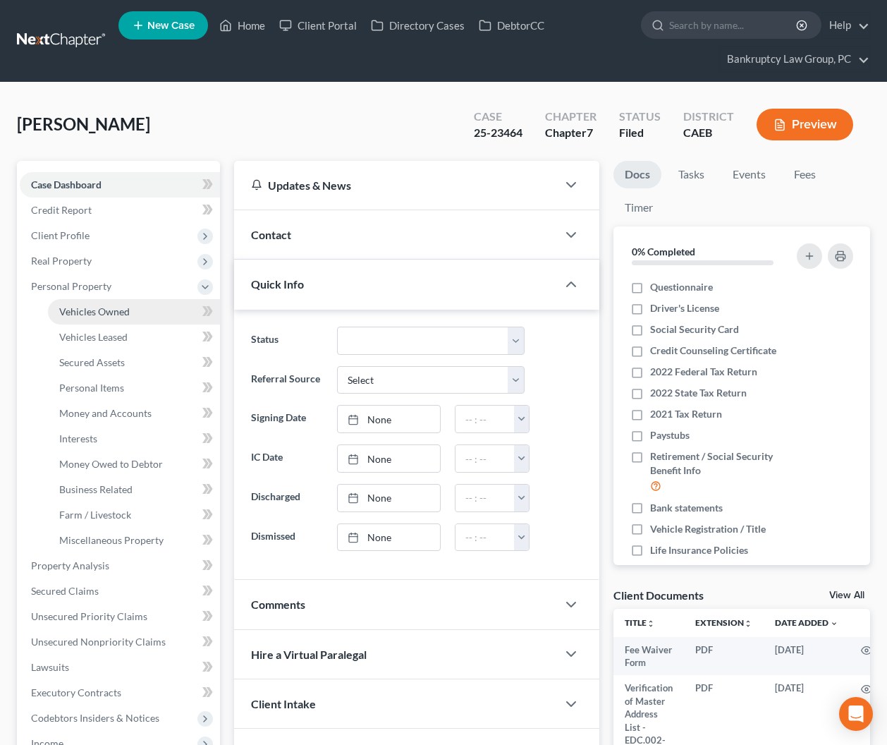
click at [76, 311] on span "Vehicles Owned" at bounding box center [94, 311] width 71 height 12
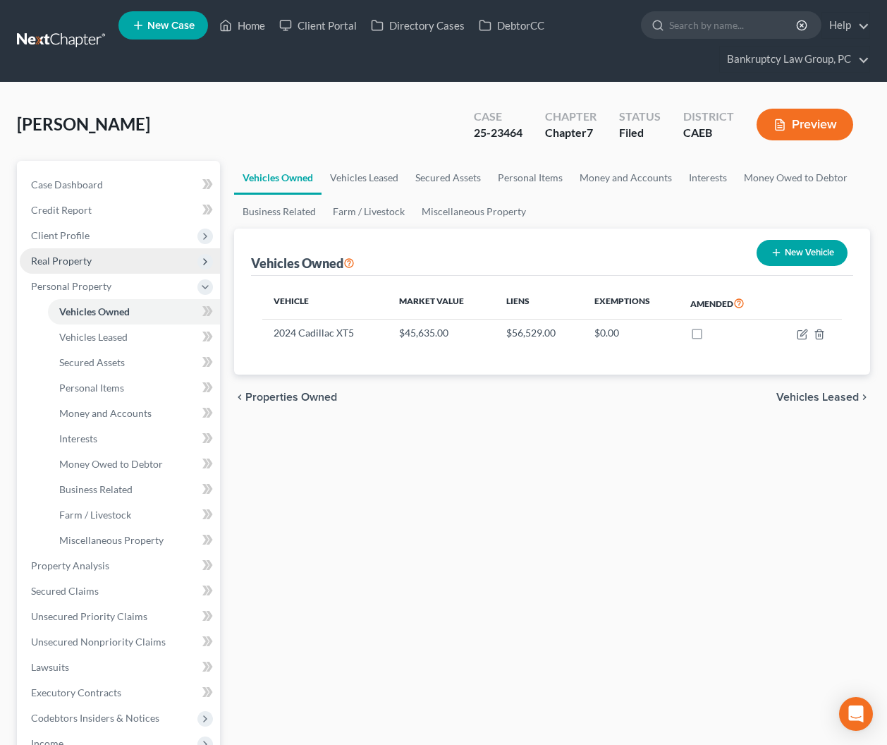
drag, startPoint x: 81, startPoint y: 237, endPoint x: 81, endPoint y: 256, distance: 19.0
click at [81, 237] on span "Client Profile" at bounding box center [60, 235] width 59 height 12
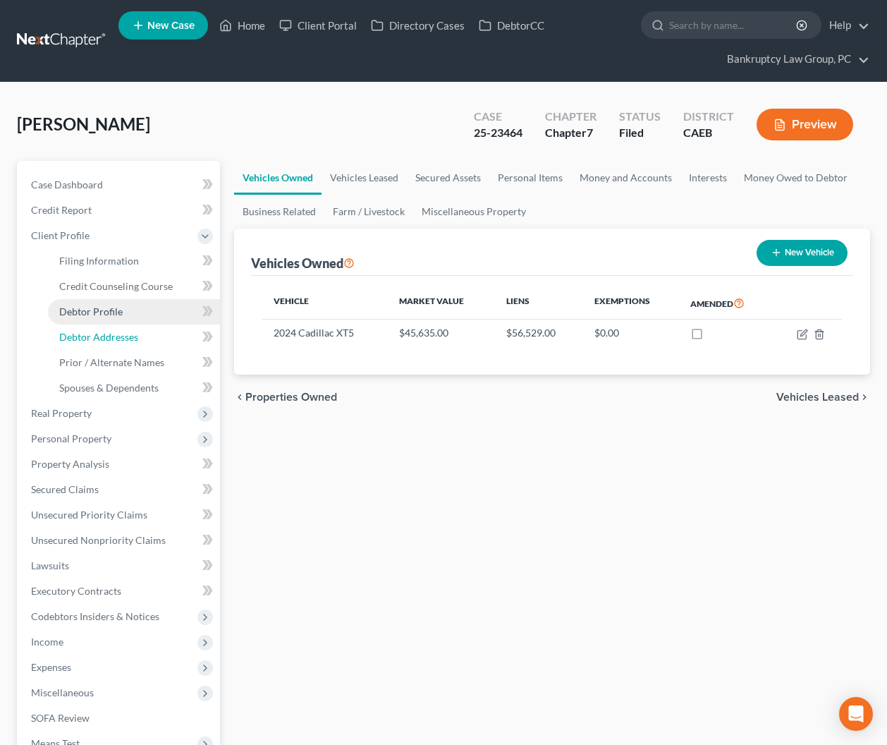
click at [88, 334] on span "Debtor Addresses" at bounding box center [98, 337] width 79 height 12
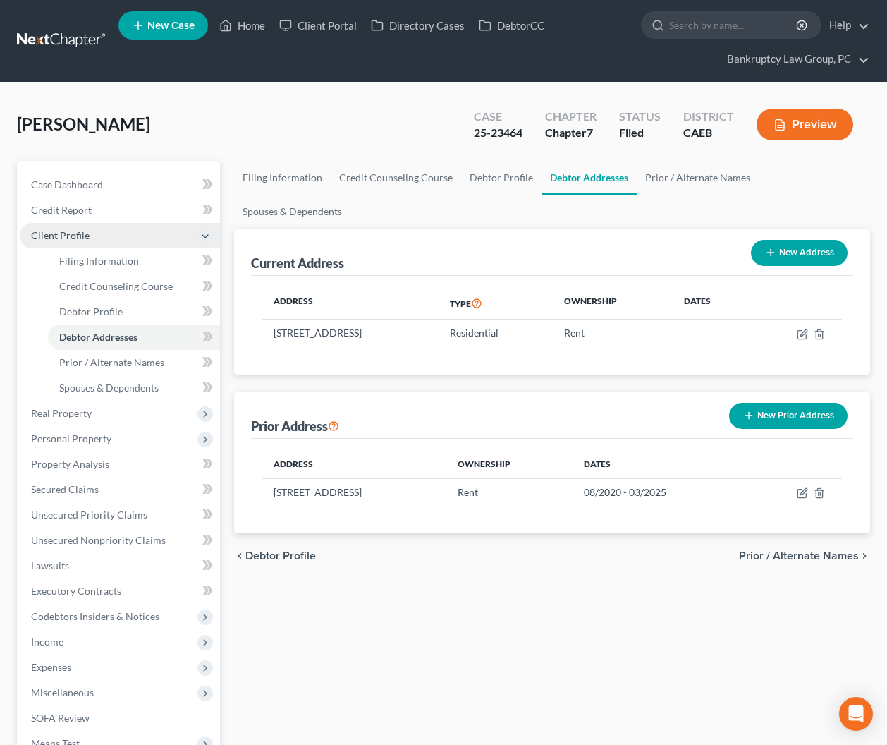
click at [62, 233] on span "Client Profile" at bounding box center [60, 235] width 59 height 12
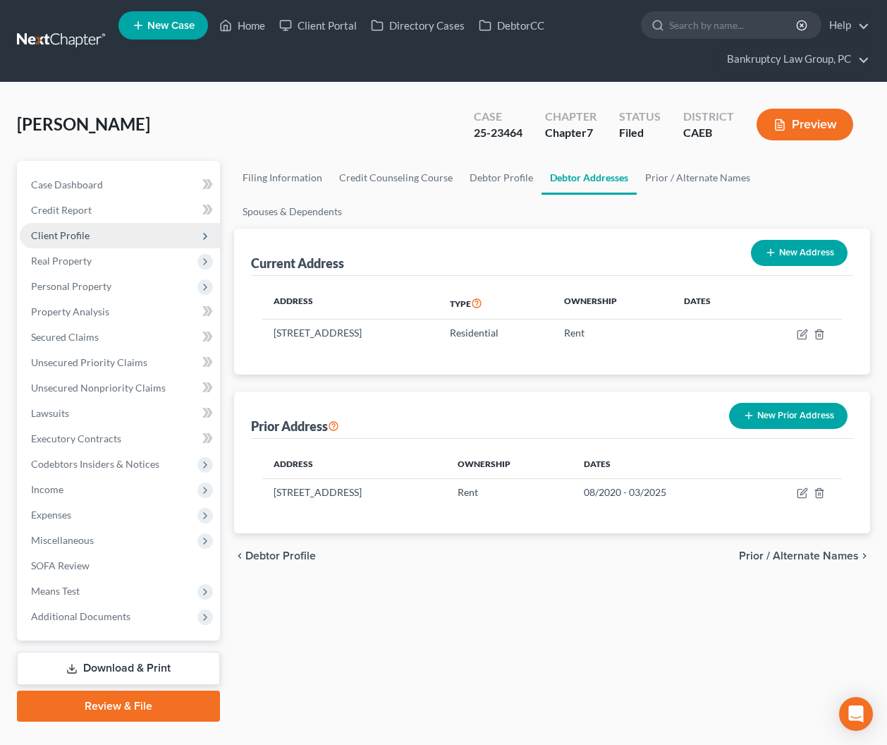
click at [61, 237] on span "Client Profile" at bounding box center [60, 235] width 59 height 12
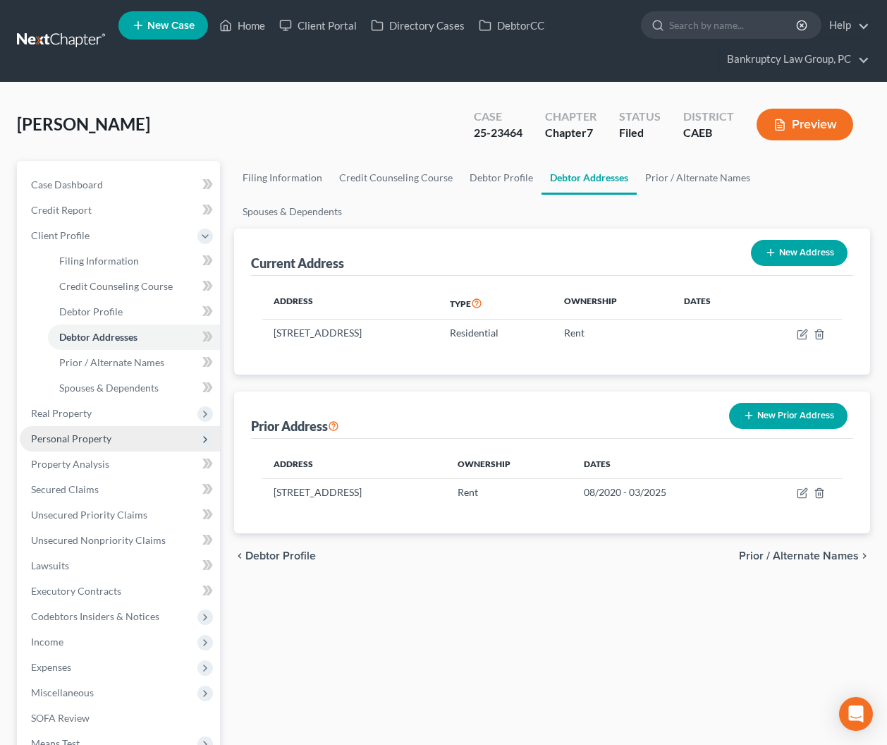
click at [82, 430] on span "Personal Property" at bounding box center [120, 438] width 200 height 25
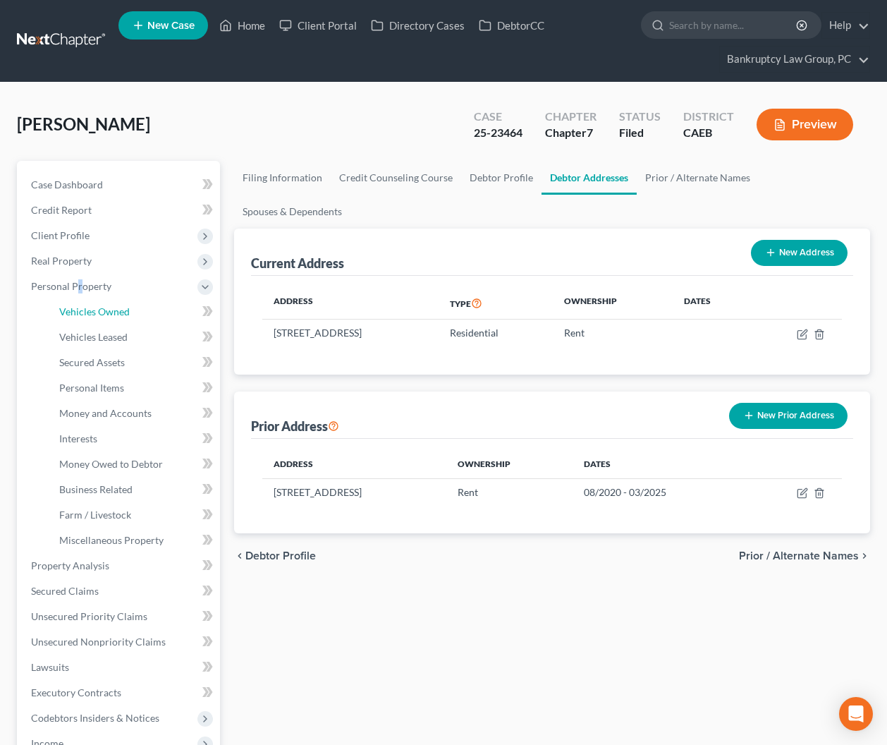
click at [78, 304] on link "Vehicles Owned" at bounding box center [134, 311] width 172 height 25
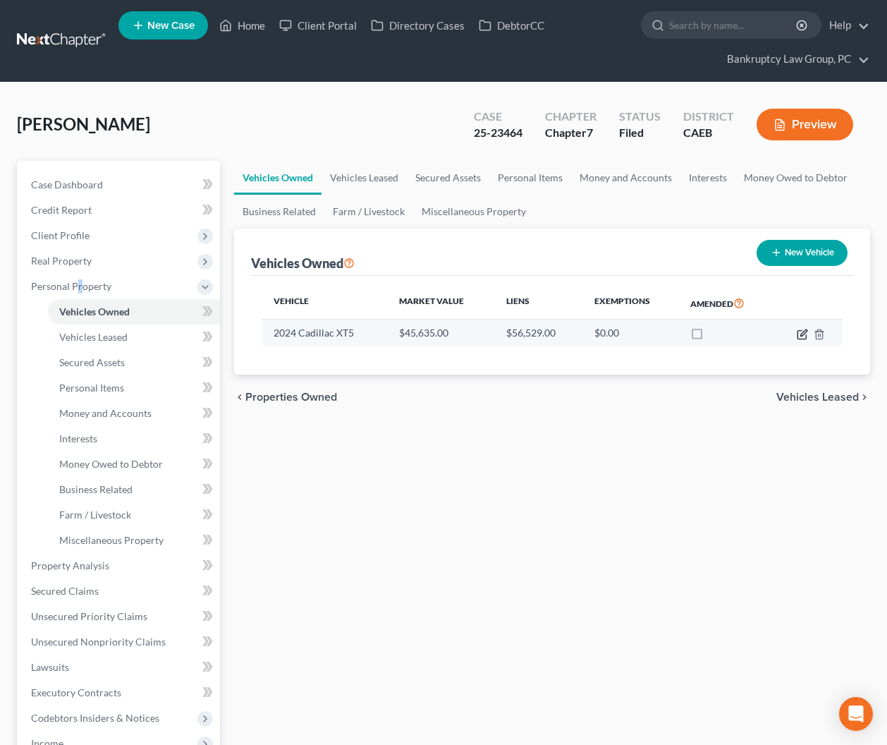
click at [802, 334] on icon "button" at bounding box center [802, 334] width 11 height 11
select select "0"
select select "2"
select select "0"
